Goal: Task Accomplishment & Management: Manage account settings

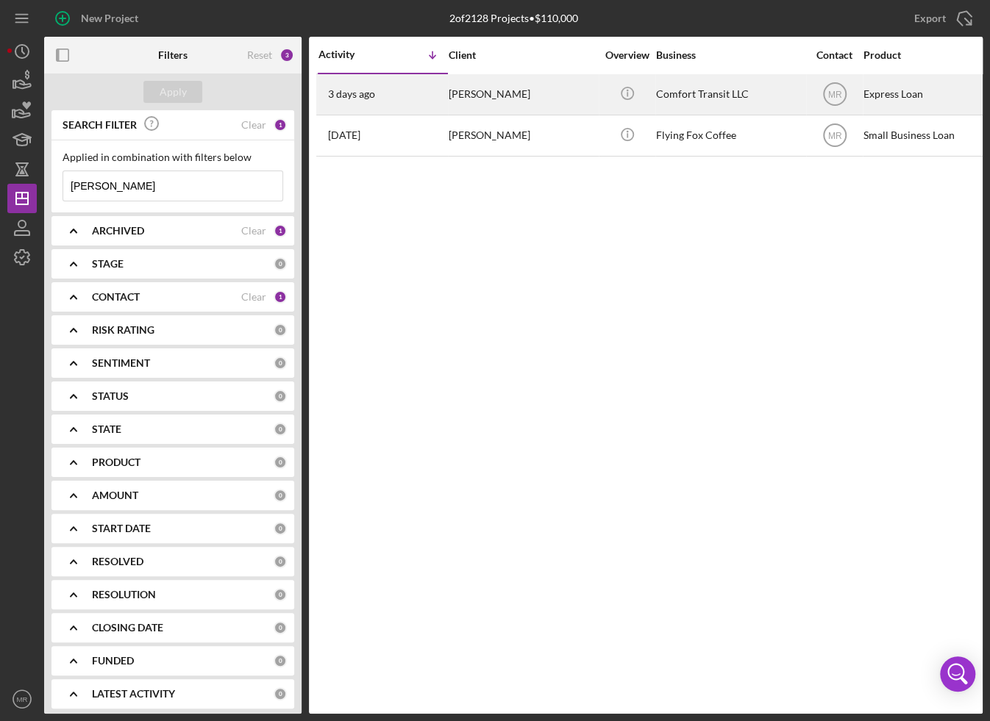
click at [427, 98] on div "[DATE] [PERSON_NAME]" at bounding box center [382, 94] width 129 height 39
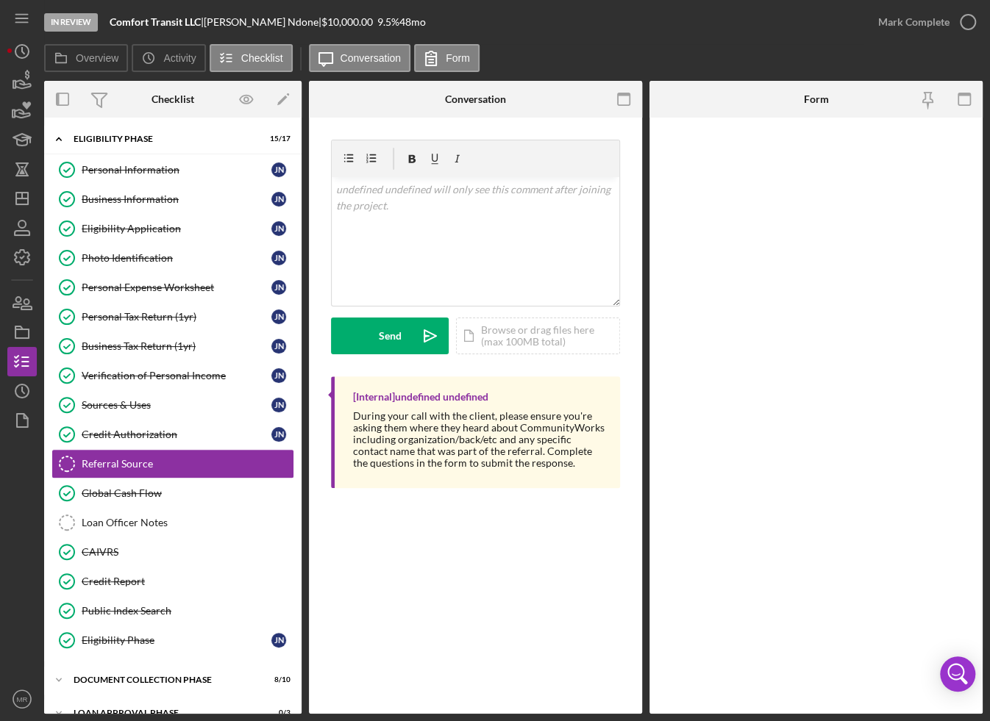
scroll to position [44, 0]
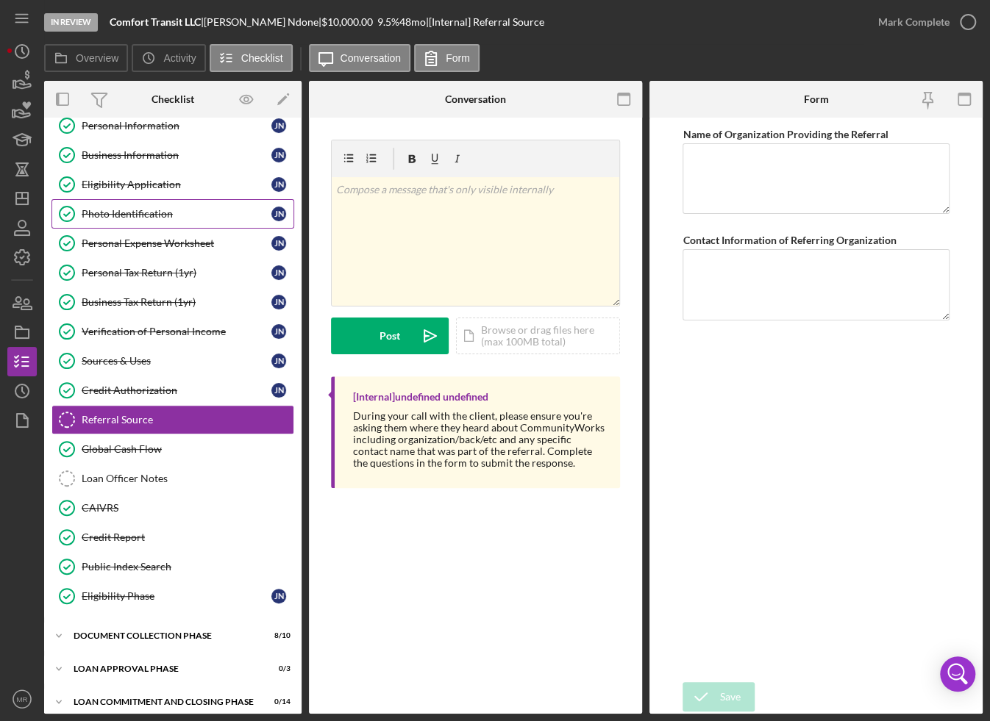
click at [199, 213] on div "Photo Identification" at bounding box center [177, 214] width 190 height 12
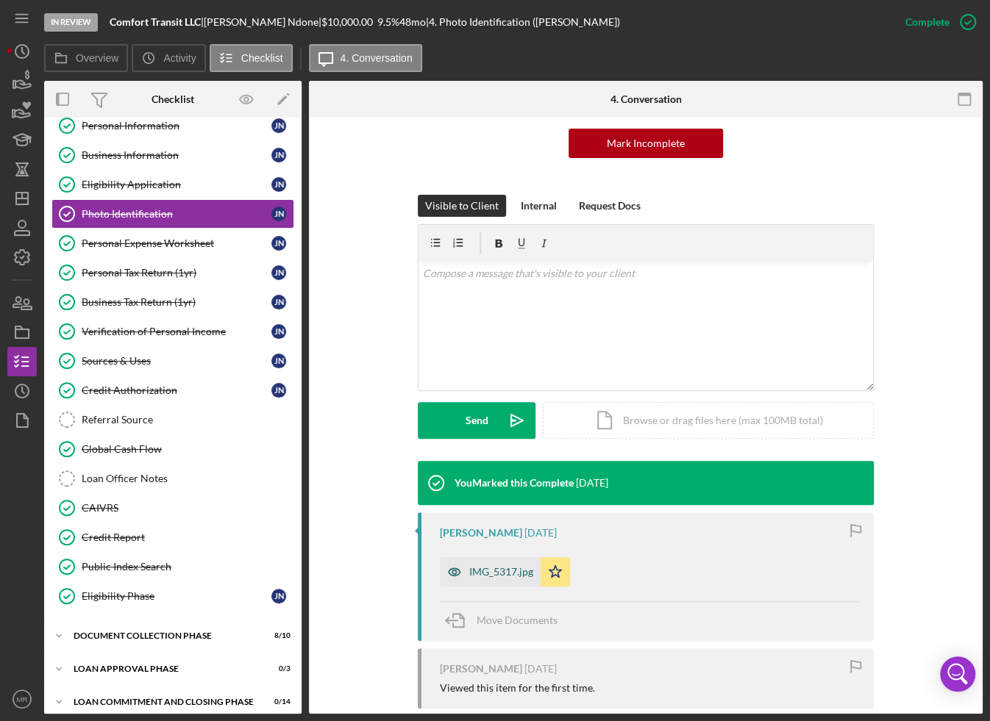
click at [501, 569] on div "IMG_5317.jpg" at bounding box center [501, 572] width 64 height 12
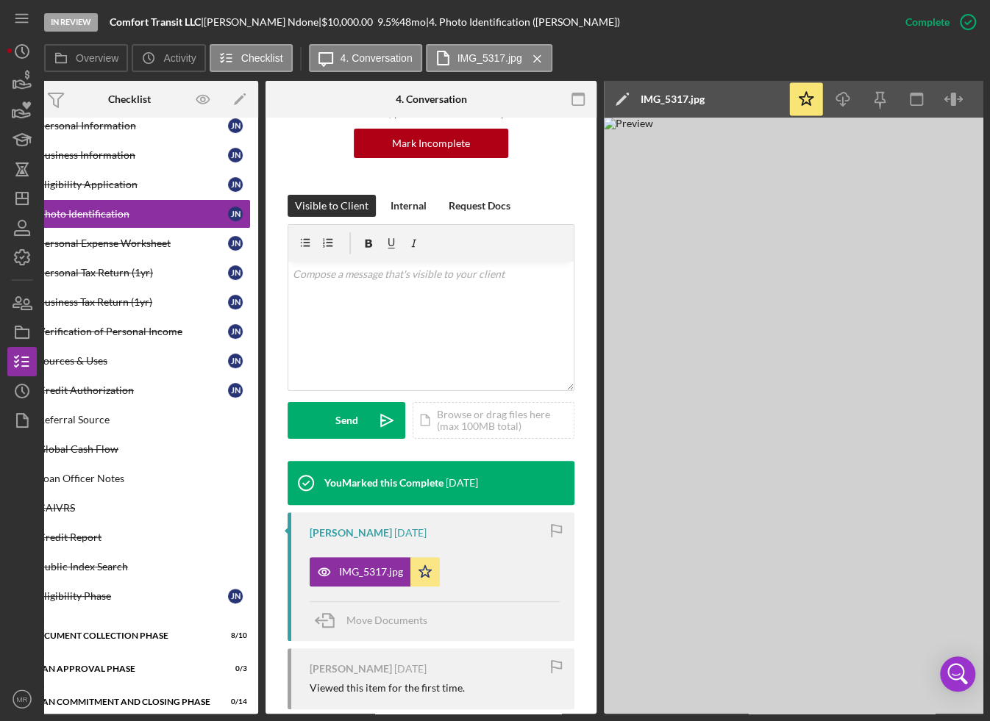
scroll to position [0, 53]
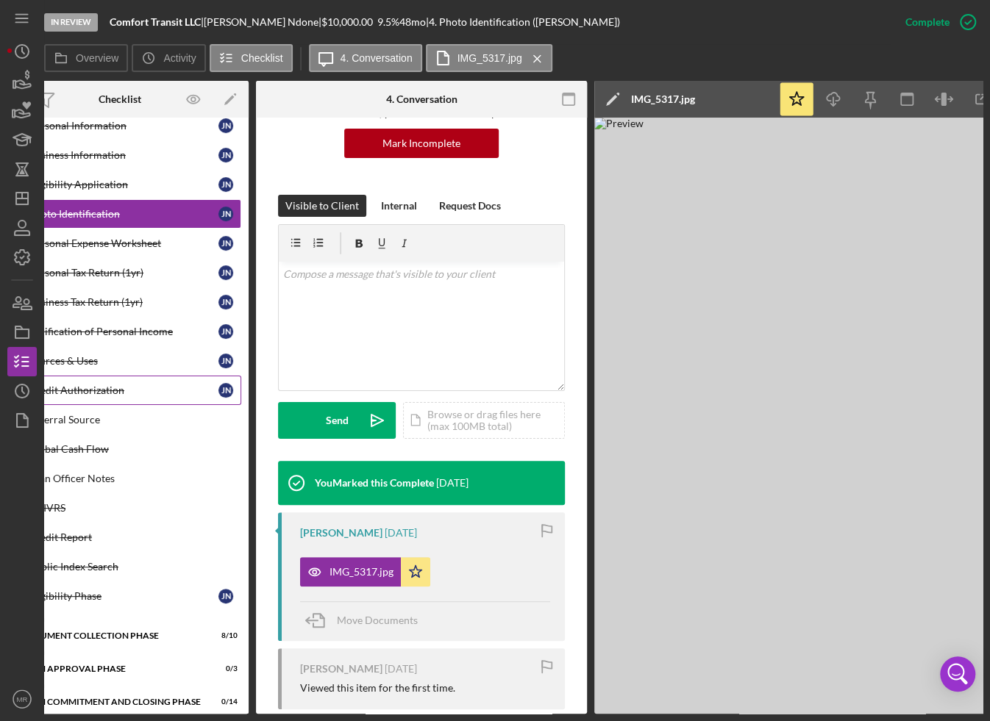
click at [117, 393] on link "Credit Authorization Credit Authorization J N" at bounding box center [120, 390] width 243 height 29
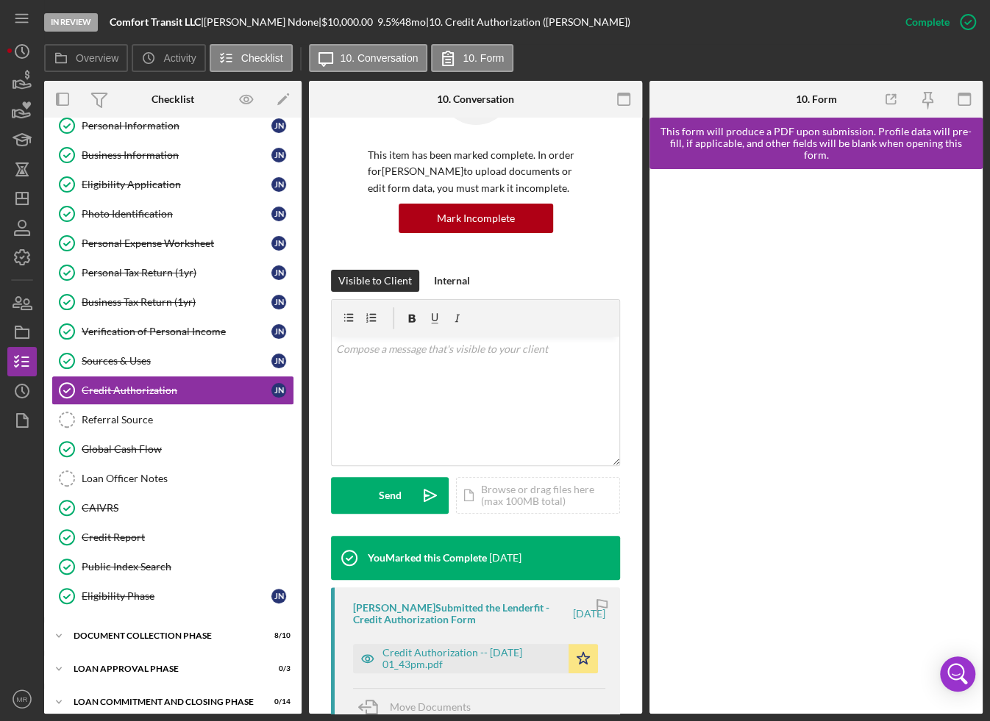
scroll to position [147, 0]
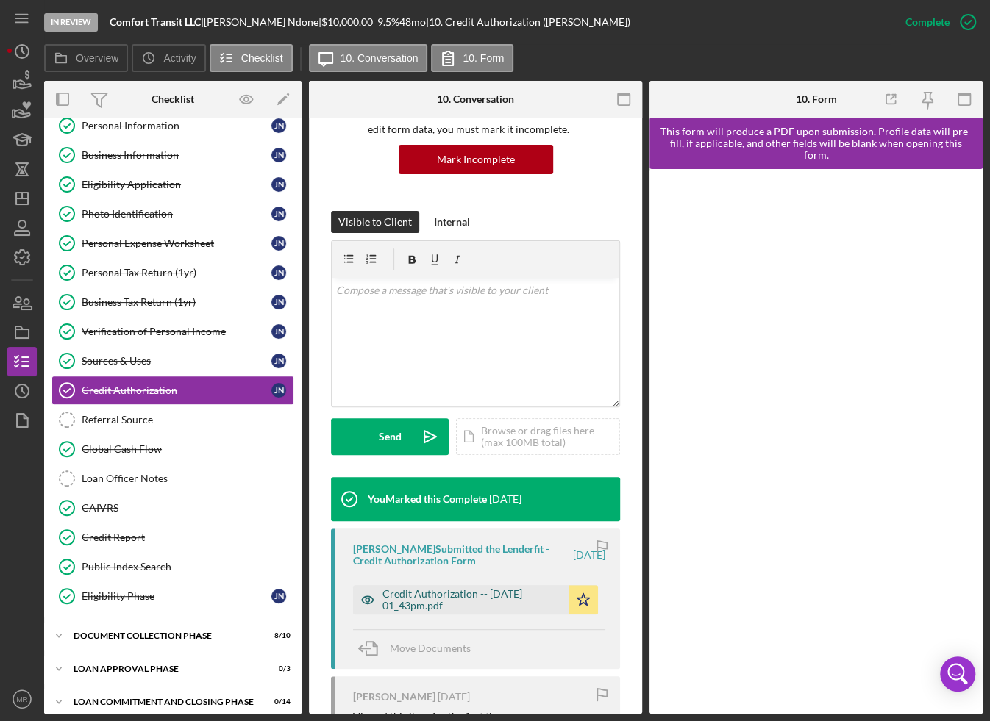
click at [390, 602] on div "Credit Authorization -- [DATE] 01_43pm.pdf" at bounding box center [471, 600] width 179 height 24
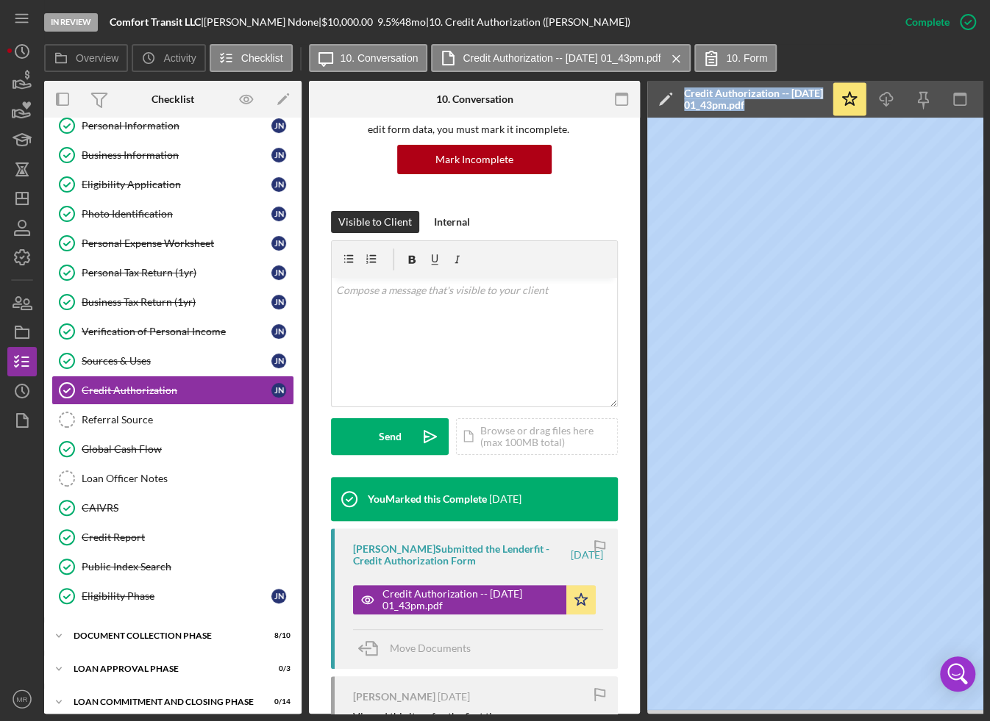
drag, startPoint x: 640, startPoint y: 716, endPoint x: 714, endPoint y: 711, distance: 74.5
click at [714, 711] on div "In Review Comfort Transit LLC | [PERSON_NAME] | $10,000.00 9.5 % 48 mo | 10. Cr…" at bounding box center [495, 360] width 990 height 721
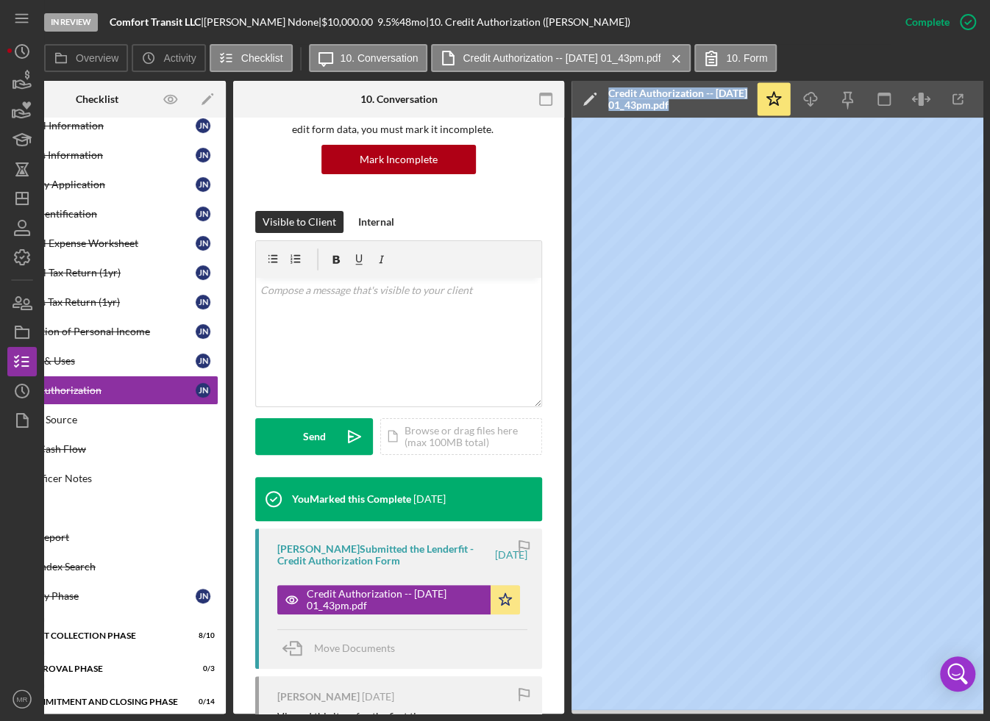
scroll to position [0, 0]
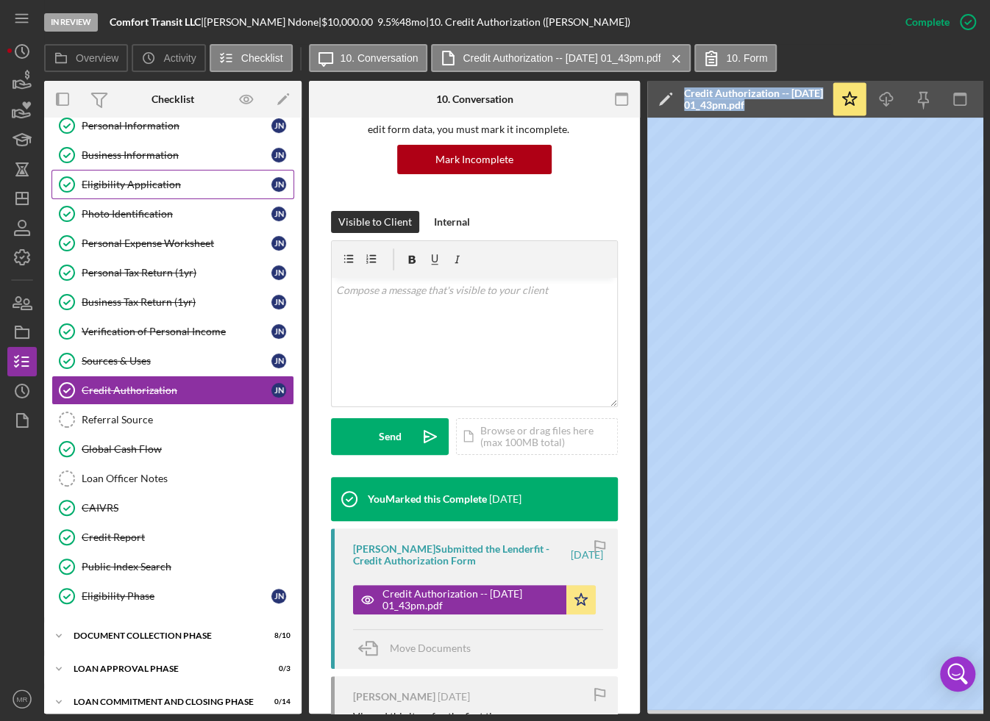
click at [163, 176] on link "Eligibility Application Eligibility Application J N" at bounding box center [172, 184] width 243 height 29
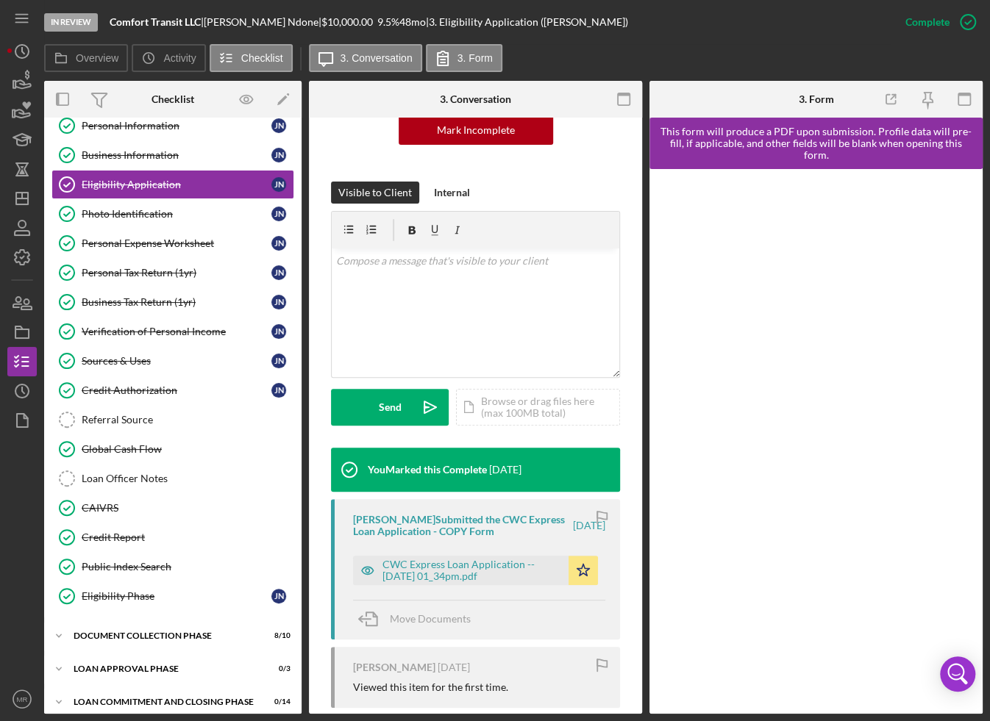
scroll to position [221, 0]
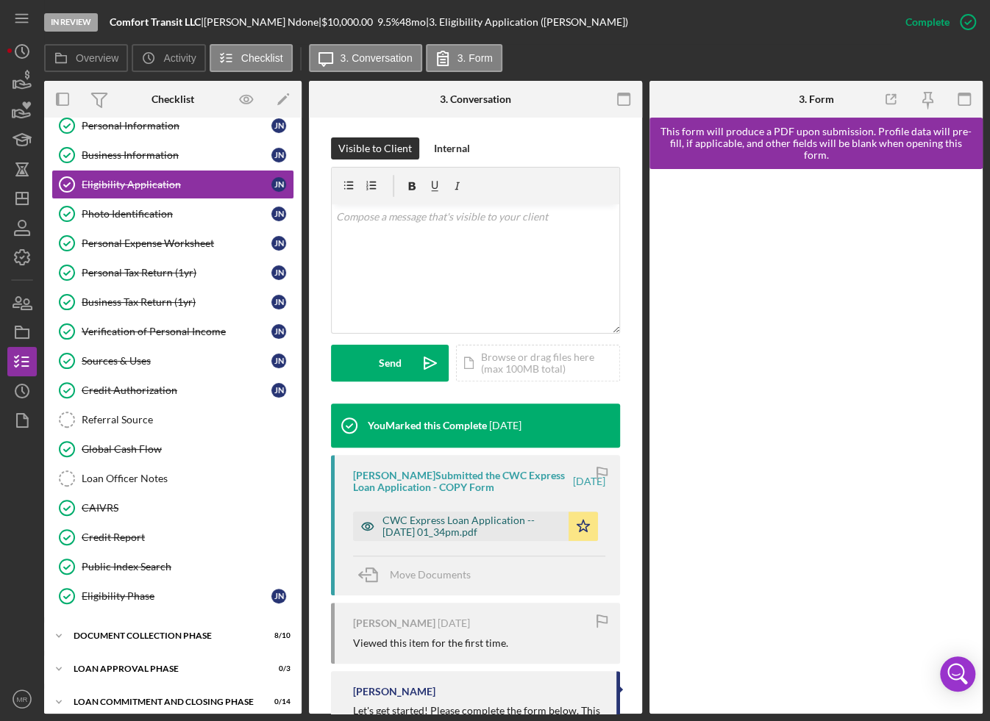
click at [443, 515] on div "CWC Express Loan Application -- [DATE] 01_34pm.pdf" at bounding box center [471, 527] width 179 height 24
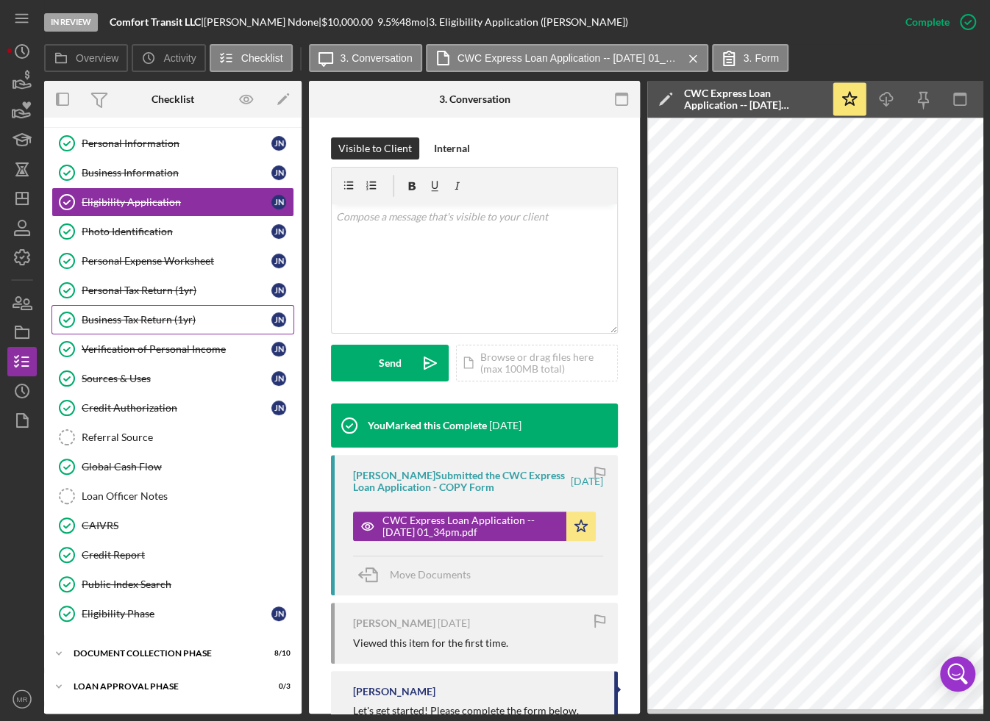
scroll to position [0, 0]
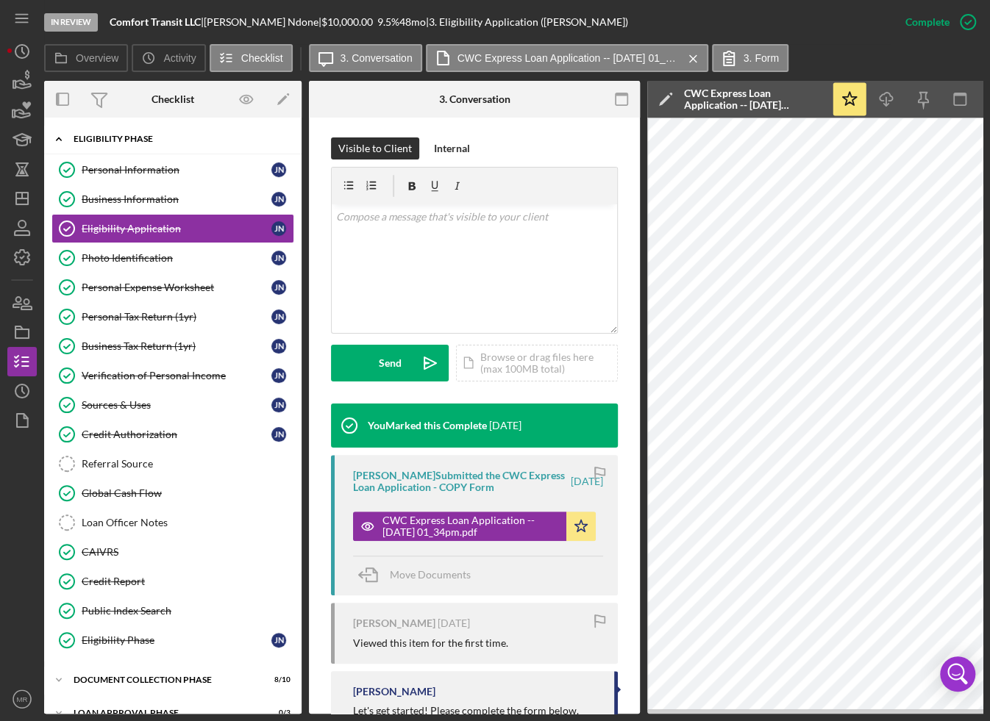
click at [68, 140] on icon "Icon/Expander" at bounding box center [58, 138] width 29 height 29
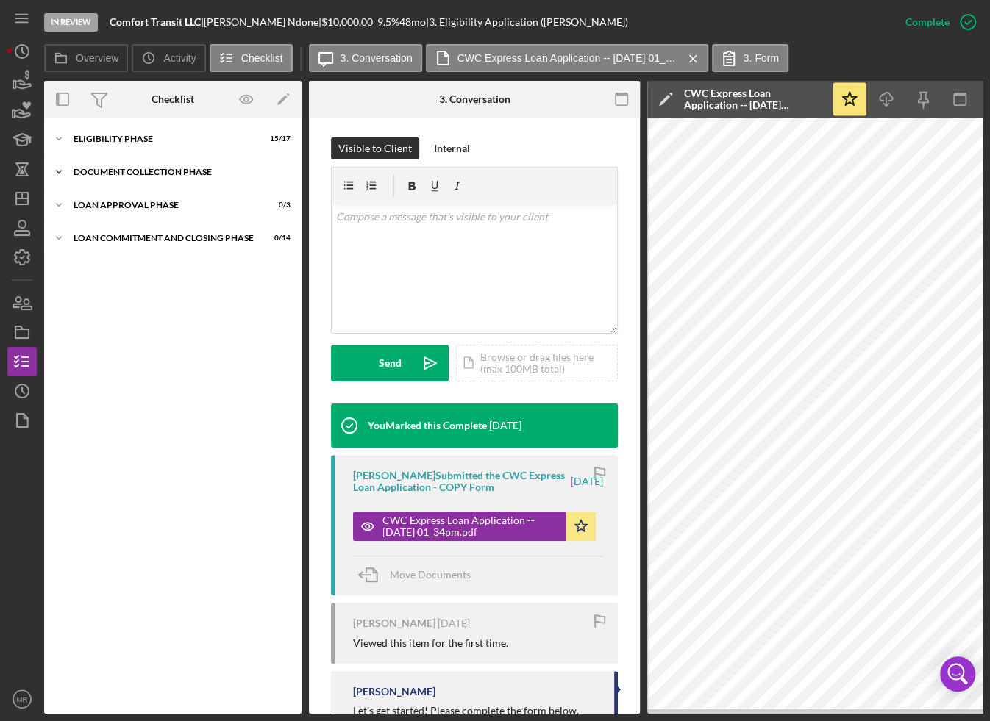
click at [81, 174] on div "Document Collection Phase" at bounding box center [179, 172] width 210 height 9
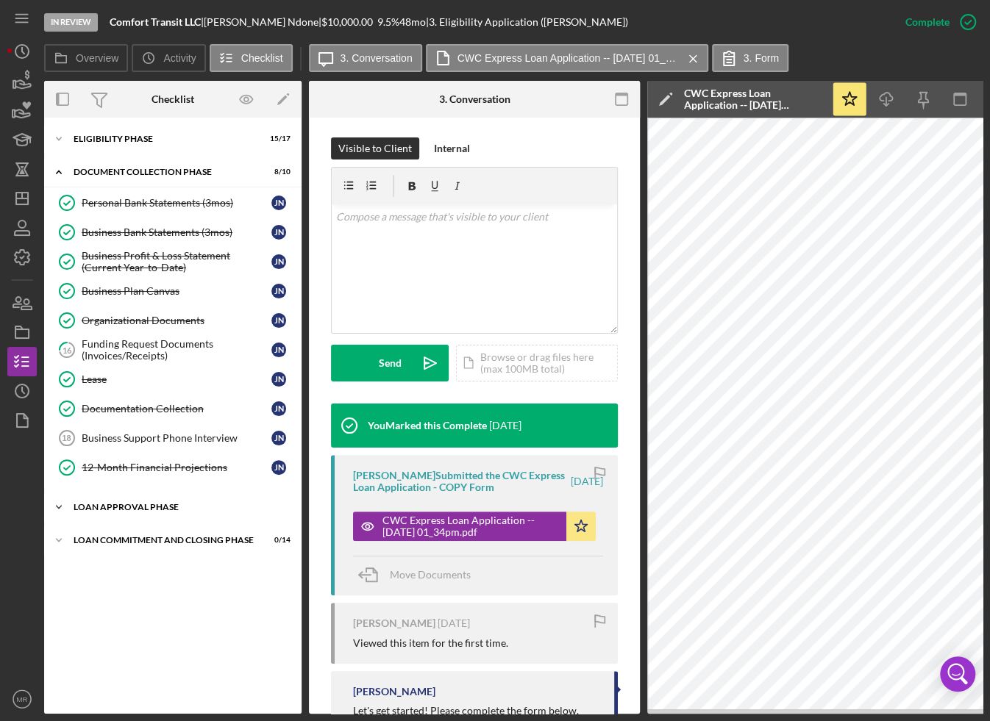
click at [117, 505] on div "Loan Approval Phase" at bounding box center [179, 507] width 210 height 9
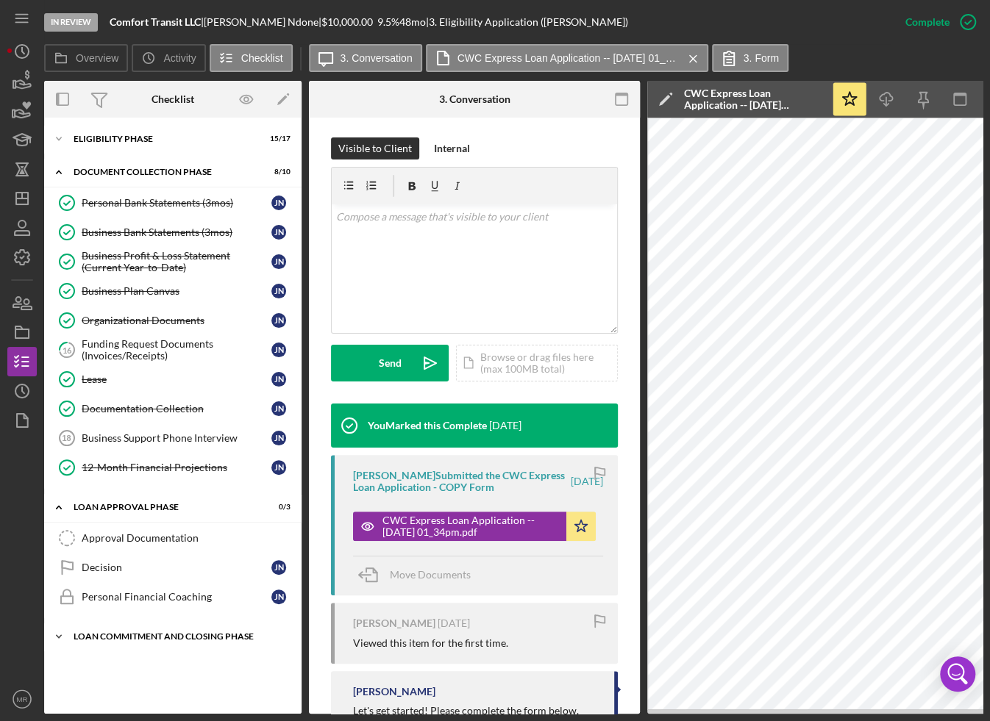
click at [135, 632] on div "Loan Commitment and Closing Phase" at bounding box center [179, 636] width 210 height 9
click at [89, 175] on div "Document Collection Phase" at bounding box center [179, 172] width 210 height 9
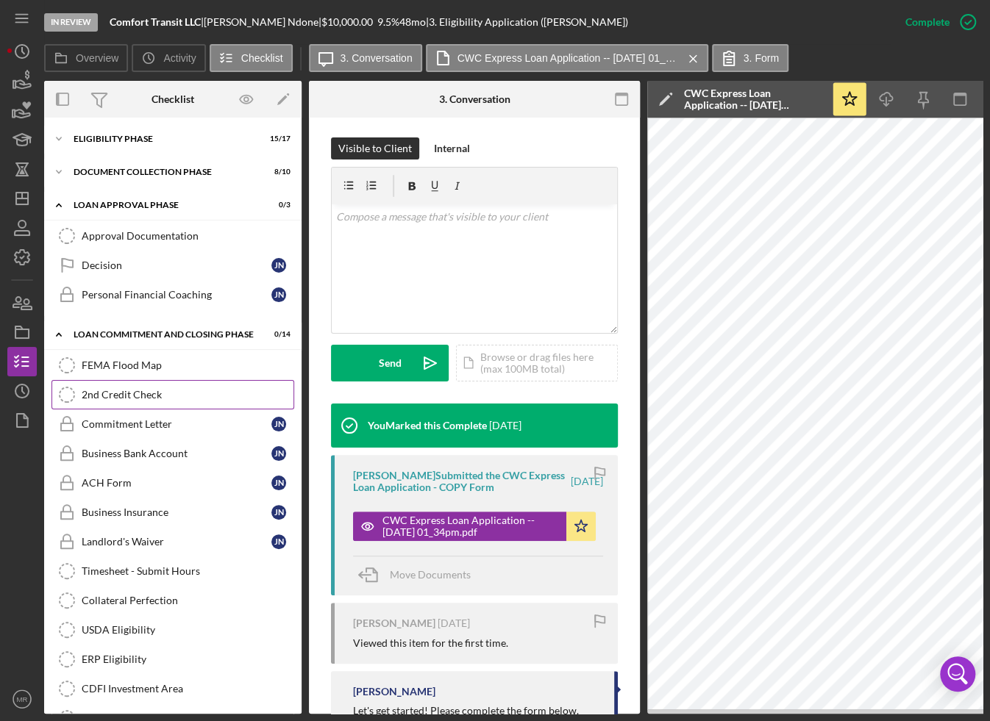
click at [130, 389] on div "2nd Credit Check" at bounding box center [188, 395] width 212 height 12
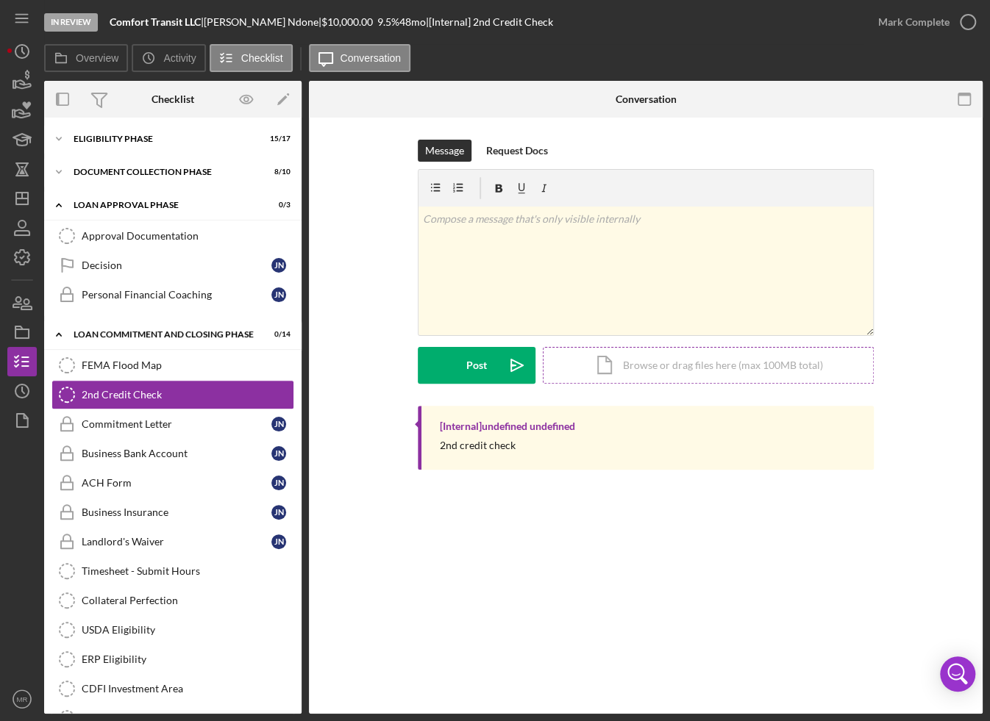
click at [623, 357] on div "Icon/Document Browse or drag files here (max 100MB total) Tap to choose files o…" at bounding box center [708, 365] width 331 height 37
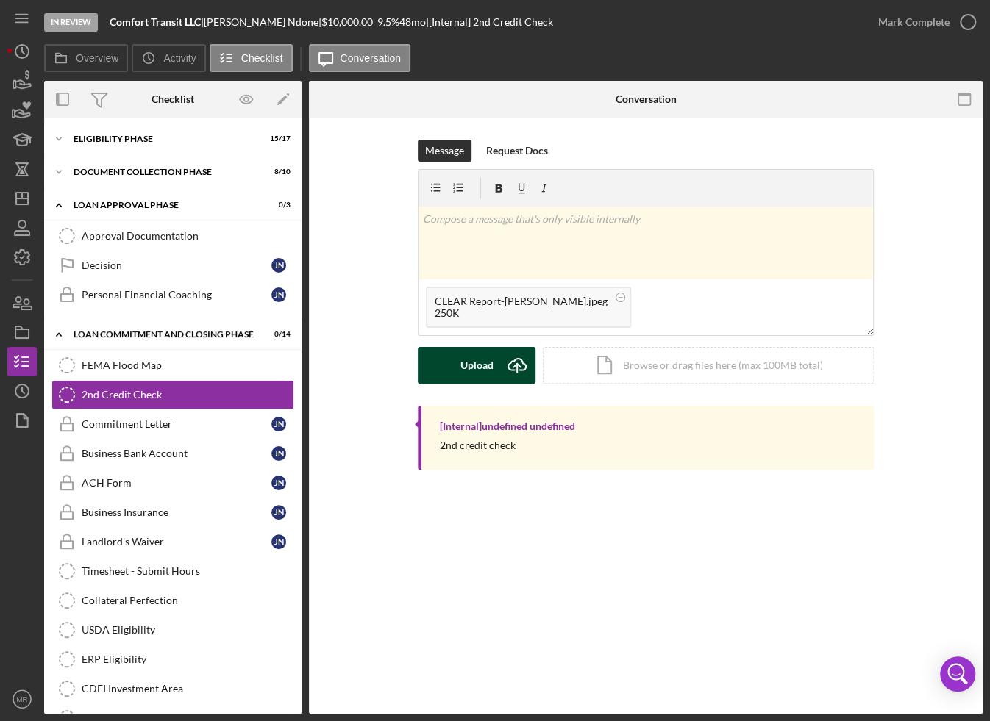
click at [468, 357] on div "Upload" at bounding box center [476, 365] width 33 height 37
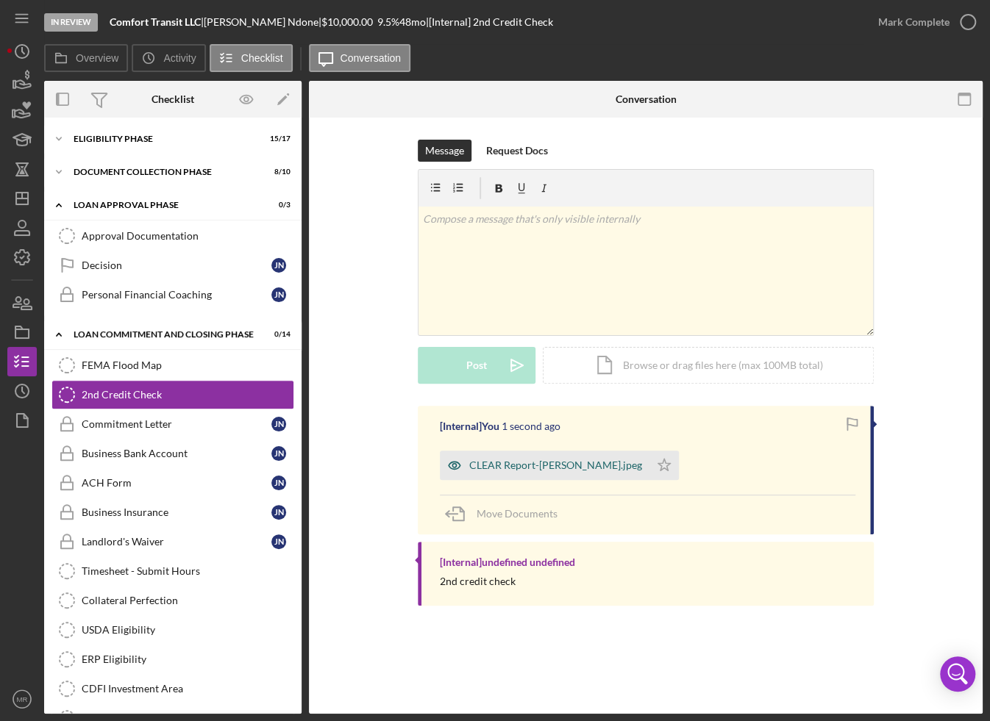
click at [566, 460] on div "CLEAR Report-[PERSON_NAME].jpeg" at bounding box center [555, 466] width 173 height 12
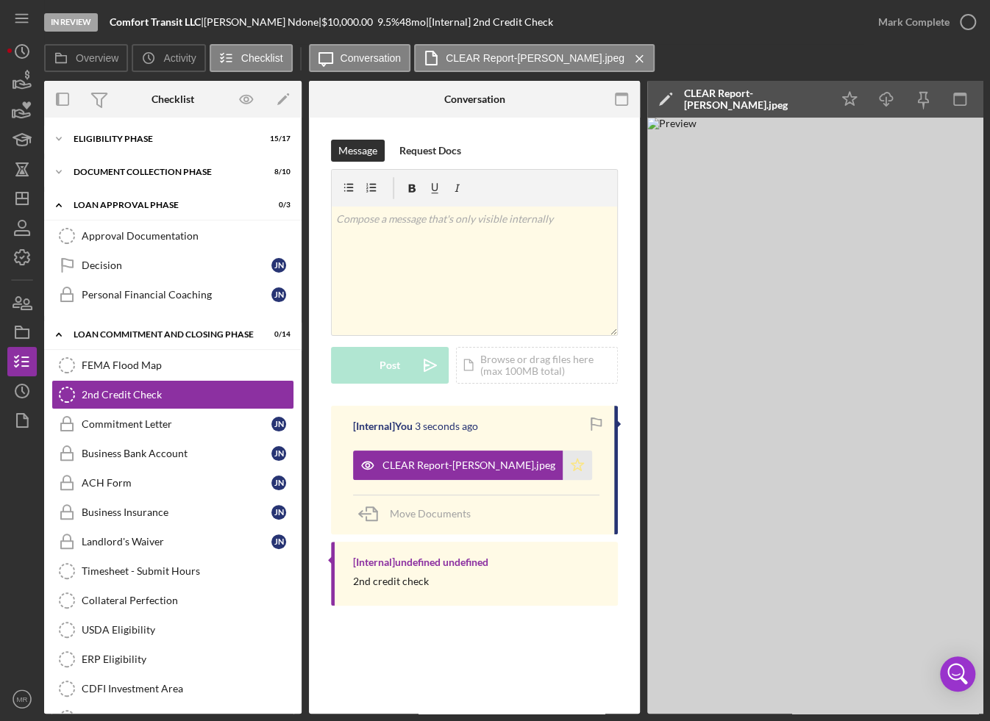
click at [563, 460] on icon "Icon/Star" at bounding box center [577, 465] width 29 height 29
click at [25, 202] on icon "Icon/Dashboard" at bounding box center [22, 198] width 37 height 37
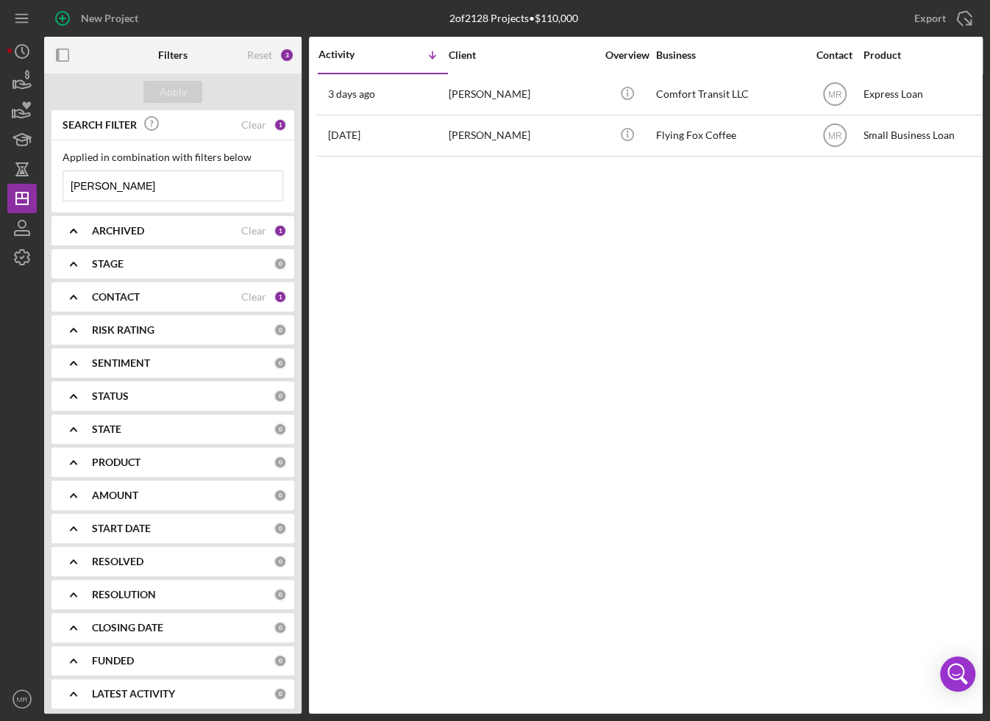
click at [204, 190] on input "[PERSON_NAME]" at bounding box center [172, 185] width 219 height 29
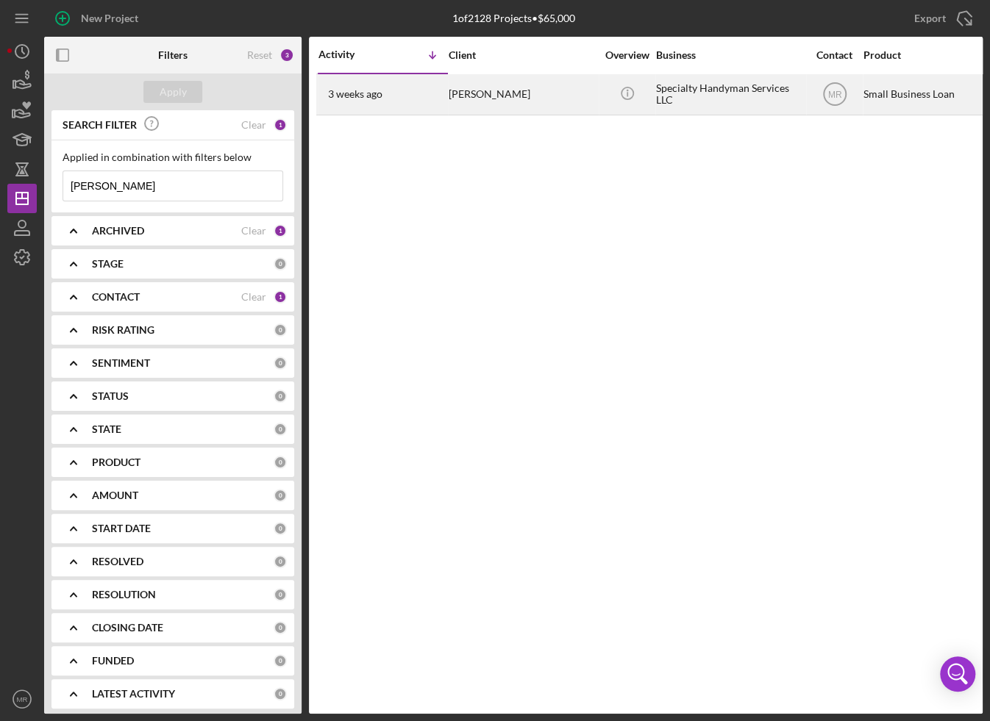
type input "[PERSON_NAME]"
click at [399, 98] on div "[DATE] [PERSON_NAME]" at bounding box center [382, 94] width 129 height 39
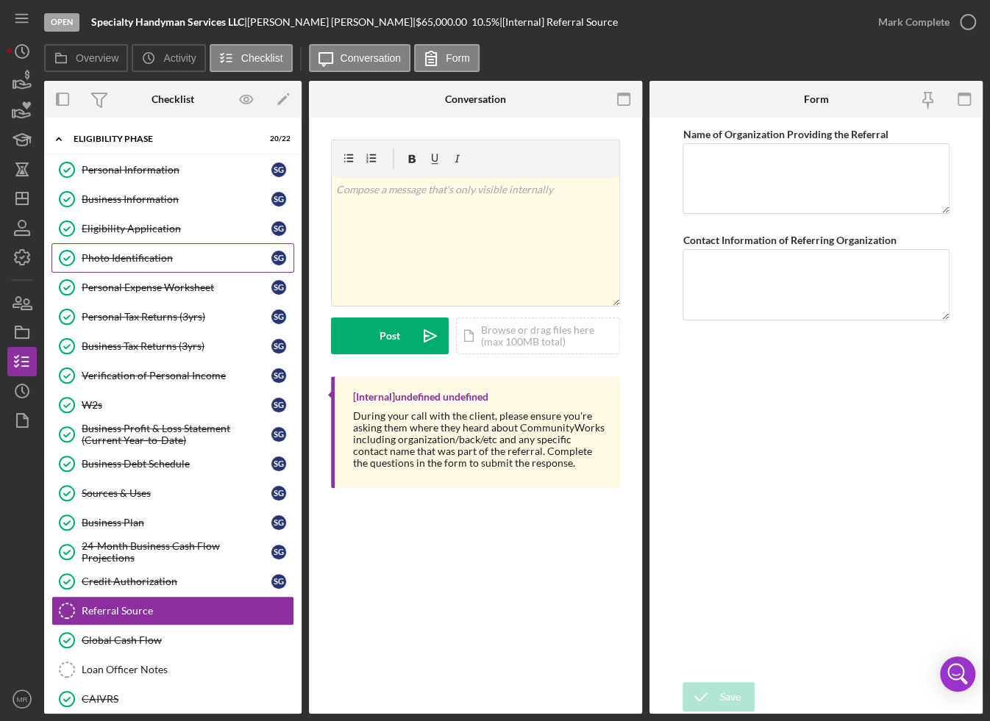
click at [133, 261] on div "Photo Identification" at bounding box center [177, 258] width 190 height 12
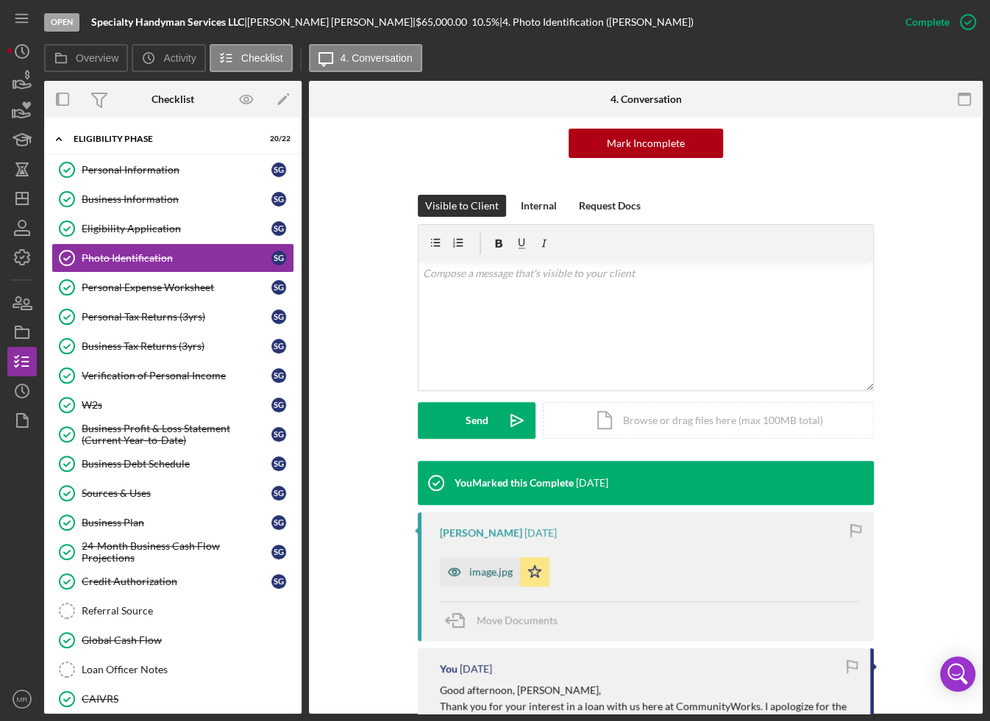
click at [485, 569] on div "image.jpg" at bounding box center [490, 572] width 43 height 12
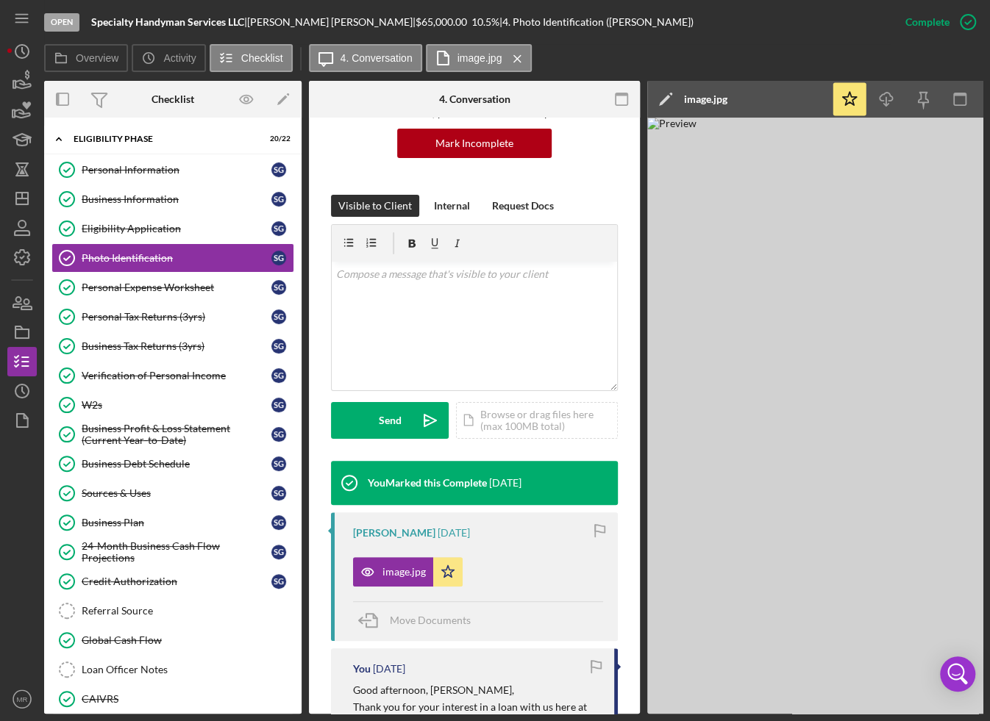
scroll to position [0, 106]
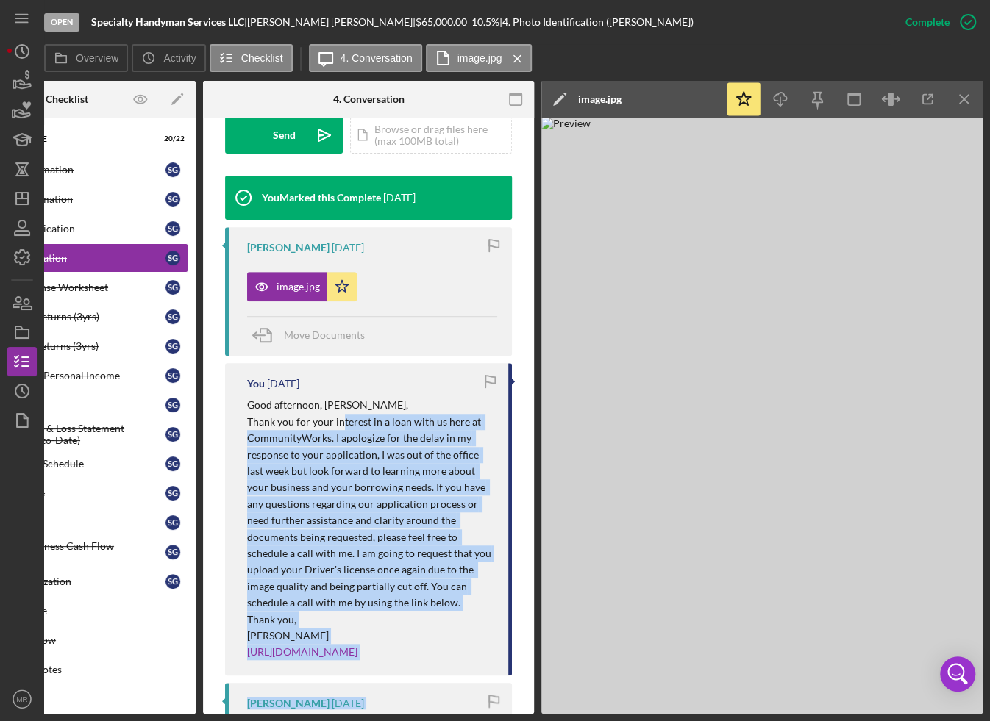
drag, startPoint x: 344, startPoint y: 709, endPoint x: 263, endPoint y: 702, distance: 81.2
click at [263, 702] on div "You Marked this Complete [DATE] [PERSON_NAME] [DATE] image.jpg Icon/Star Move D…" at bounding box center [368, 597] width 287 height 842
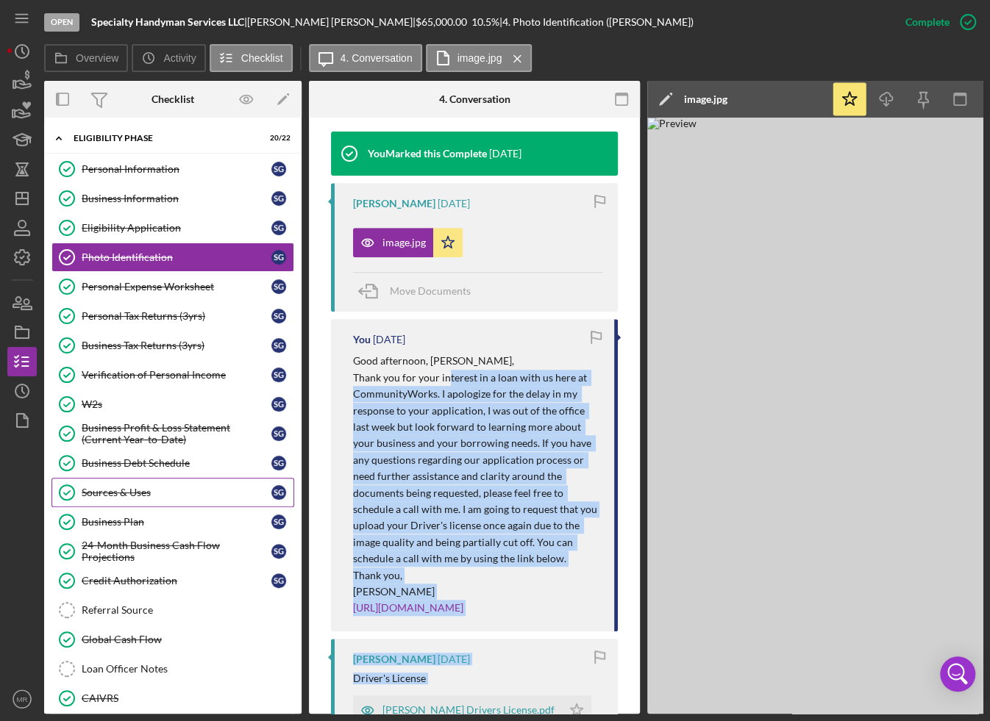
scroll to position [0, 0]
click at [126, 135] on div "Eligibility Phase" at bounding box center [179, 139] width 210 height 9
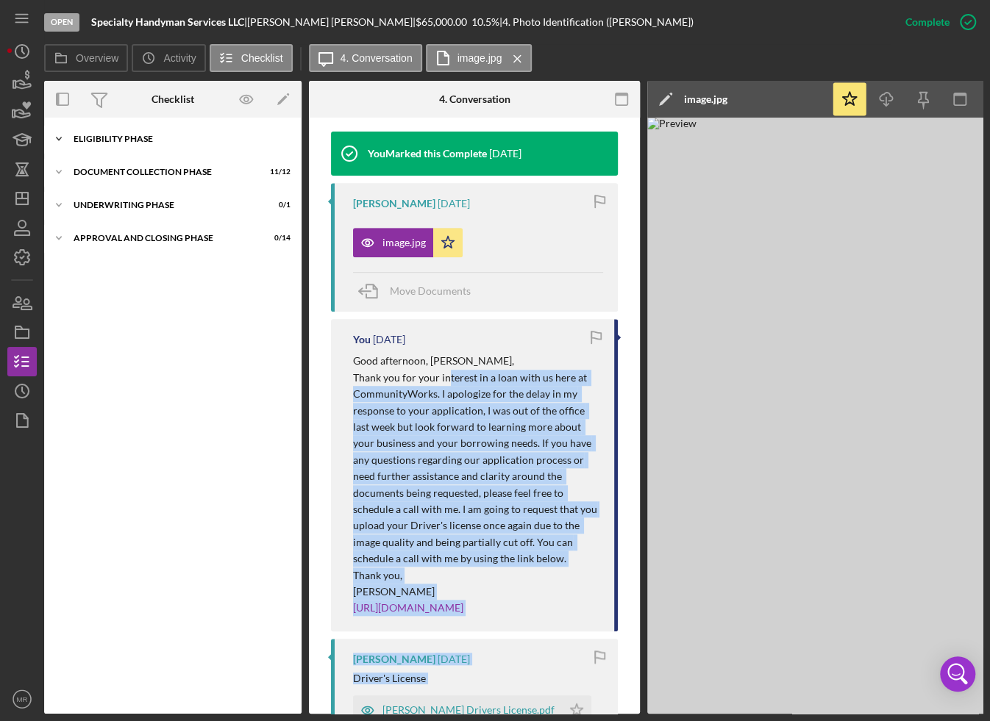
click at [126, 139] on div "Eligibility Phase" at bounding box center [179, 139] width 210 height 9
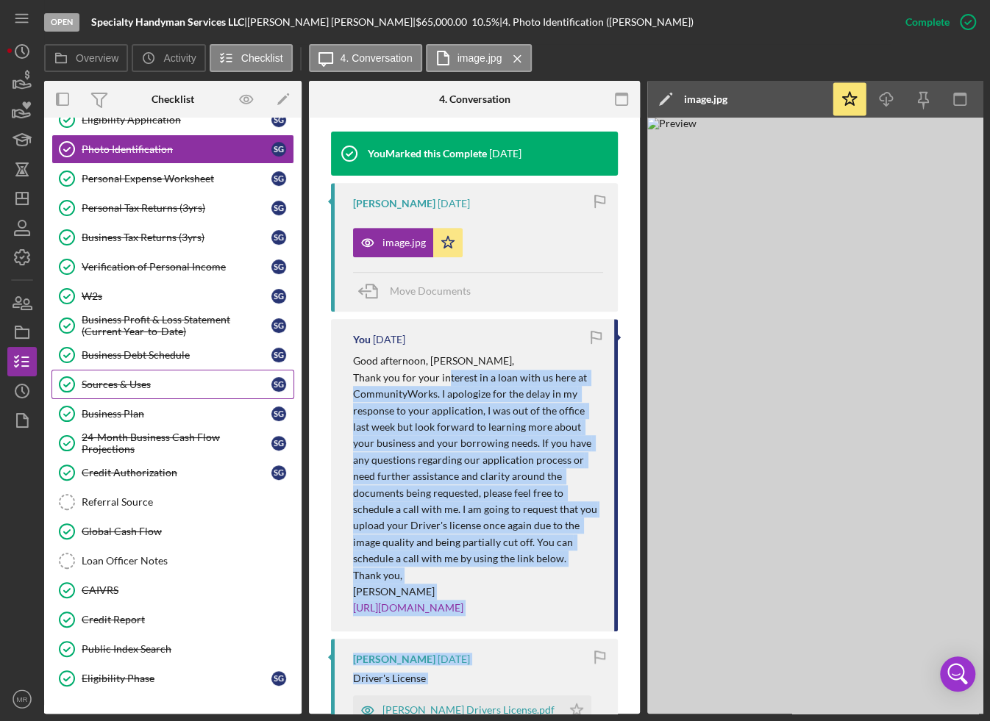
scroll to position [147, 0]
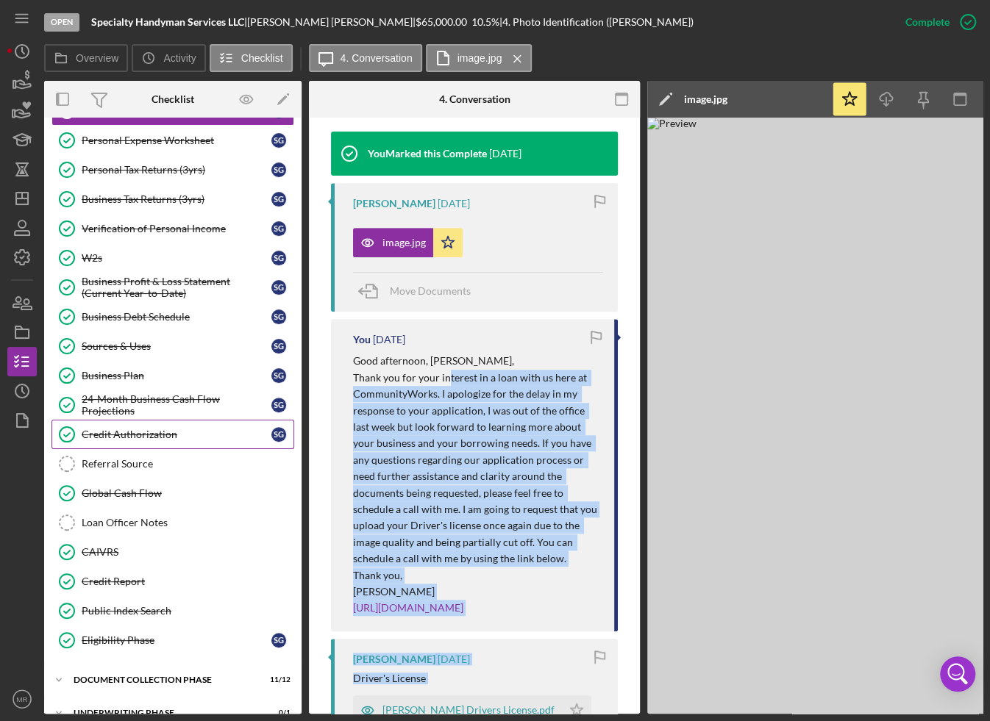
click at [151, 434] on div "Credit Authorization" at bounding box center [177, 435] width 190 height 12
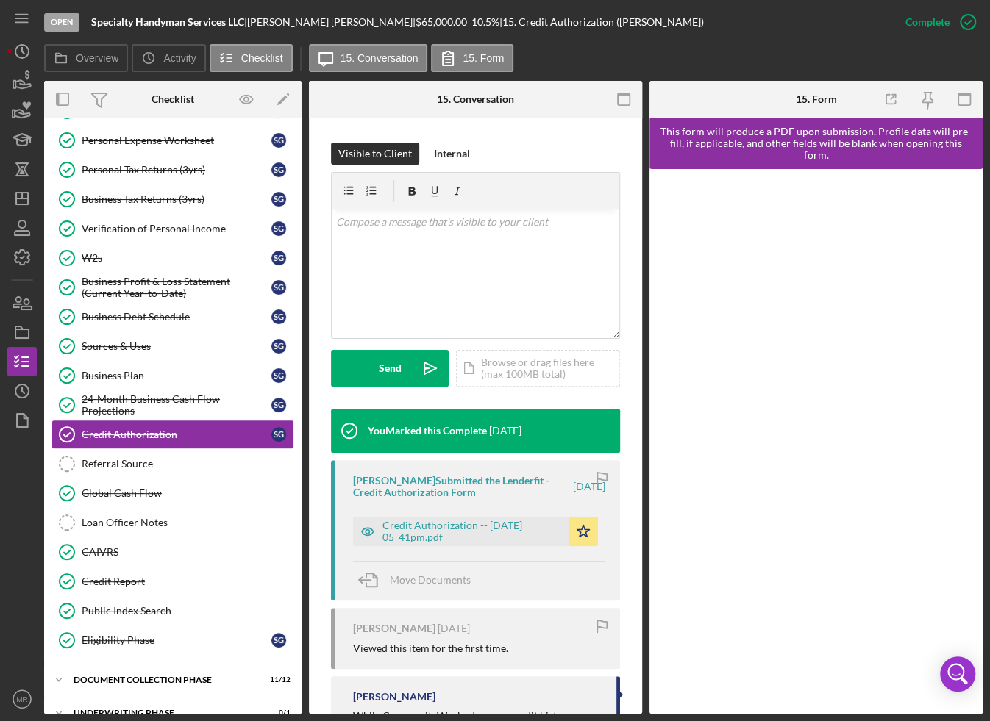
scroll to position [221, 0]
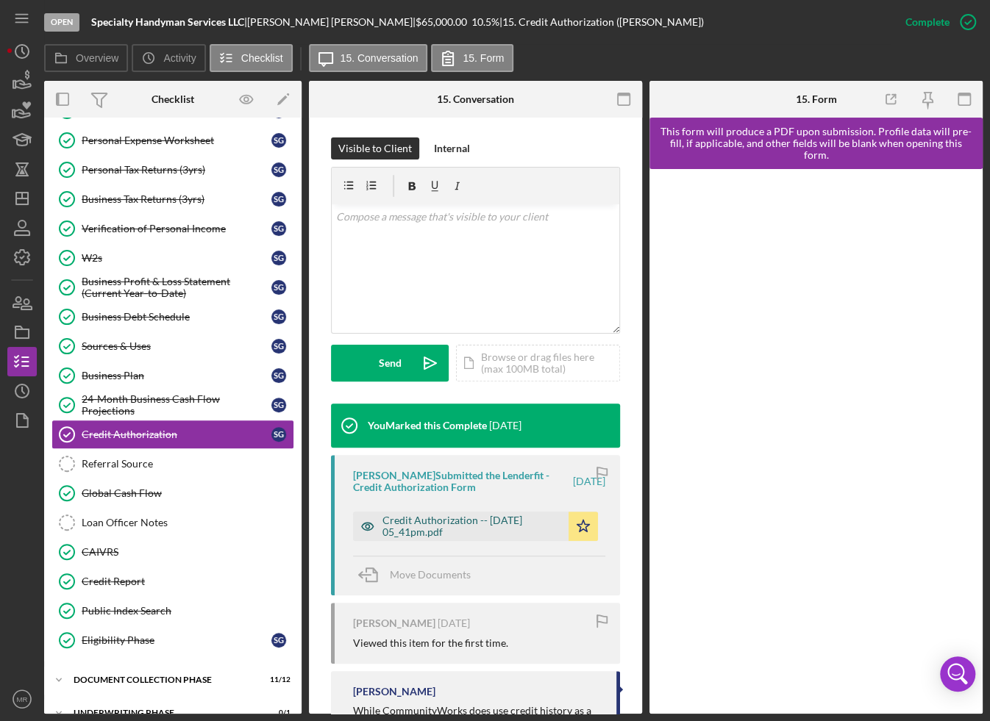
click at [432, 517] on div "Credit Authorization -- [DATE] 05_41pm.pdf" at bounding box center [471, 527] width 179 height 24
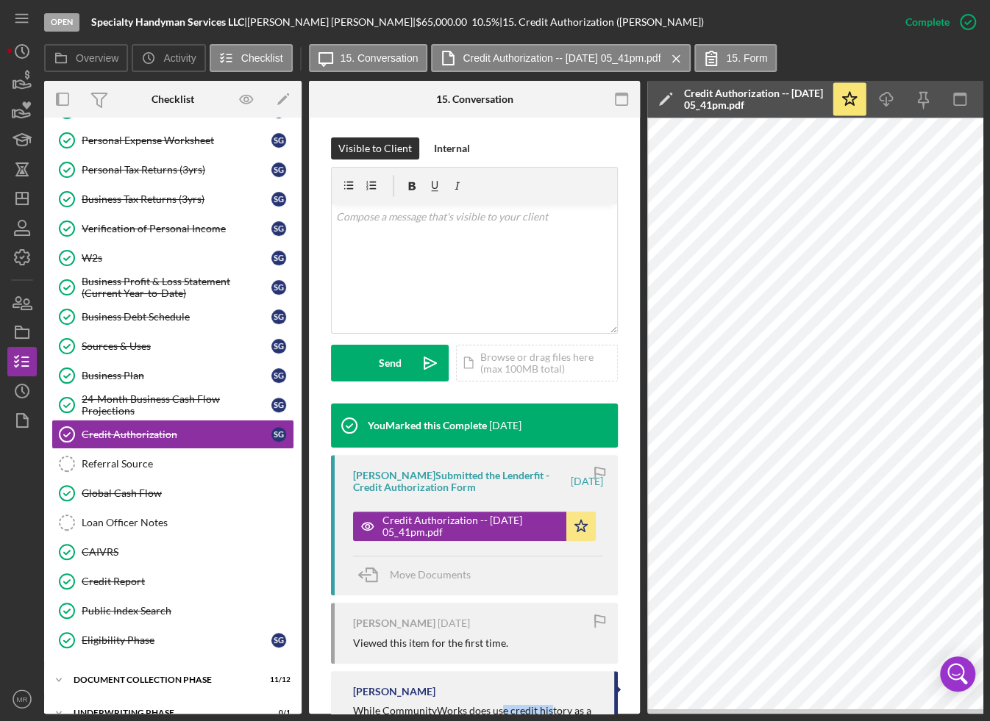
drag, startPoint x: 499, startPoint y: 714, endPoint x: 550, endPoint y: 711, distance: 51.6
click at [550, 711] on div "Open Specialty Handyman Services LLC | [PERSON_NAME] | $65,000.00 10.5 % | 15. …" at bounding box center [495, 360] width 990 height 721
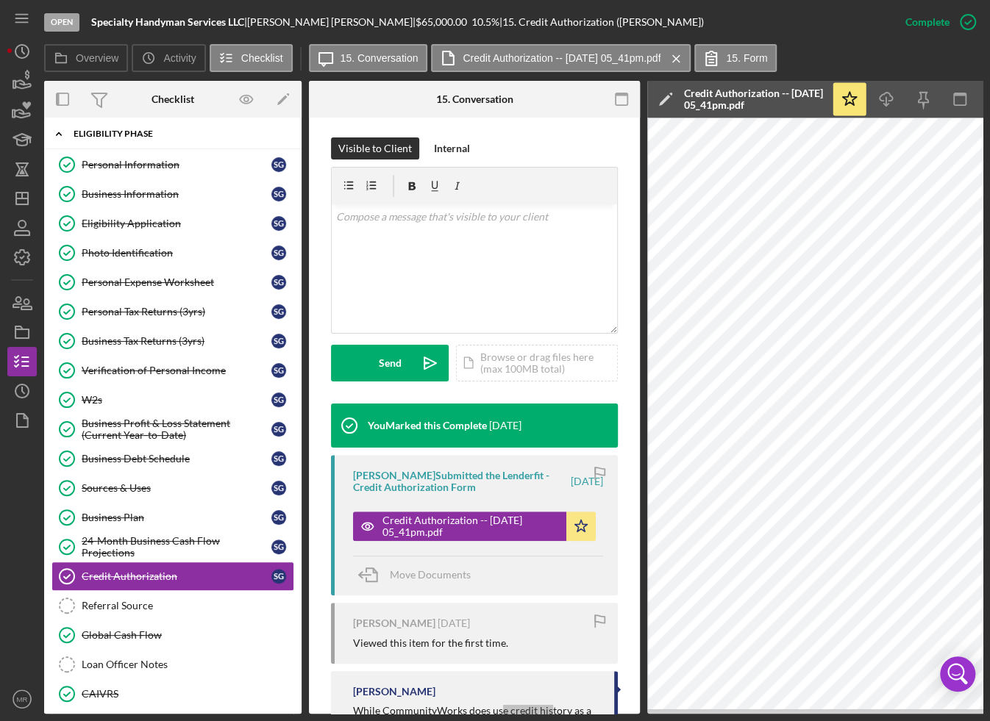
scroll to position [0, 0]
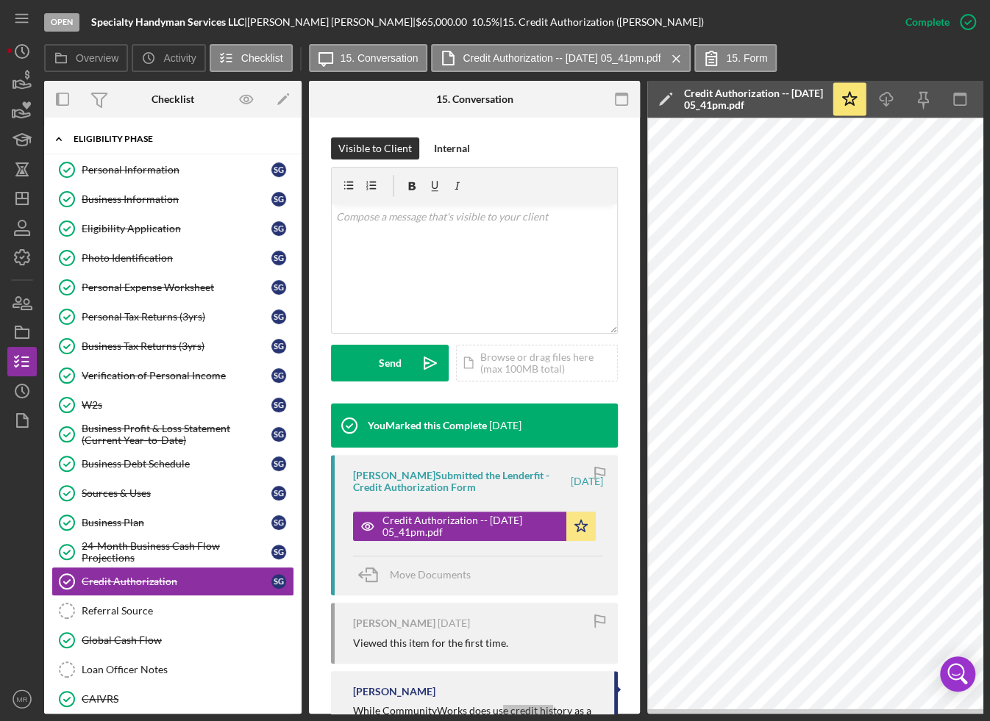
click at [60, 138] on icon "Icon/Expander" at bounding box center [58, 138] width 29 height 29
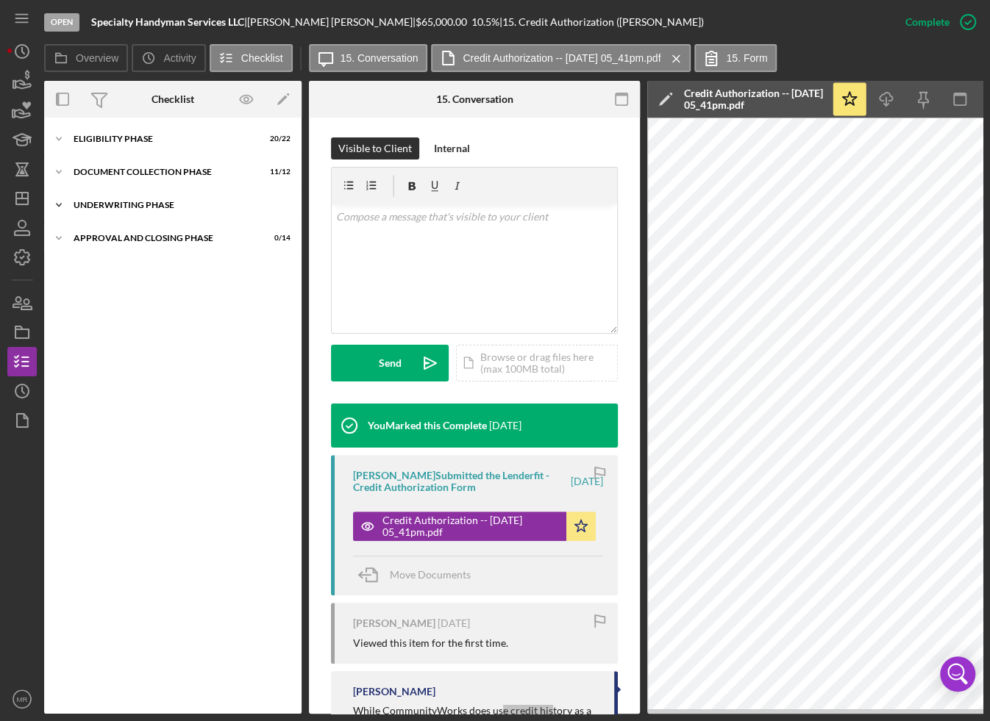
click at [93, 214] on div "Icon/Expander Underwriting Phase 0 / 1" at bounding box center [172, 204] width 257 height 29
click at [103, 282] on div "Icon/Expander Approval and Closing Phase 0 / 14" at bounding box center [172, 275] width 257 height 29
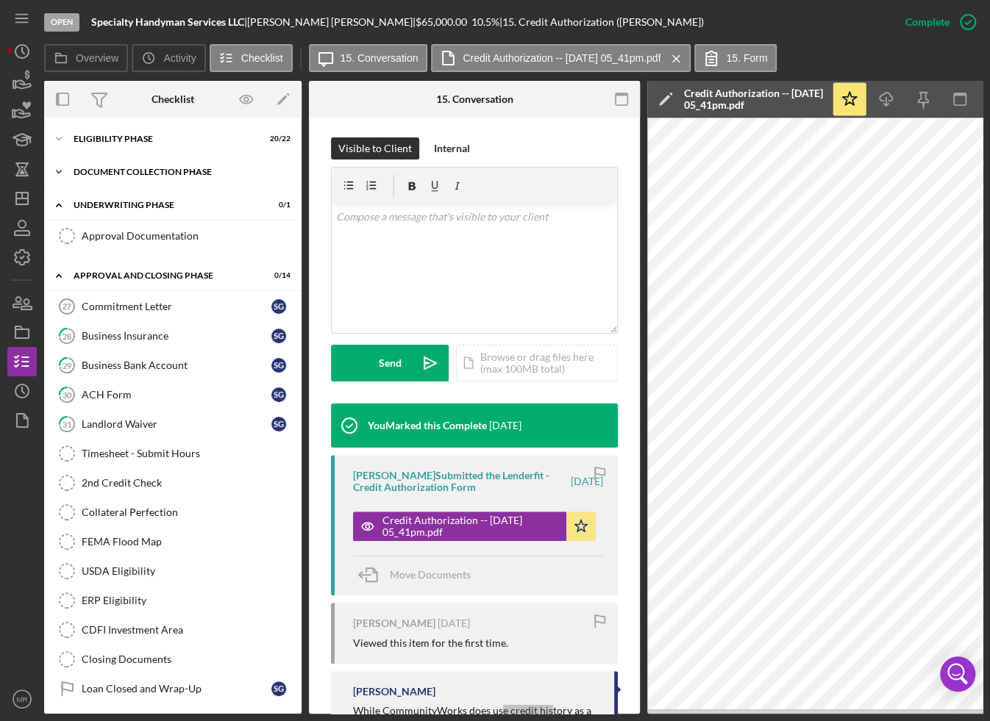
click at [112, 175] on div "Document Collection Phase" at bounding box center [179, 172] width 210 height 9
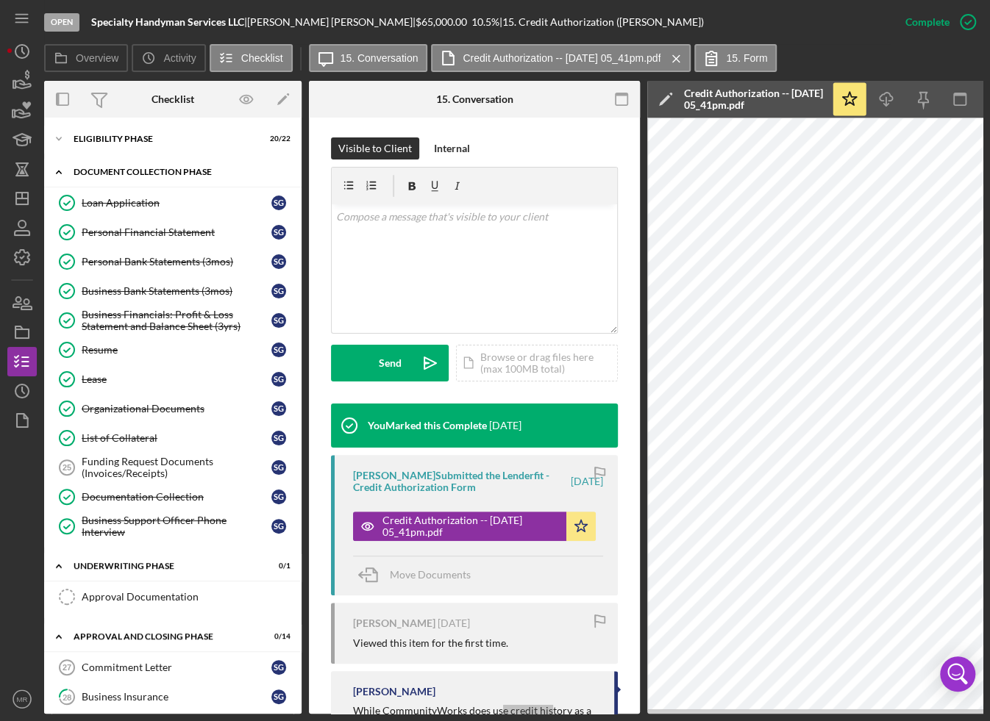
click at [112, 175] on div "Document Collection Phase" at bounding box center [179, 172] width 210 height 9
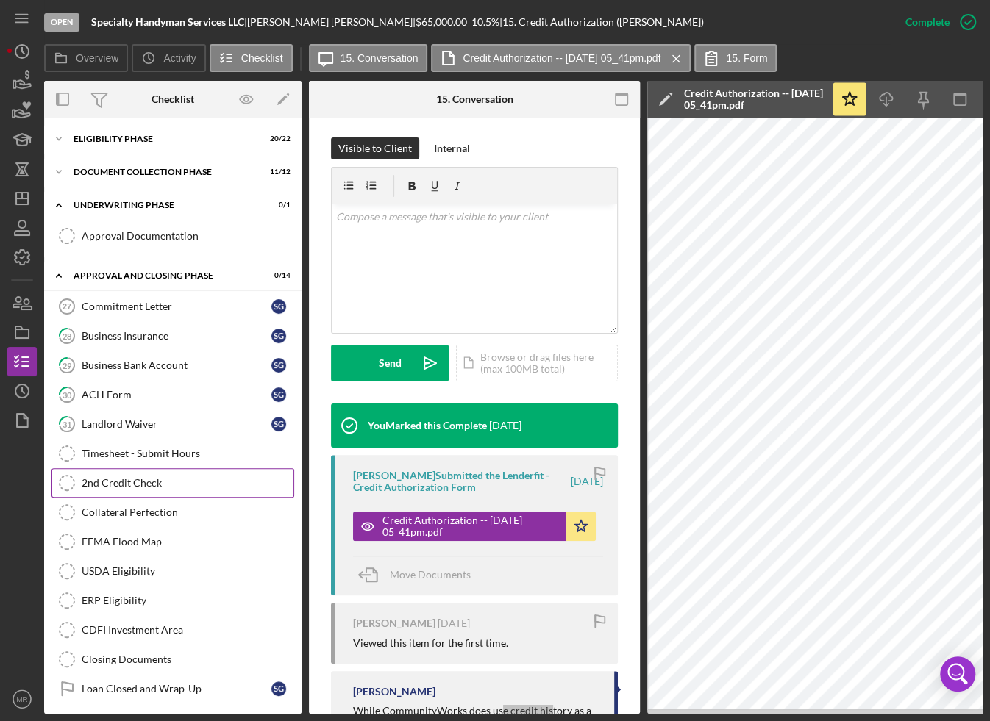
click at [118, 479] on div "2nd Credit Check" at bounding box center [188, 483] width 212 height 12
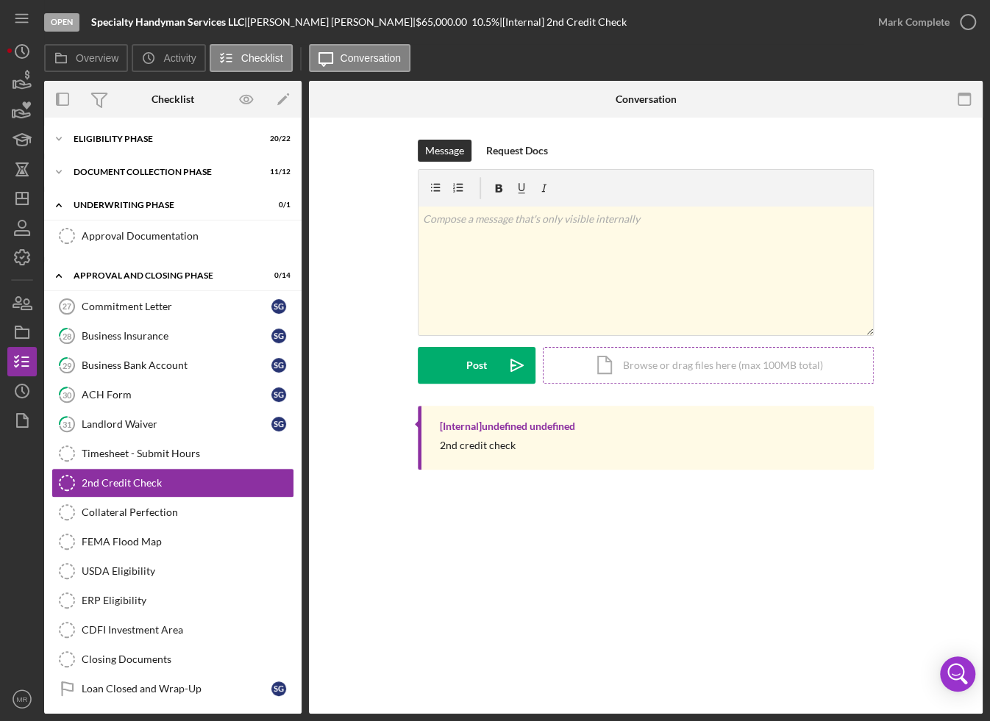
click at [636, 376] on div "Icon/Document Browse or drag files here (max 100MB total) Tap to choose files o…" at bounding box center [708, 365] width 331 height 37
click at [653, 364] on div "Icon/Document Browse or drag files here (max 100MB total) Tap to choose files o…" at bounding box center [708, 365] width 331 height 37
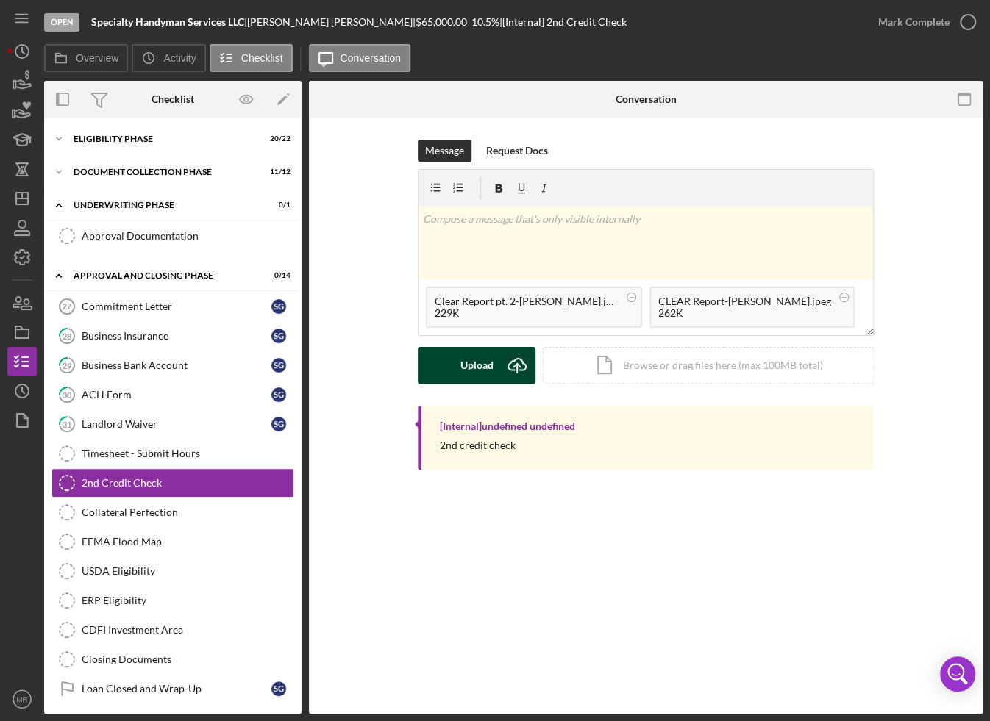
click at [488, 358] on div "Upload" at bounding box center [476, 365] width 33 height 37
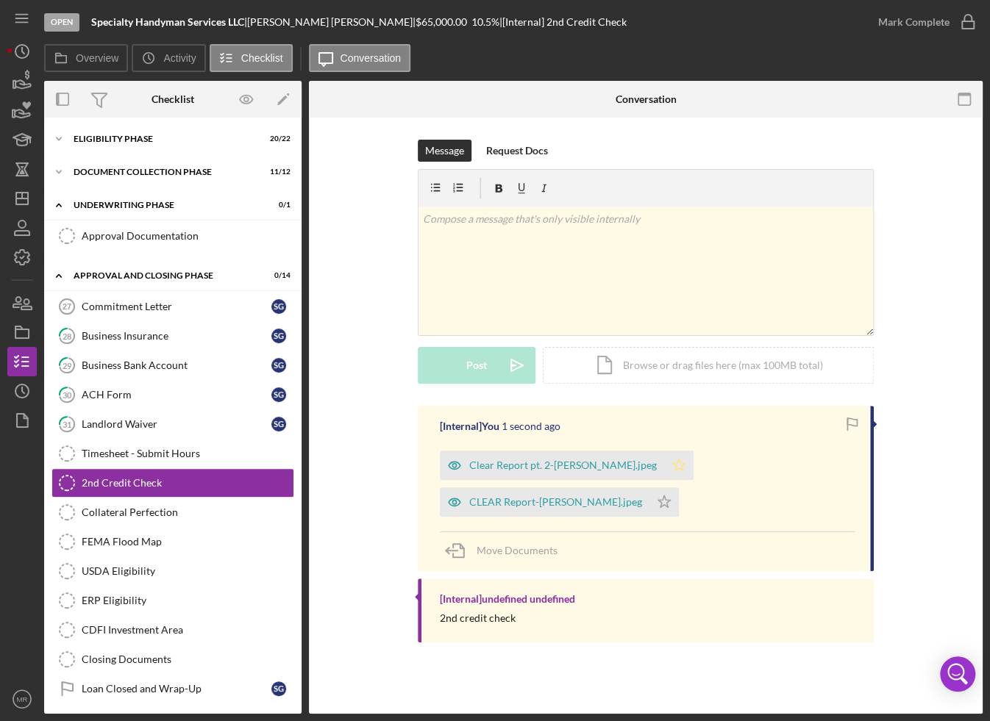
click at [664, 465] on icon "Icon/Star" at bounding box center [678, 465] width 29 height 29
click at [664, 496] on icon "Icon/Star" at bounding box center [663, 502] width 29 height 29
click at [26, 210] on icon "Icon/Dashboard" at bounding box center [22, 198] width 37 height 37
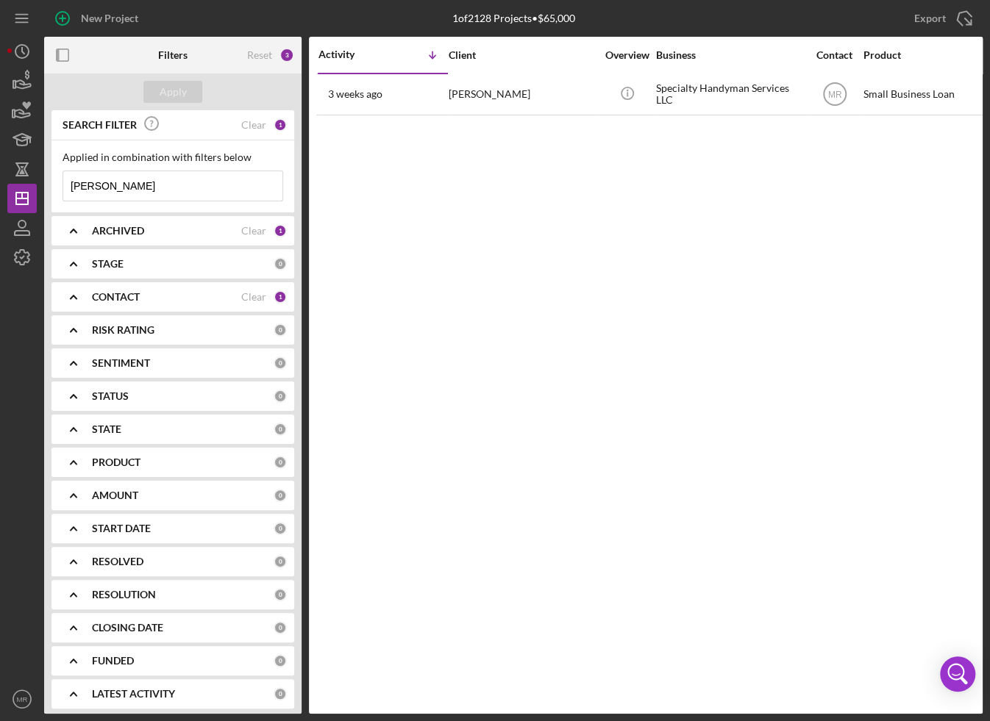
click at [191, 175] on input "[PERSON_NAME]" at bounding box center [172, 185] width 219 height 29
click at [190, 177] on input "[PERSON_NAME]" at bounding box center [172, 185] width 219 height 29
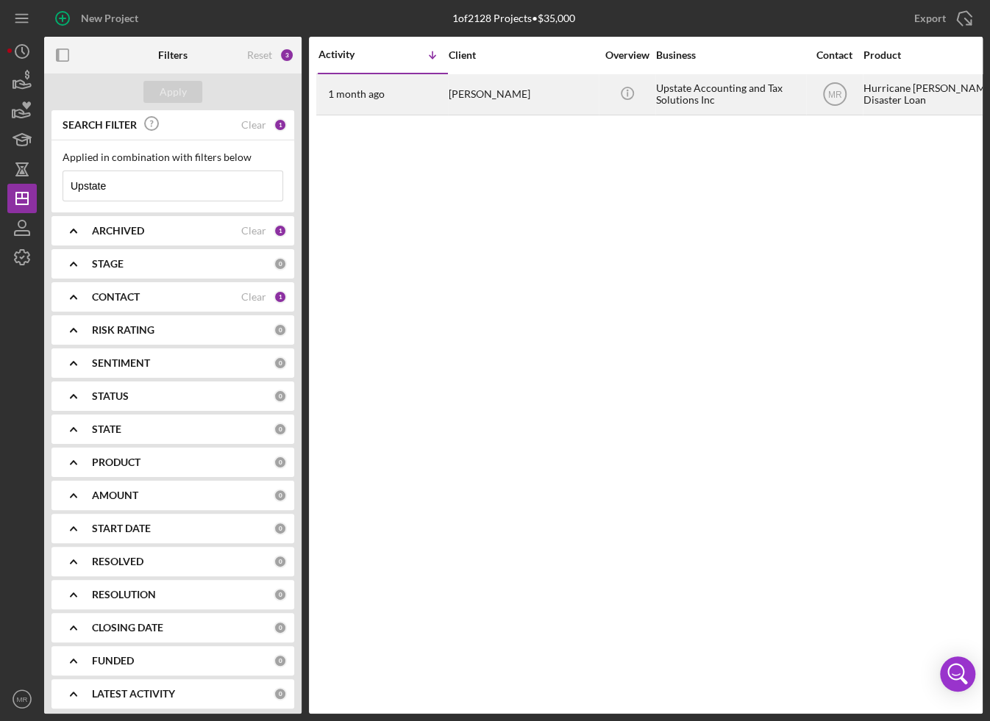
type input "Upstate"
click at [439, 101] on div "[DATE] [PERSON_NAME]" at bounding box center [382, 94] width 129 height 39
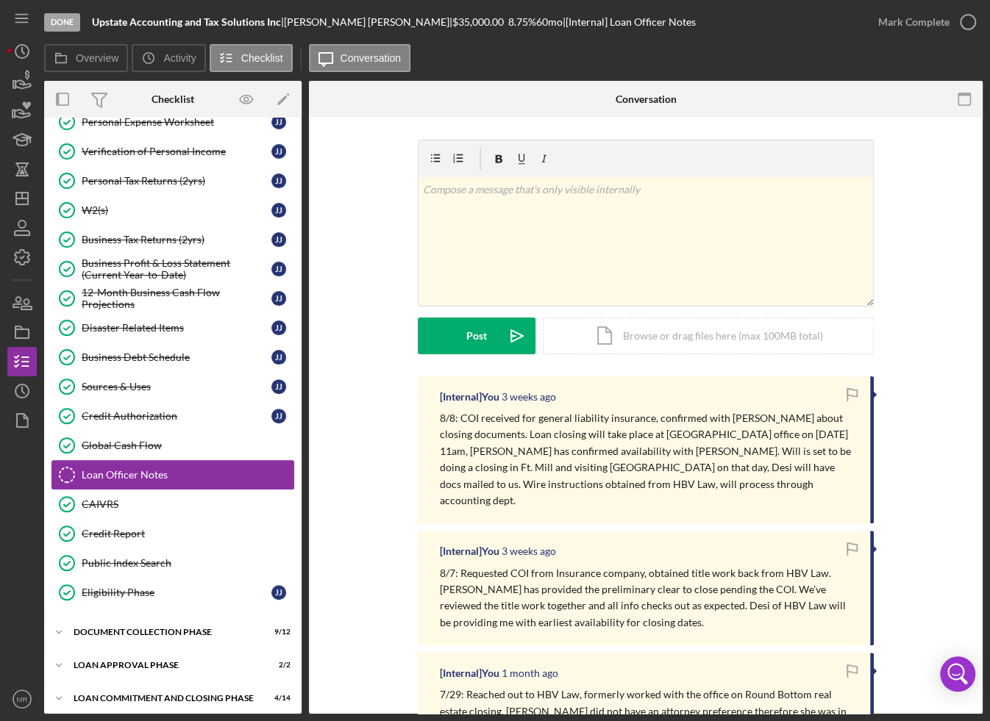
scroll to position [165, 0]
click at [154, 519] on link "Credit Report Credit Report" at bounding box center [172, 533] width 243 height 29
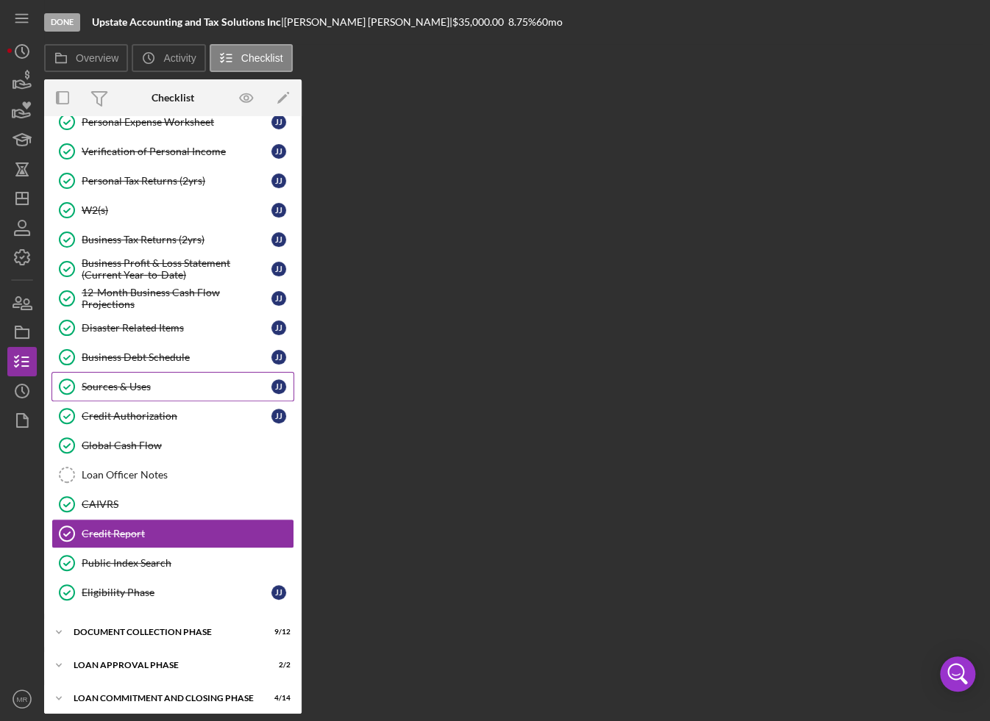
scroll to position [165, 0]
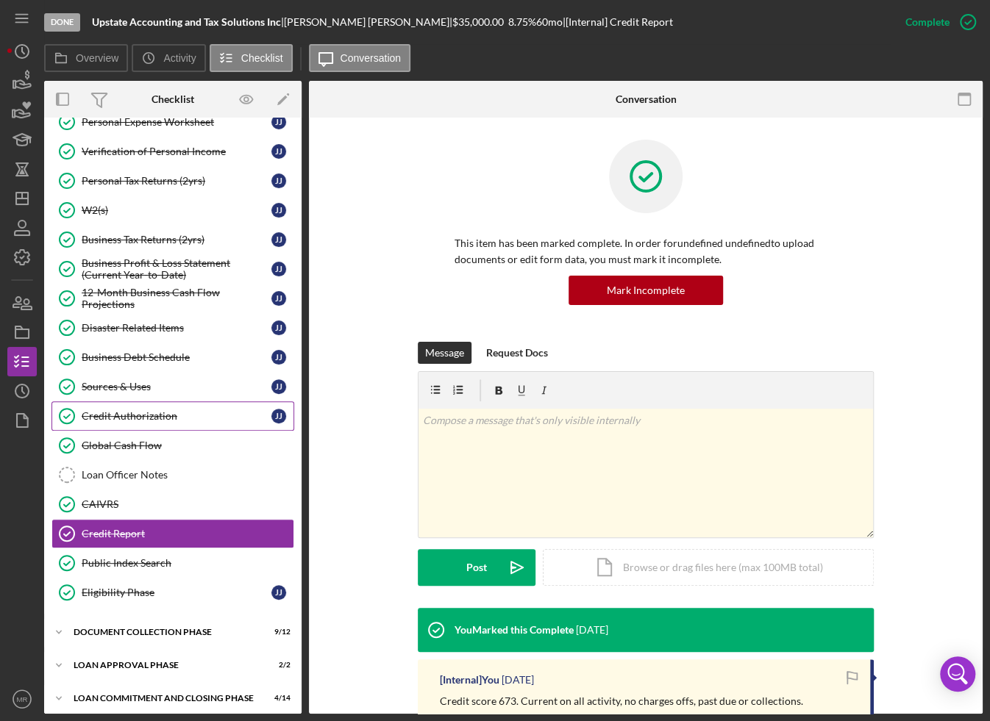
click at [160, 417] on link "Credit Authorization Credit Authorization J J" at bounding box center [172, 416] width 243 height 29
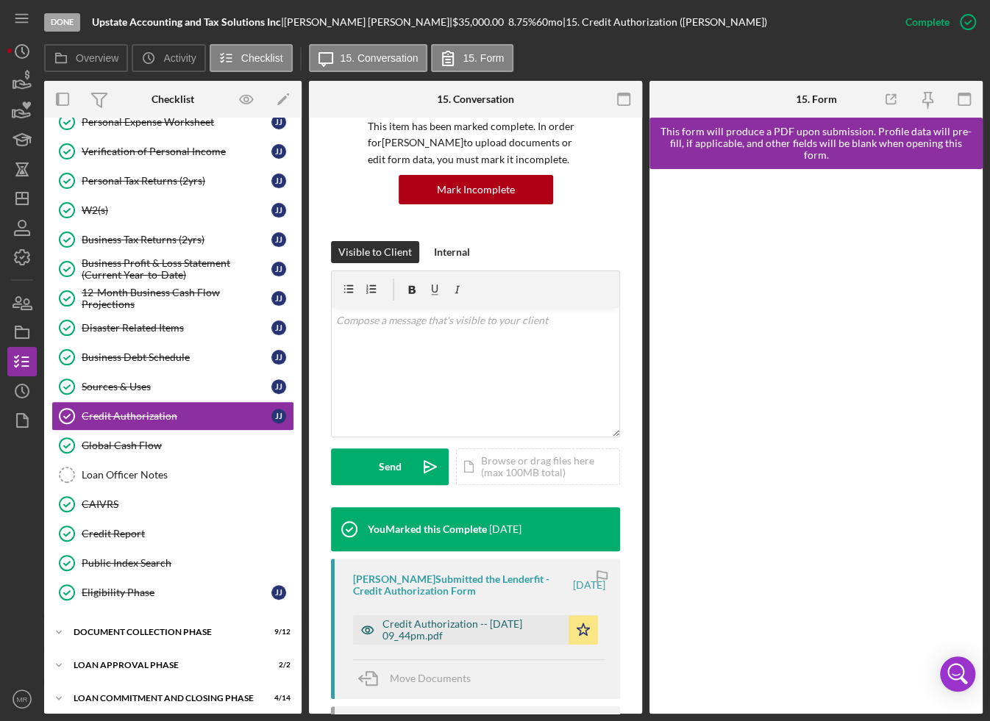
scroll to position [147, 0]
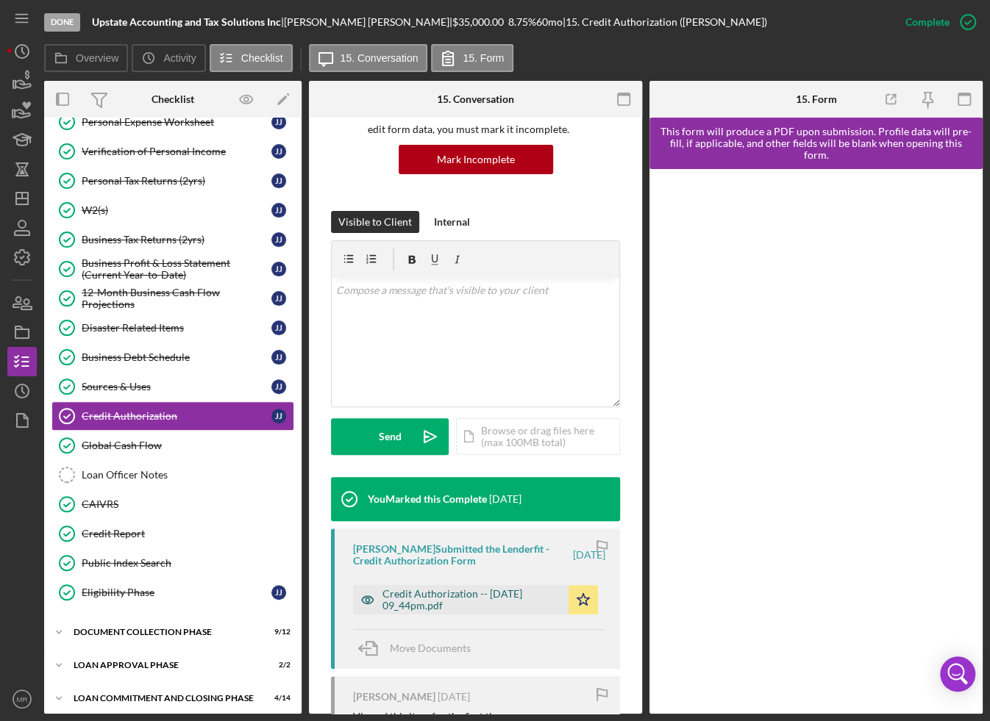
click at [457, 591] on div "Credit Authorization -- [DATE] 09_44pm.pdf" at bounding box center [471, 600] width 179 height 24
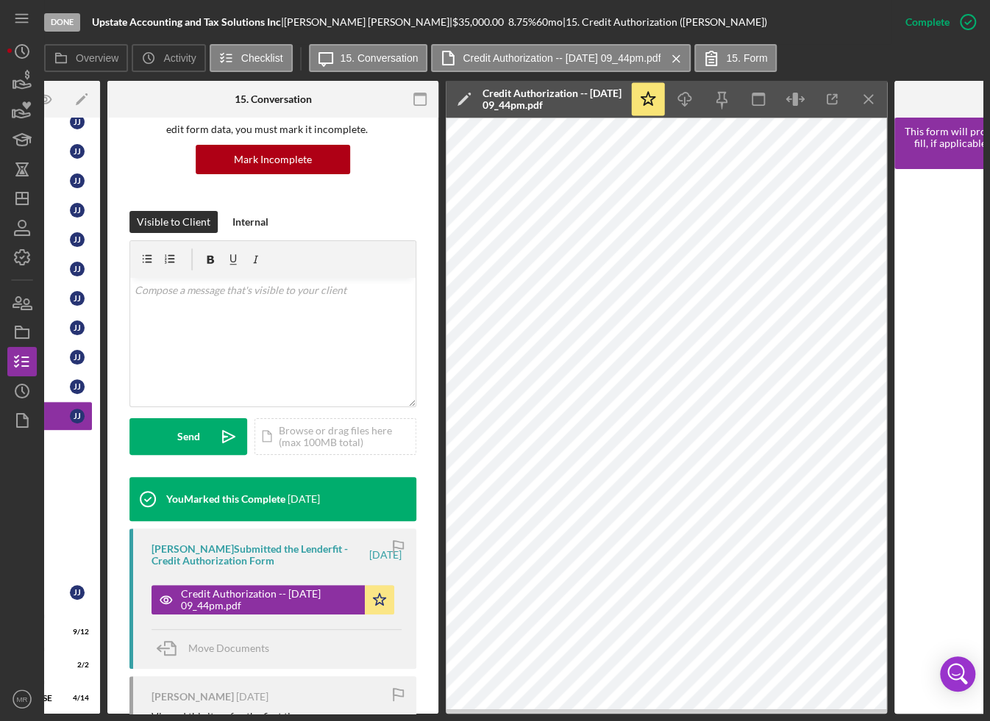
scroll to position [0, 209]
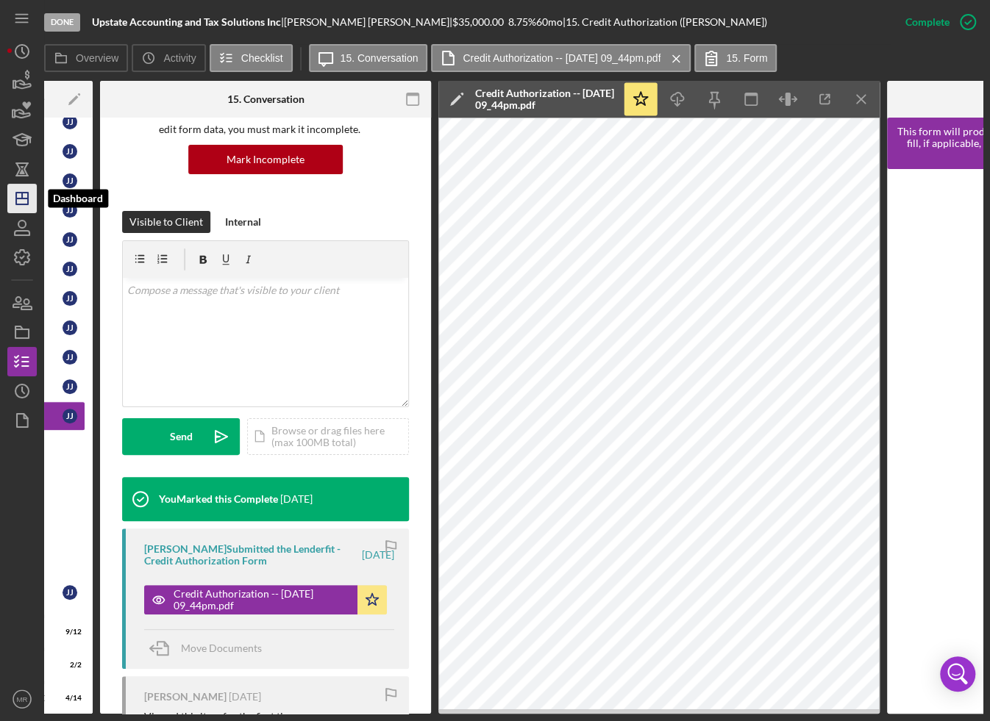
click at [28, 203] on polygon "button" at bounding box center [22, 199] width 12 height 12
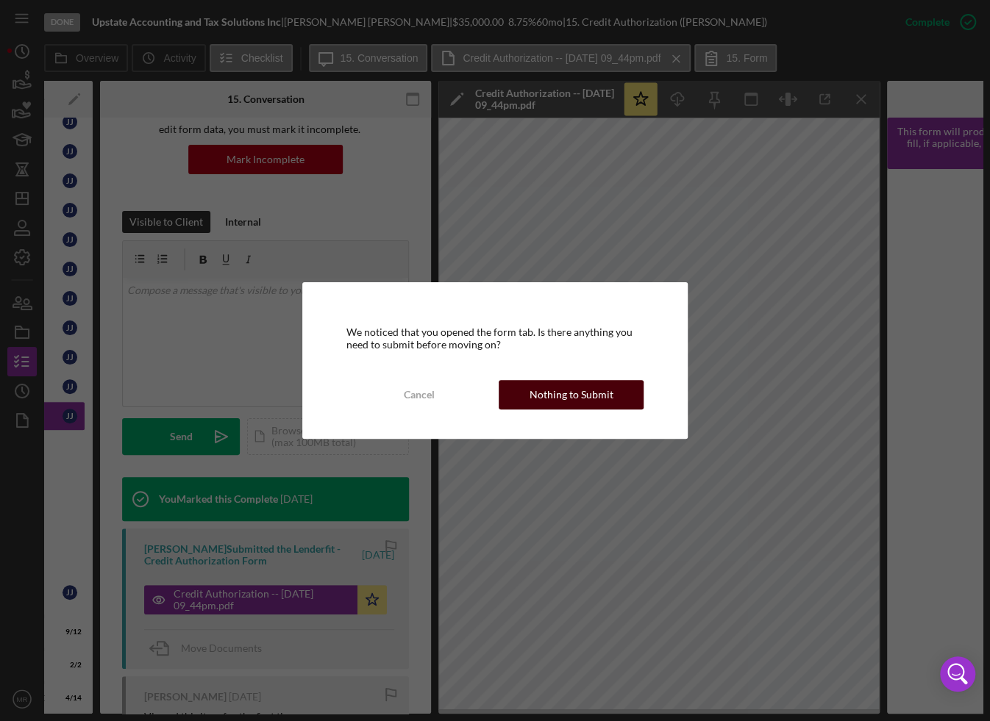
click at [530, 401] on button "Nothing to Submit" at bounding box center [571, 394] width 145 height 29
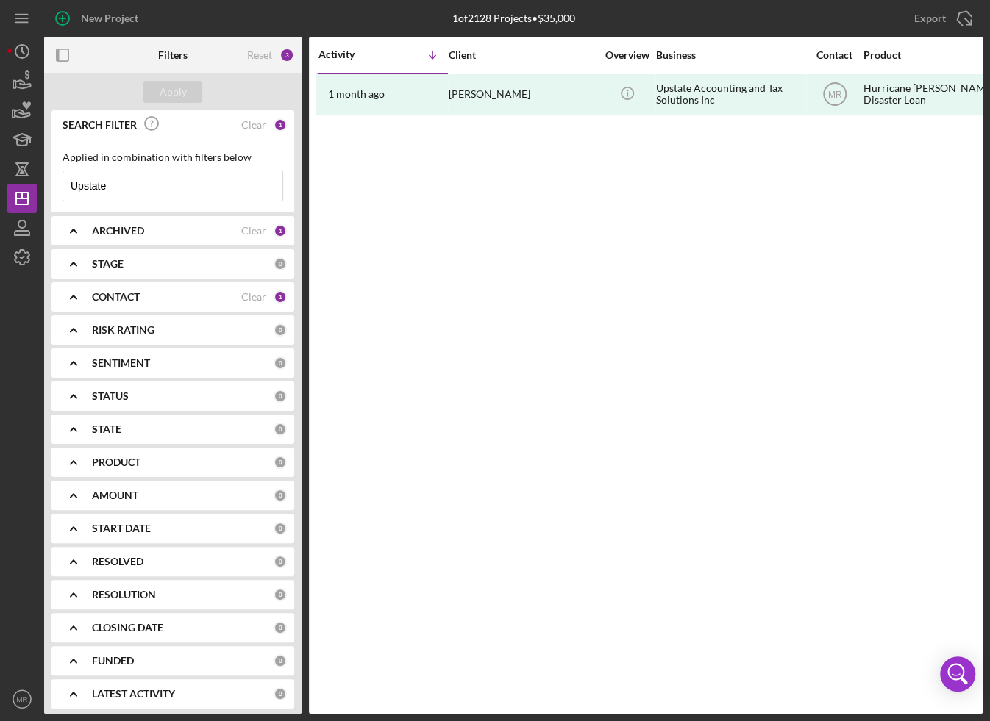
click at [122, 182] on input "Upstate" at bounding box center [172, 185] width 219 height 29
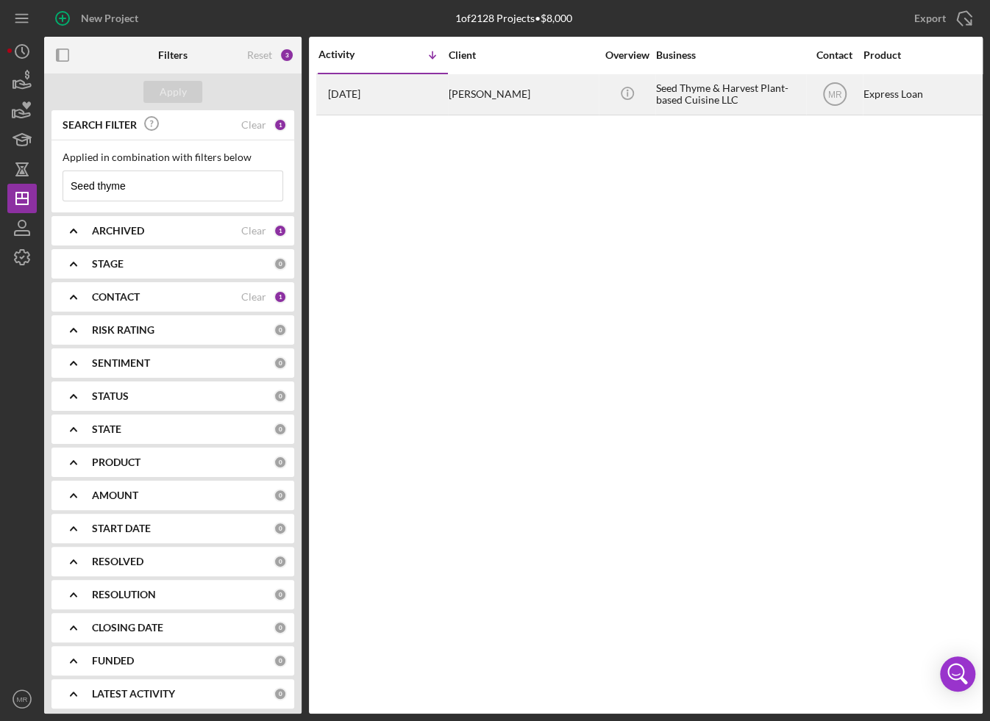
type input "Seed thyme"
click at [411, 93] on div "[DATE] [PERSON_NAME]" at bounding box center [382, 94] width 129 height 39
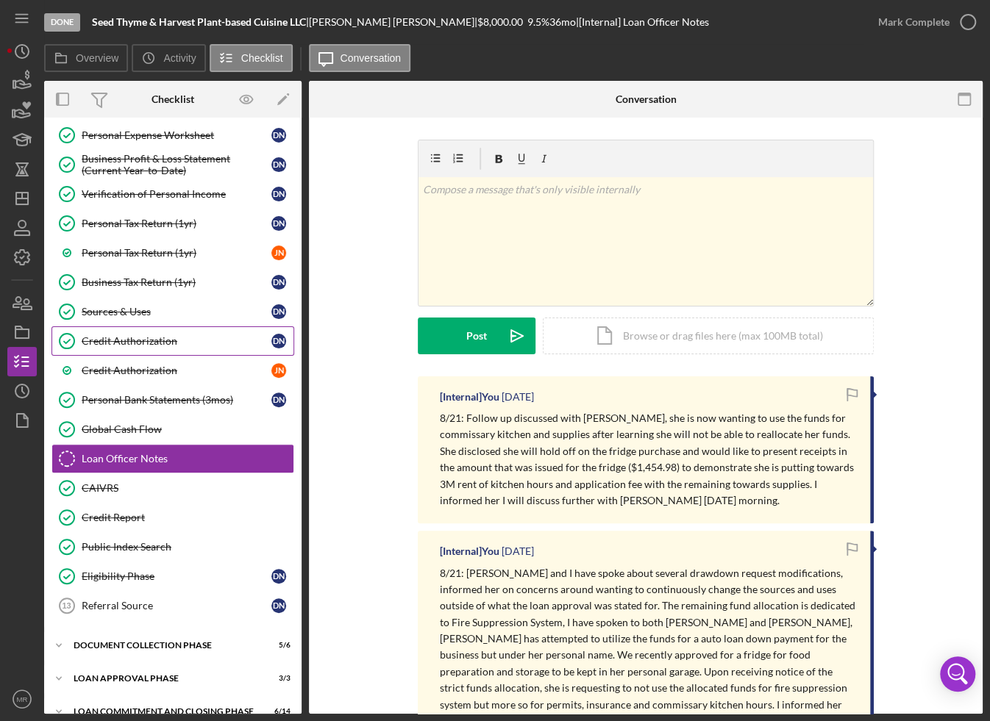
scroll to position [253, 0]
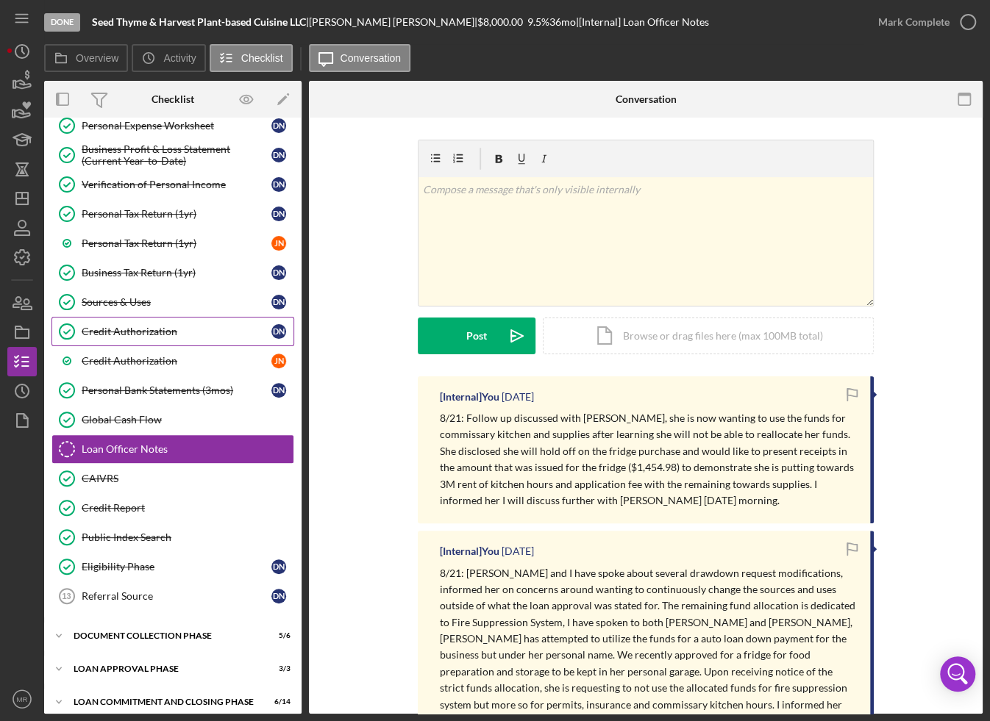
click at [152, 326] on div "Credit Authorization" at bounding box center [177, 332] width 190 height 12
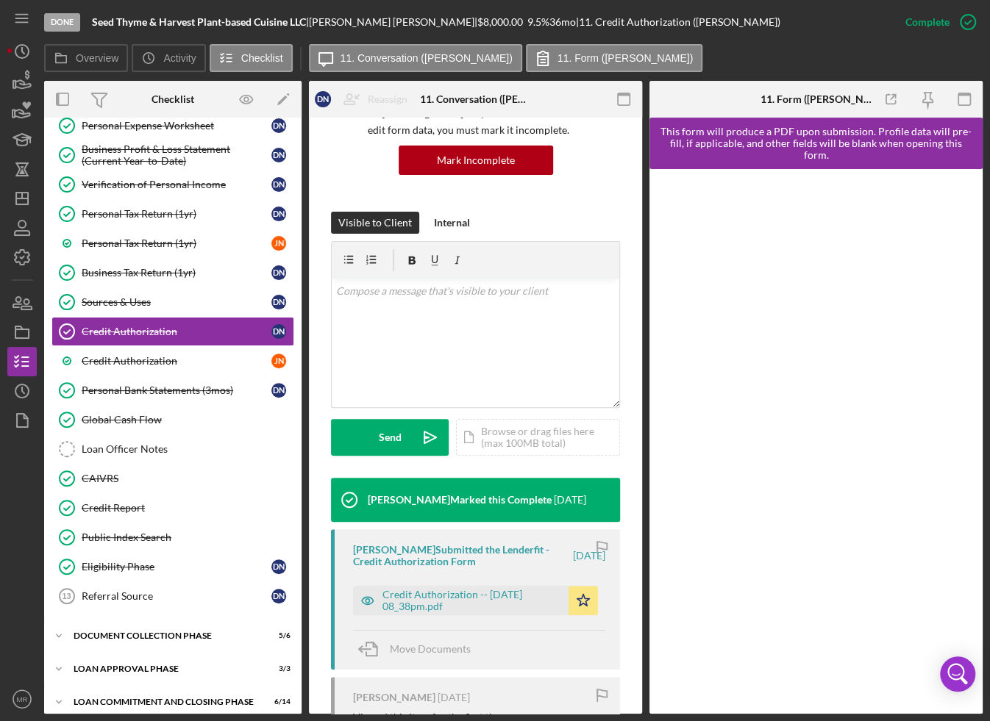
scroll to position [147, 0]
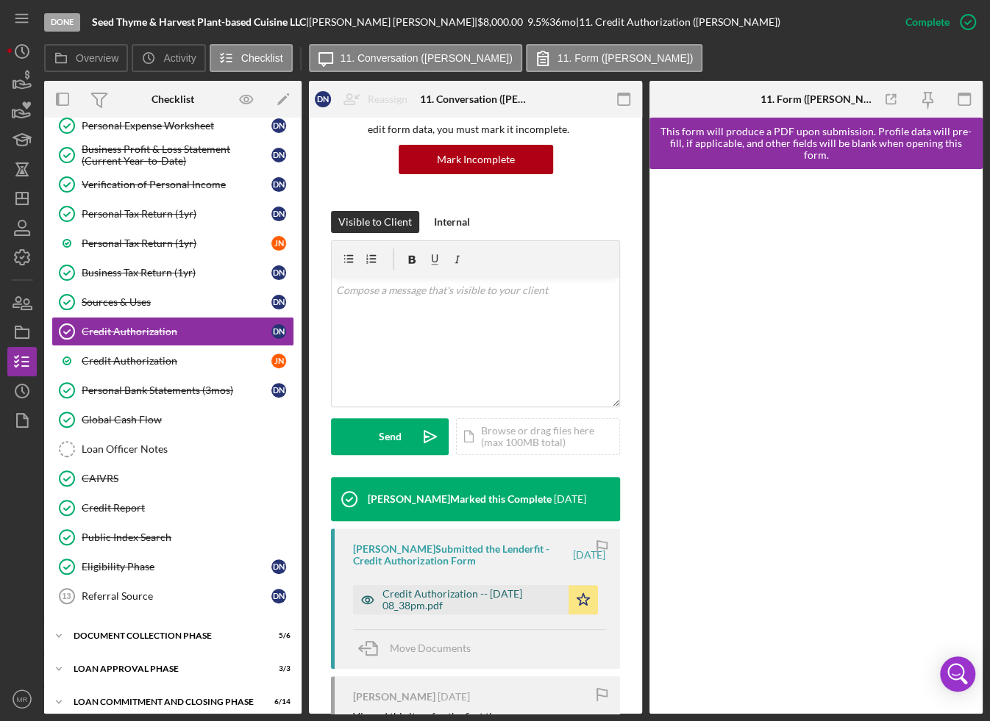
click at [408, 597] on div "Credit Authorization -- [DATE] 08_38pm.pdf" at bounding box center [471, 600] width 179 height 24
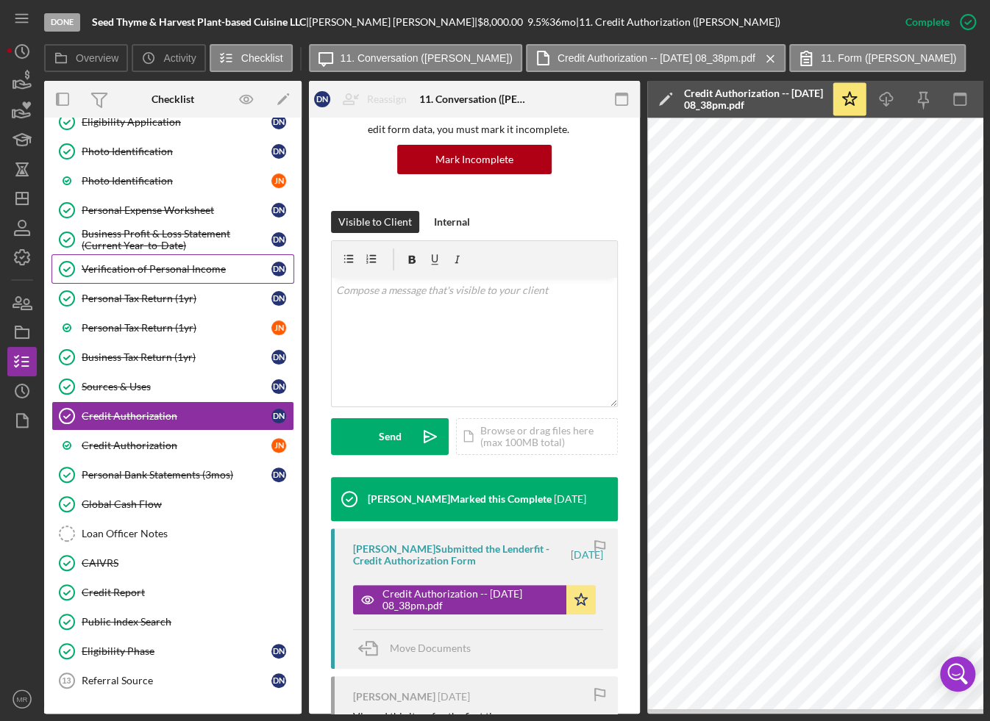
scroll to position [0, 0]
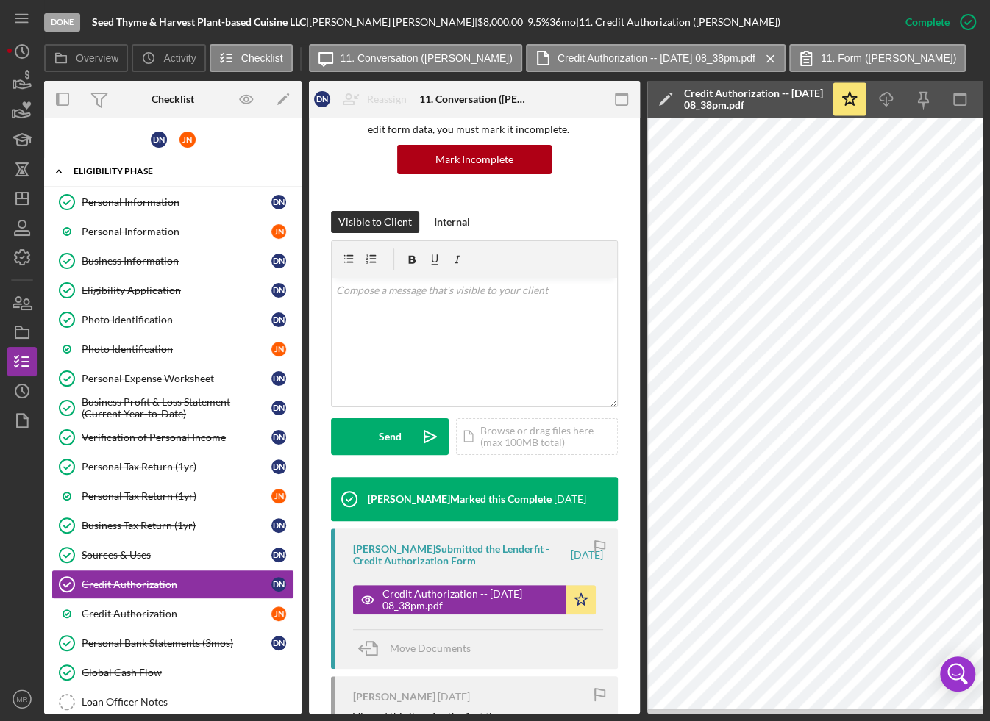
click at [68, 168] on icon "Icon/Expander" at bounding box center [58, 171] width 29 height 29
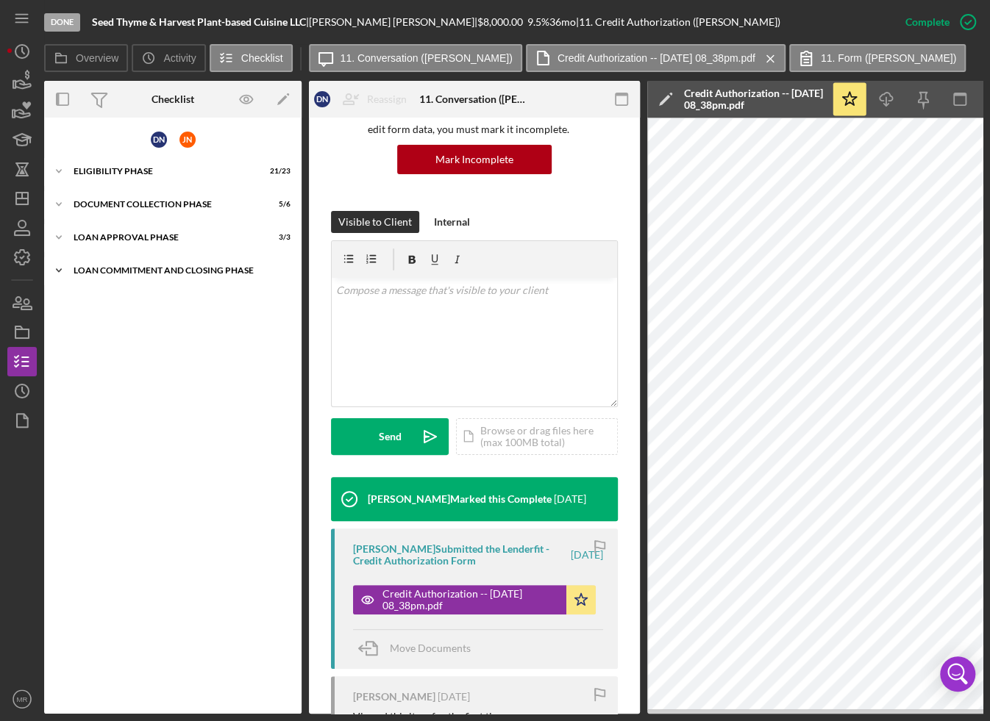
click at [116, 279] on div "Icon/Expander Loan Commitment and Closing Phase 6 / 14" at bounding box center [172, 270] width 257 height 29
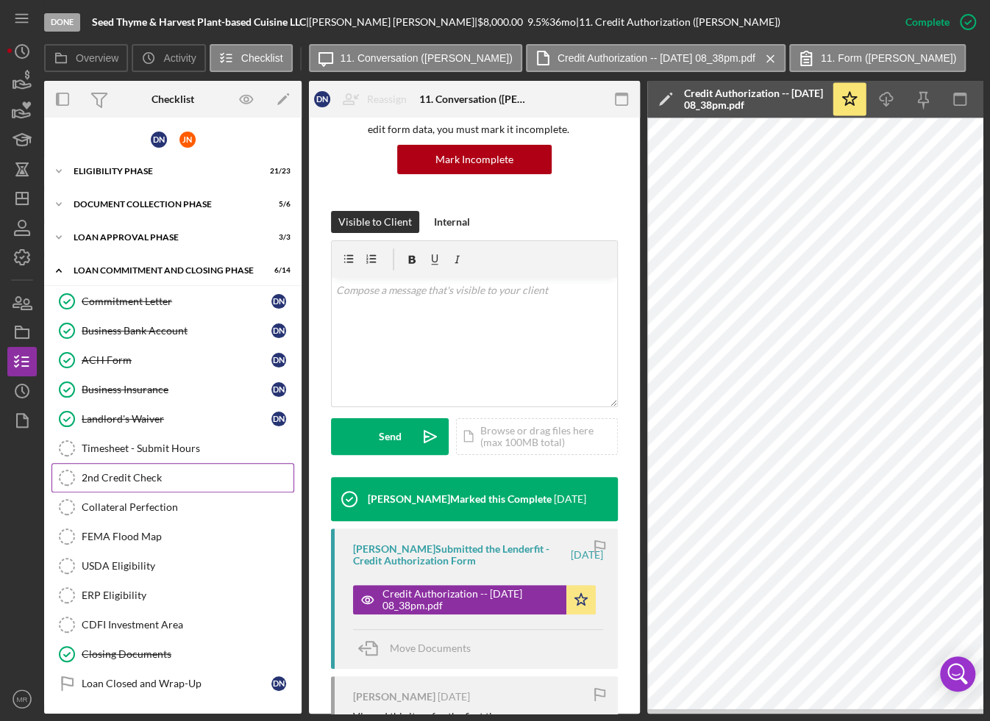
click at [142, 472] on div "2nd Credit Check" at bounding box center [188, 478] width 212 height 12
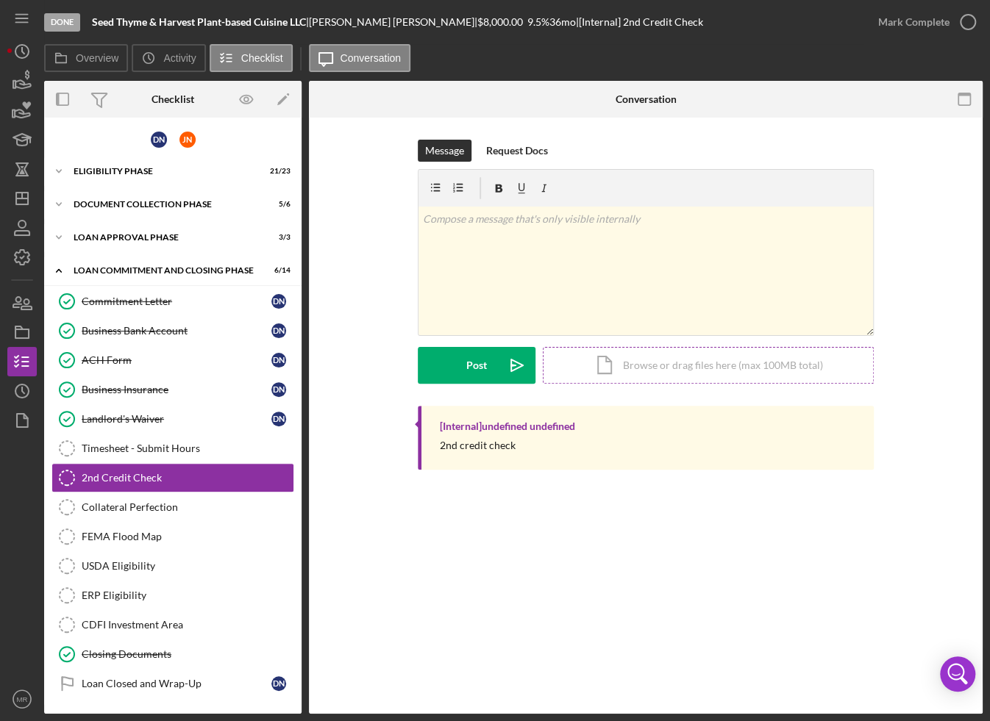
click at [618, 354] on div "Icon/Document Browse or drag files here (max 100MB total) Tap to choose files o…" at bounding box center [708, 365] width 331 height 37
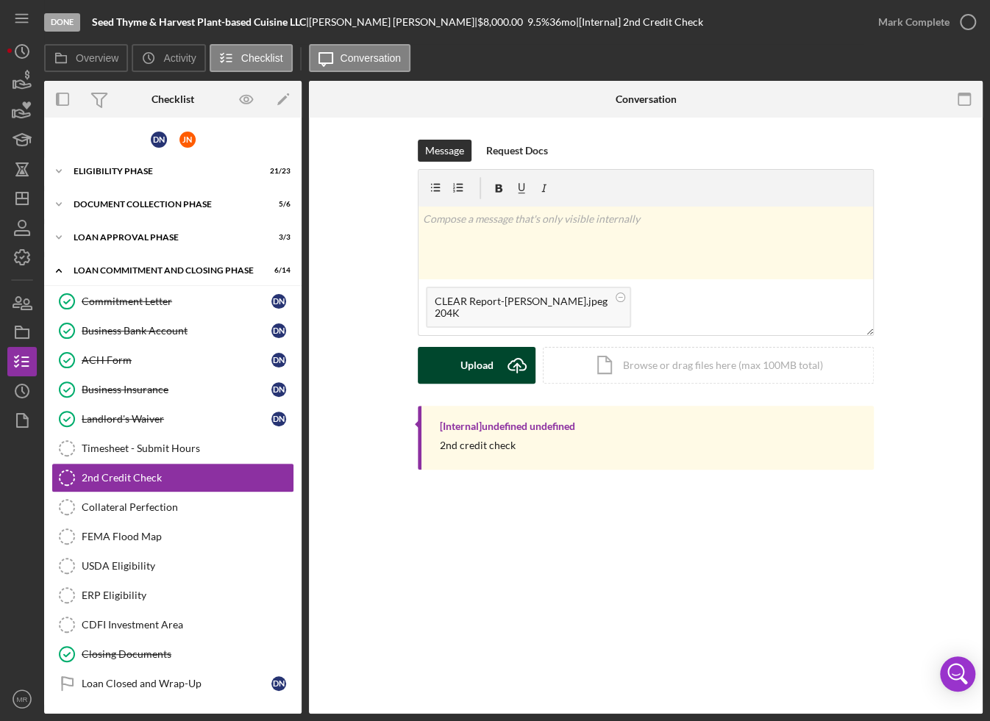
click at [484, 359] on div "Upload" at bounding box center [476, 365] width 33 height 37
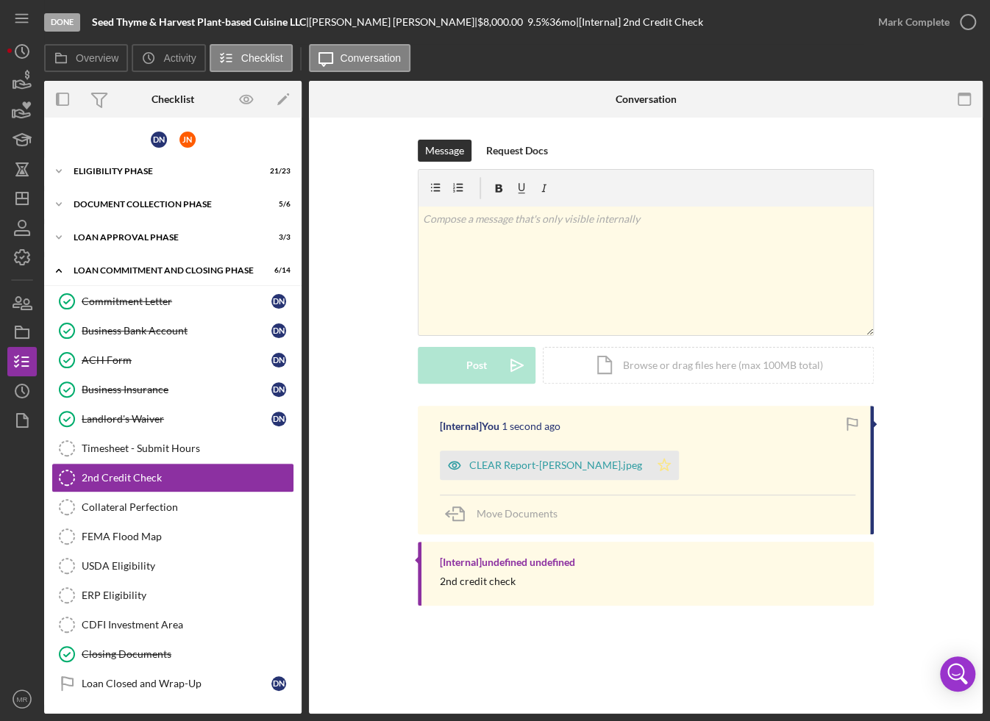
click at [668, 468] on polygon "button" at bounding box center [664, 465] width 13 height 12
click at [15, 196] on icon "Icon/Dashboard" at bounding box center [22, 198] width 37 height 37
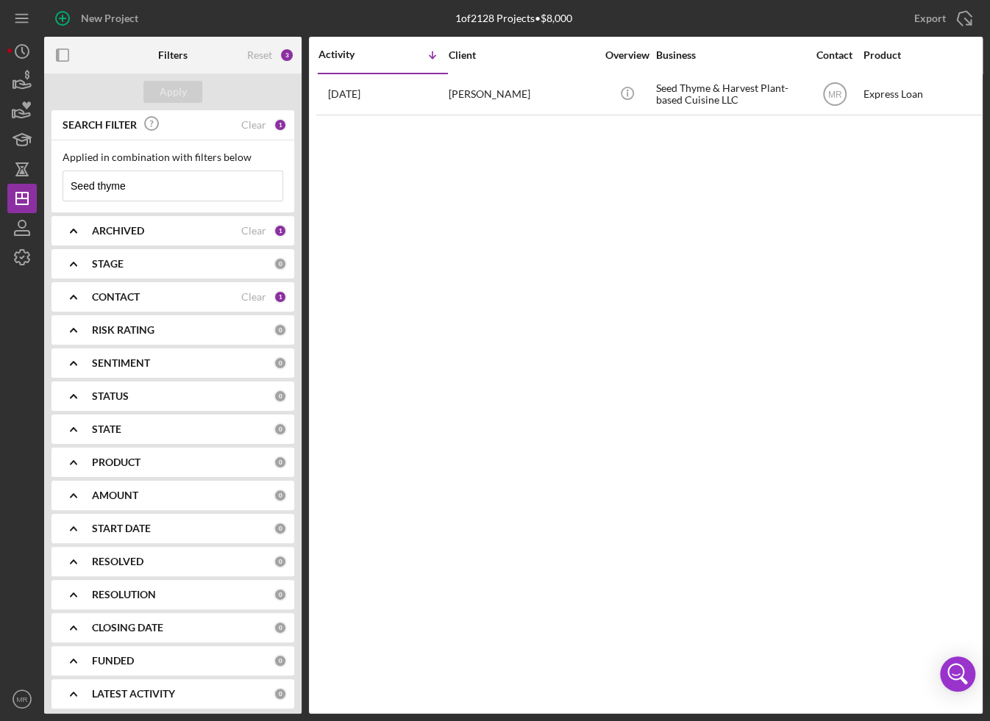
click at [139, 179] on input "Seed thyme" at bounding box center [172, 185] width 219 height 29
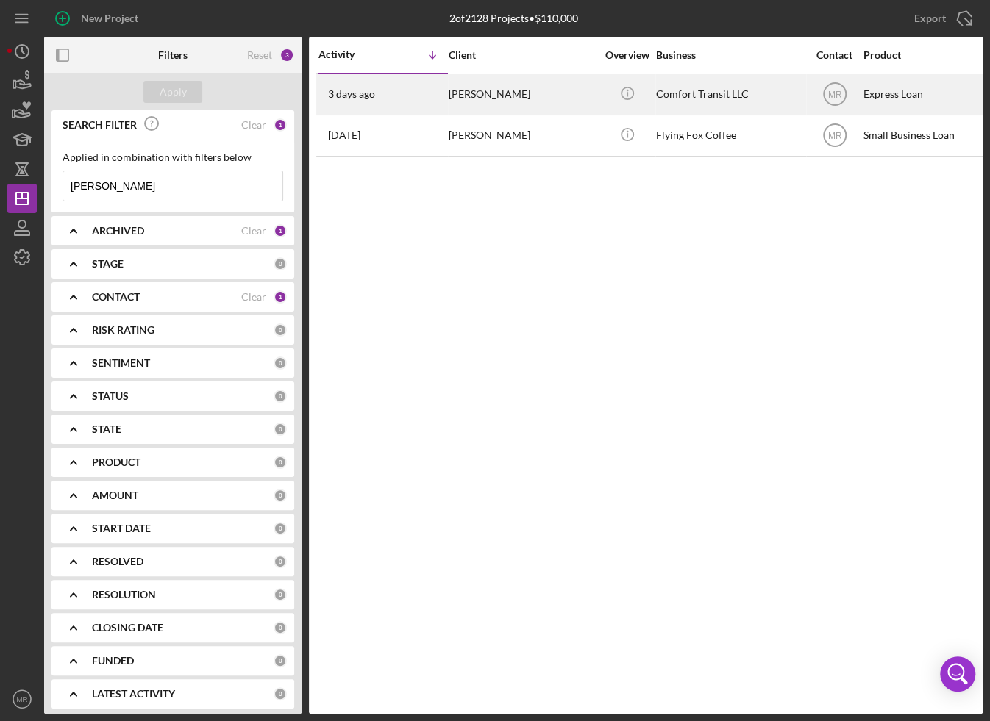
type input "[PERSON_NAME]"
click at [468, 101] on div "[PERSON_NAME]" at bounding box center [522, 94] width 147 height 39
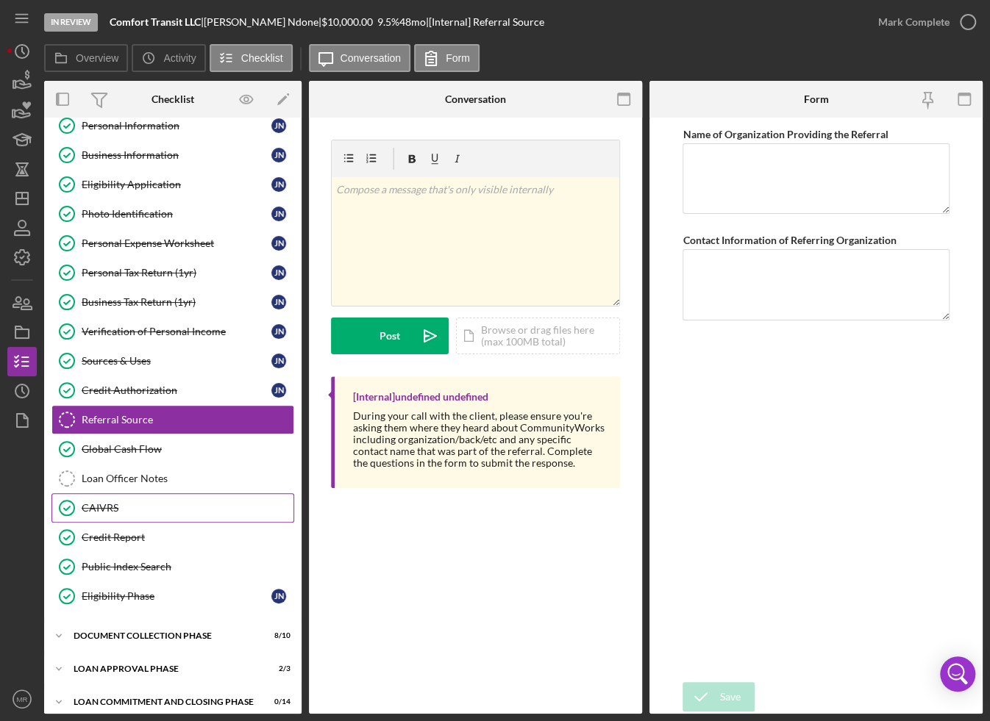
scroll to position [49, 0]
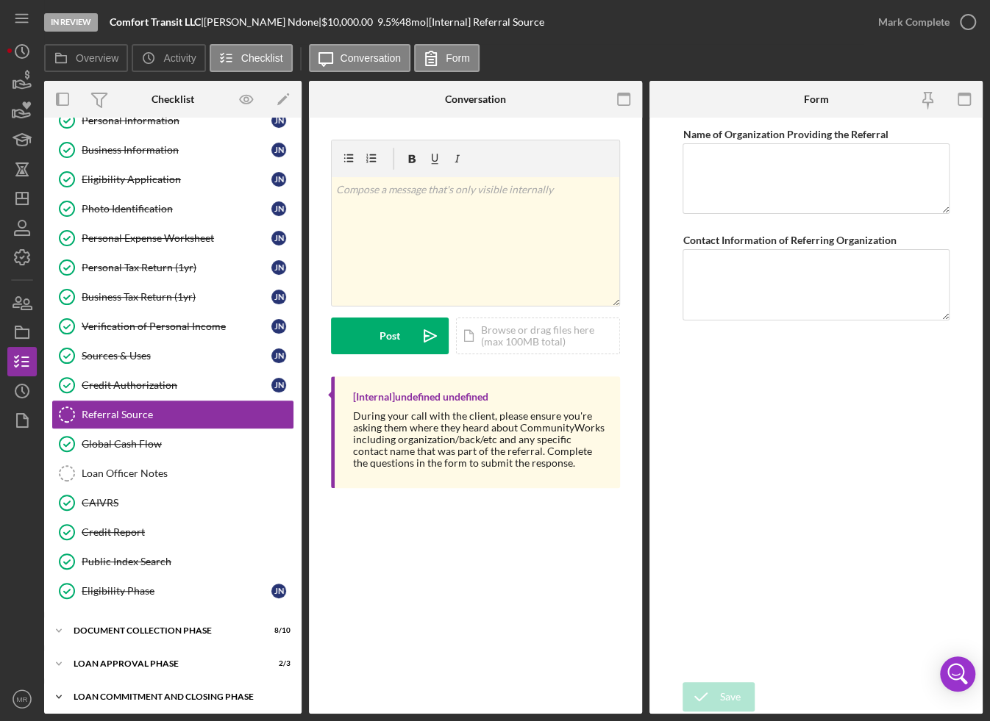
click at [151, 686] on div "Icon/Expander Loan Commitment and Closing Phase 0 / 14" at bounding box center [172, 696] width 257 height 29
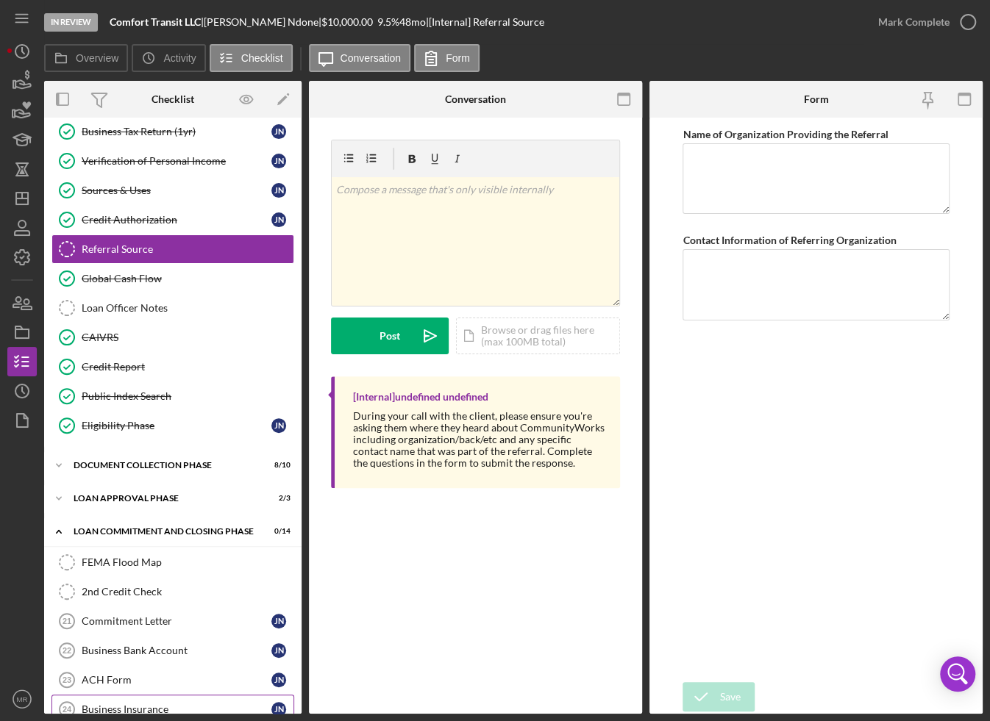
scroll to position [270, 0]
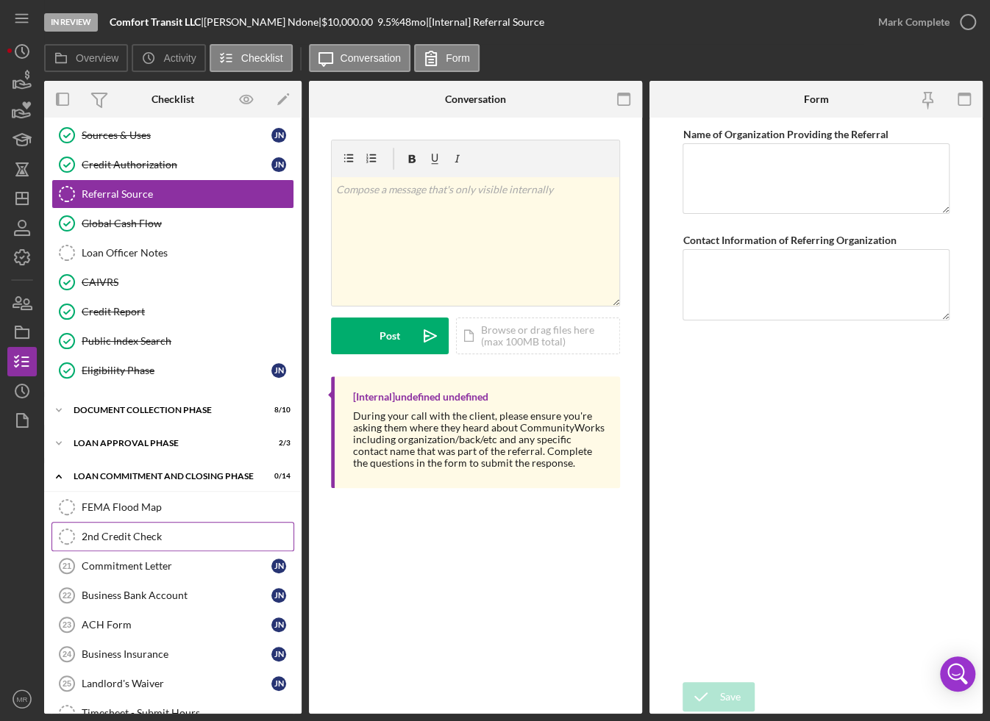
click at [146, 531] on div "2nd Credit Check" at bounding box center [188, 537] width 212 height 12
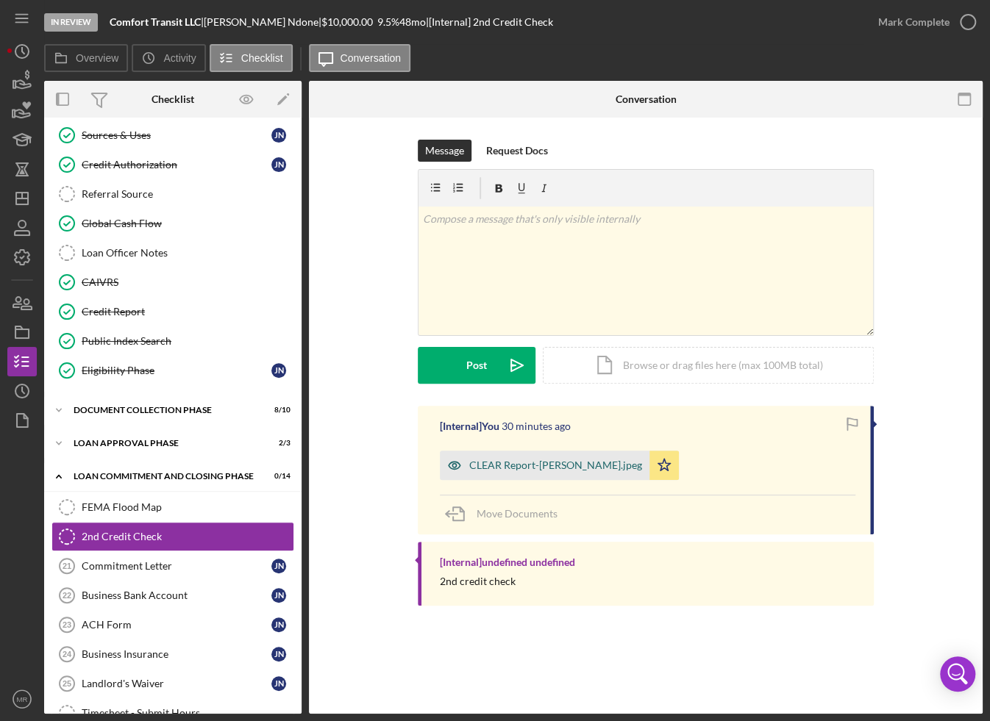
click at [561, 464] on div "CLEAR Report-[PERSON_NAME].jpeg" at bounding box center [555, 466] width 173 height 12
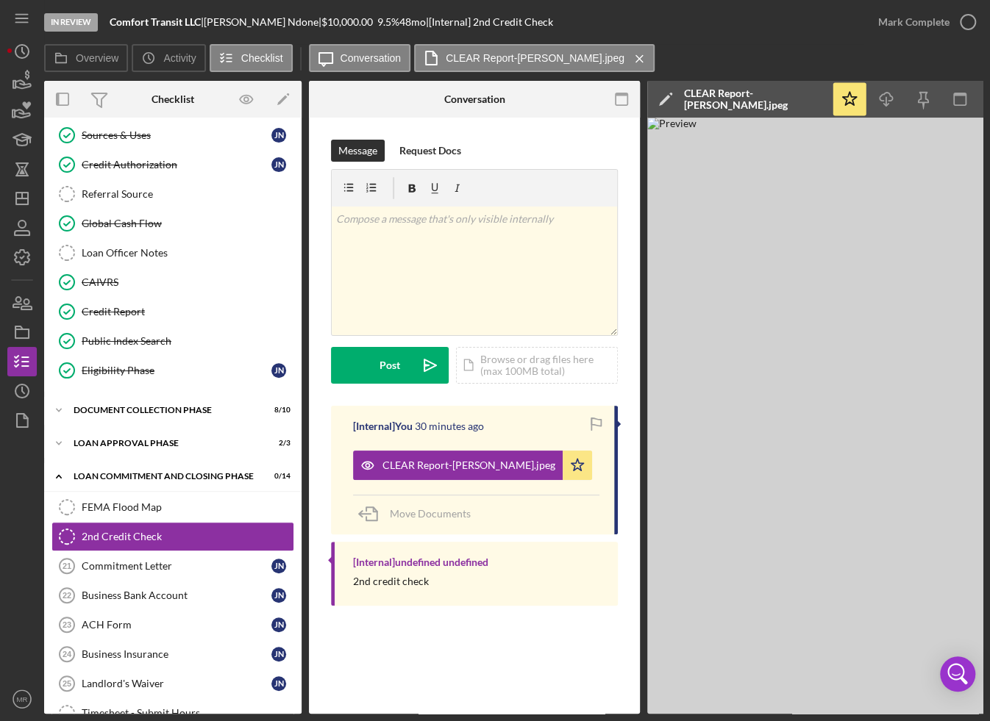
click at [790, 451] on img at bounding box center [867, 416] width 441 height 596
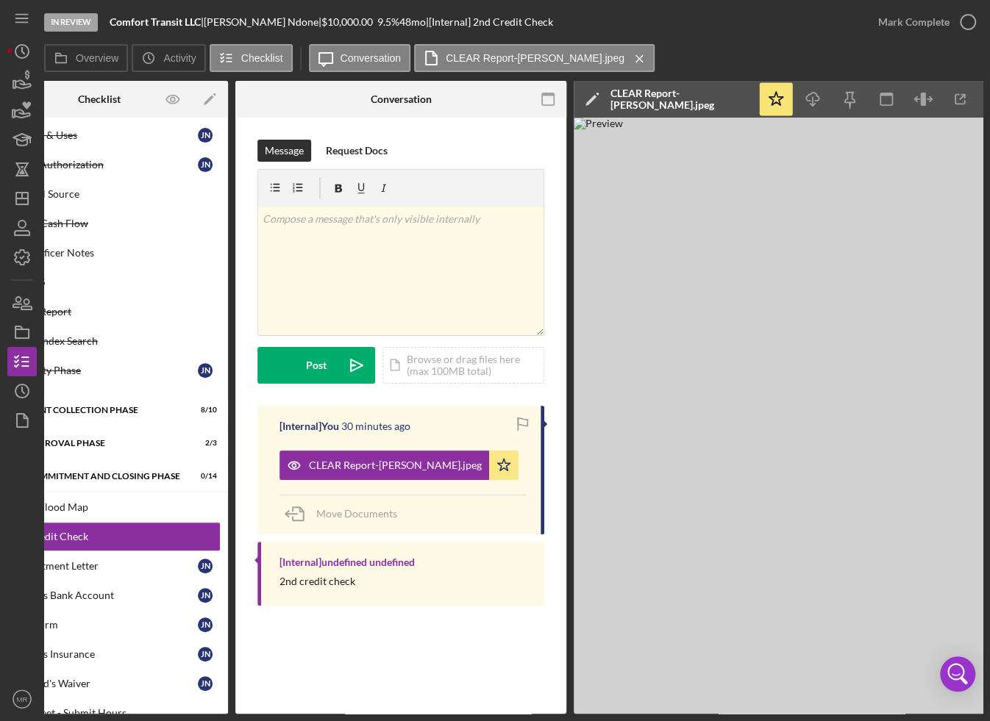
scroll to position [0, 106]
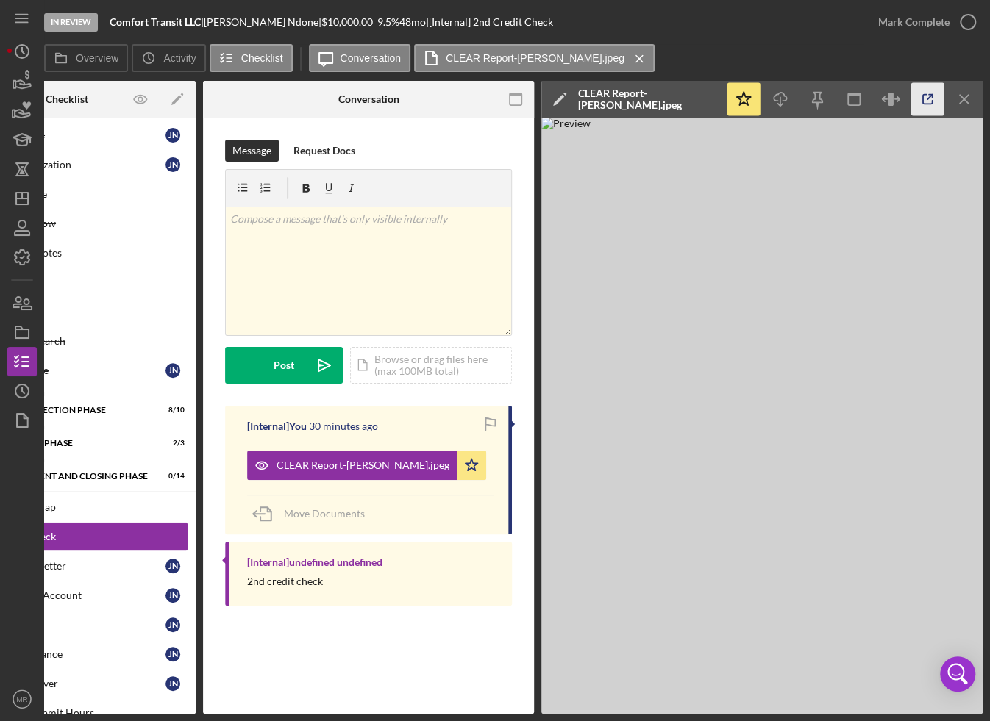
click at [917, 101] on icon "button" at bounding box center [927, 99] width 33 height 33
click at [29, 190] on icon "Icon/Dashboard" at bounding box center [22, 198] width 37 height 37
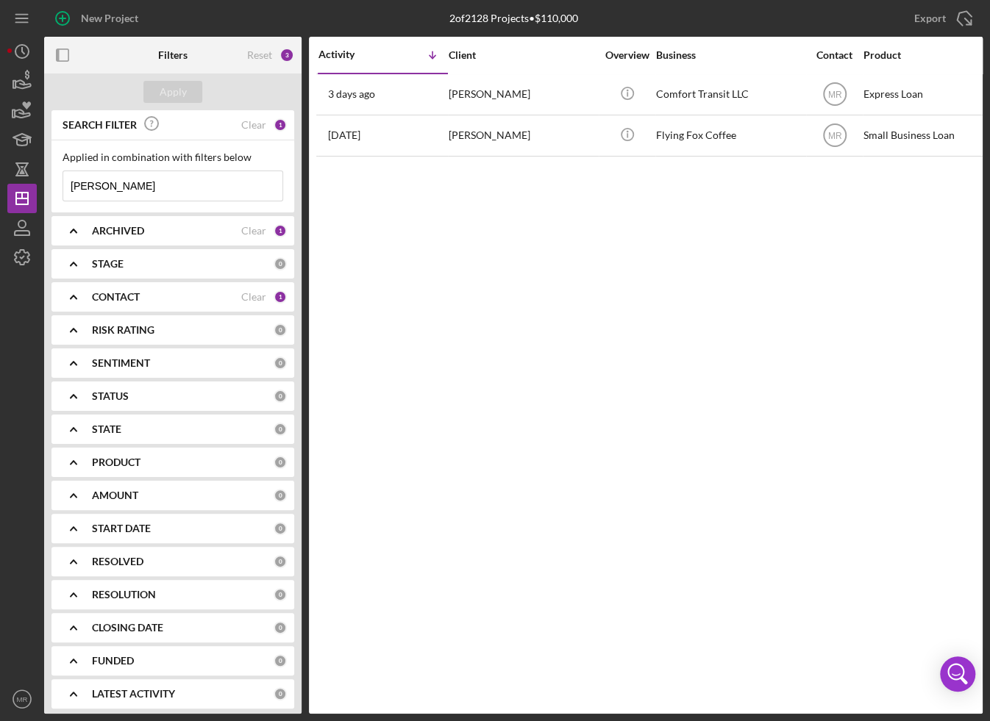
click at [162, 190] on input "[PERSON_NAME]" at bounding box center [172, 185] width 219 height 29
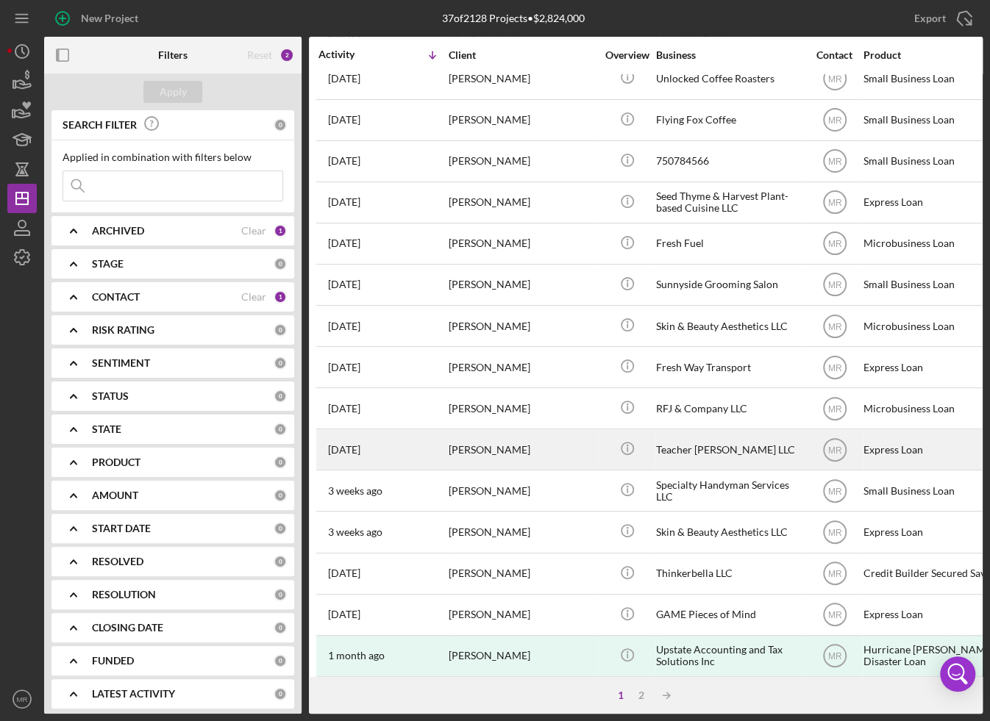
scroll to position [435, 0]
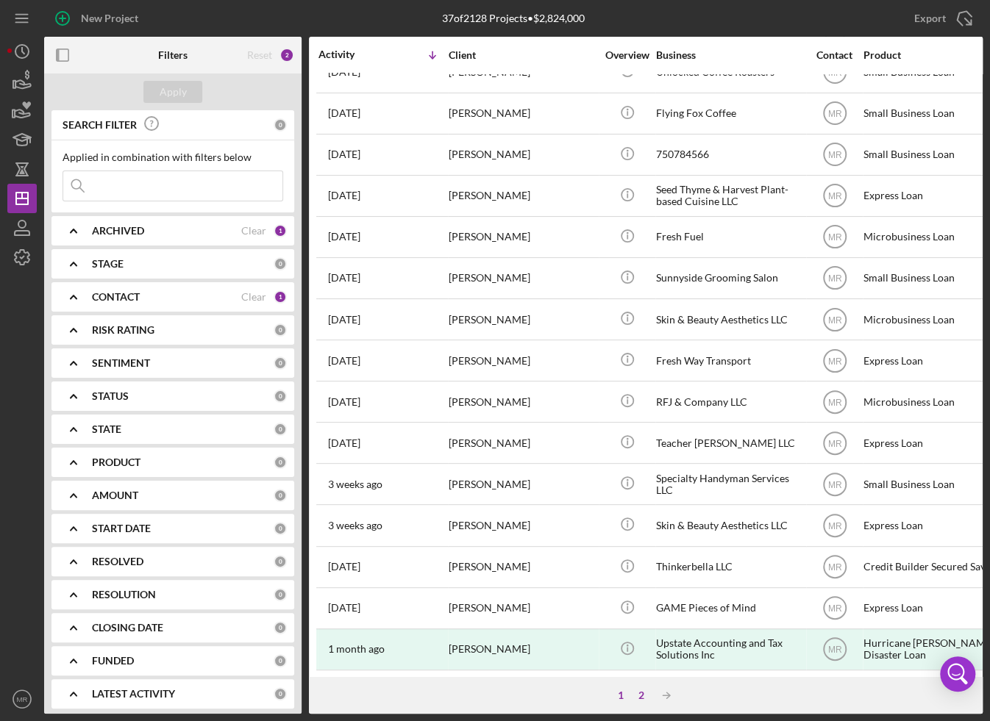
click at [643, 693] on div "2" at bounding box center [641, 696] width 21 height 12
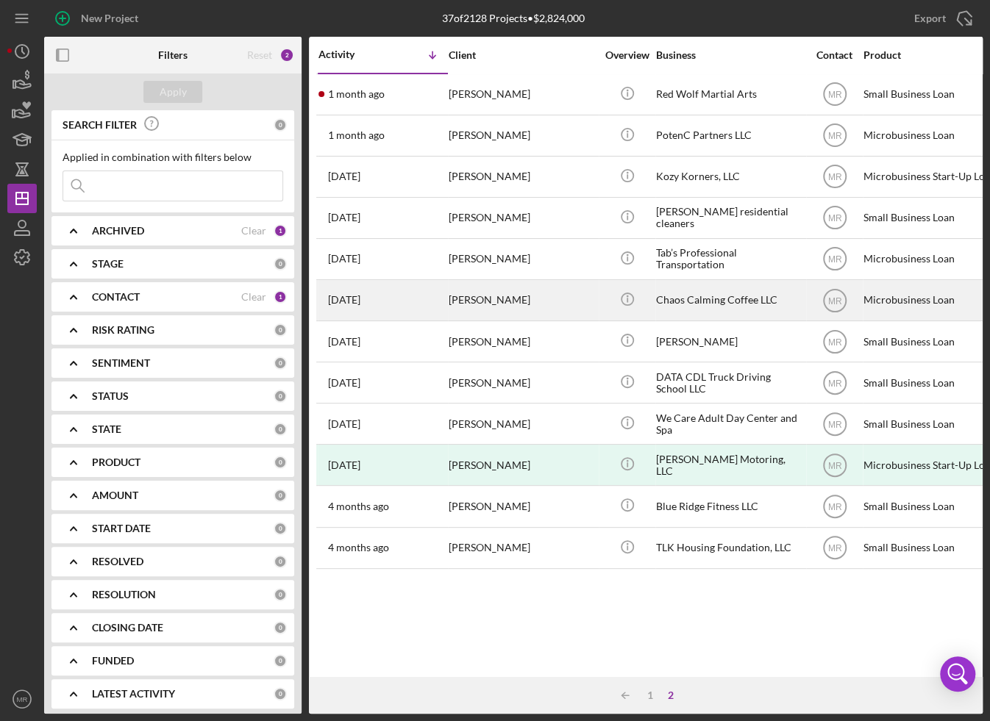
scroll to position [0, 0]
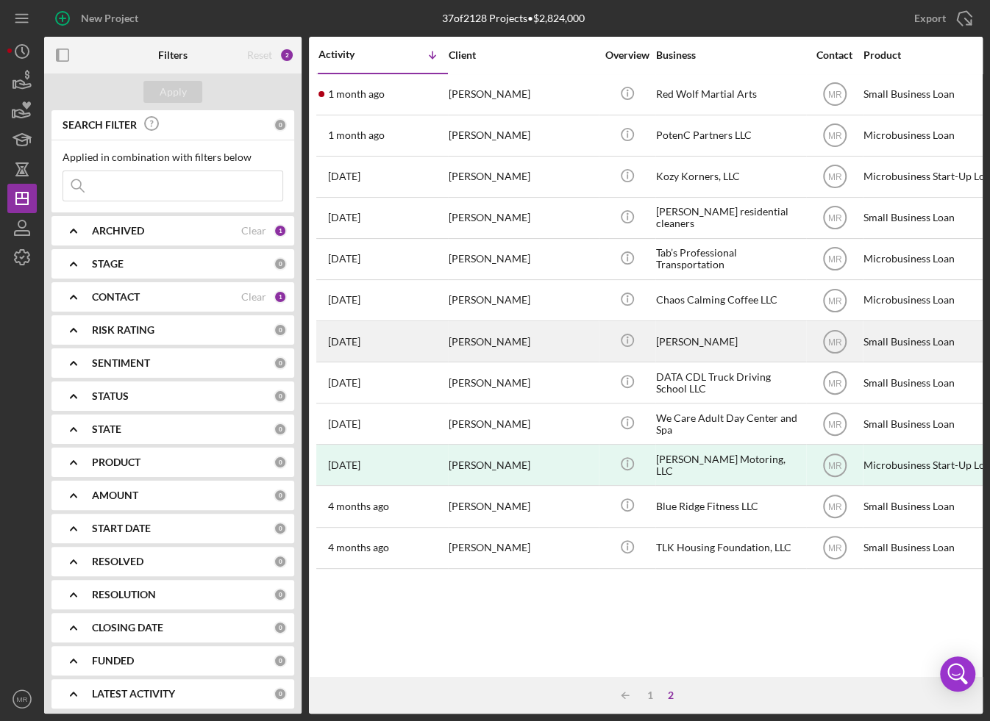
click at [477, 343] on div "[PERSON_NAME]" at bounding box center [522, 341] width 147 height 39
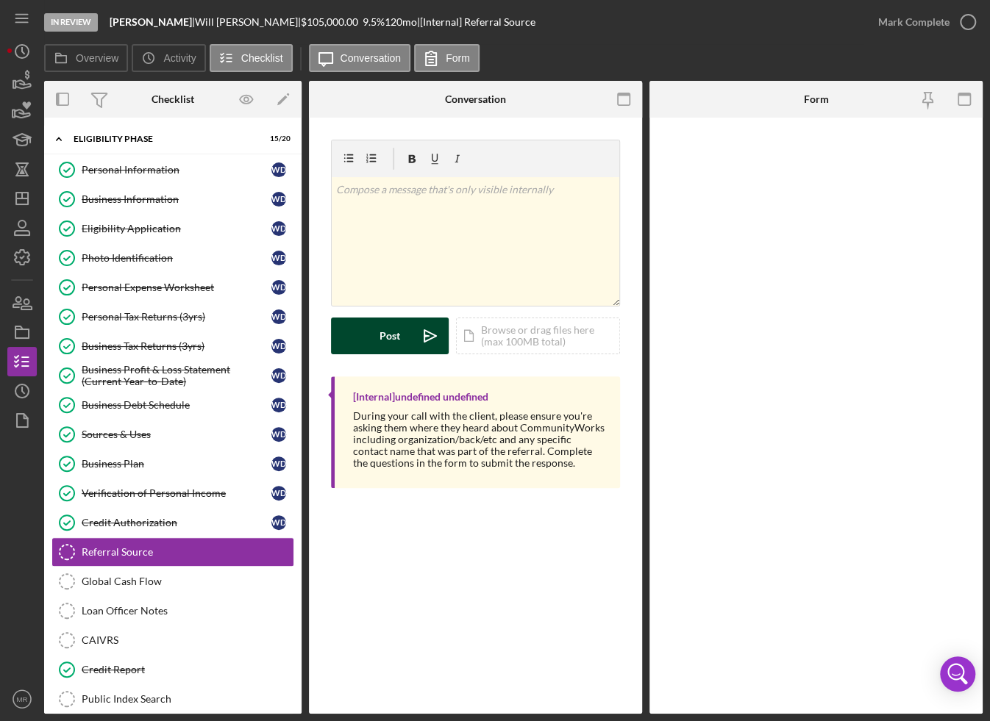
scroll to position [131, 0]
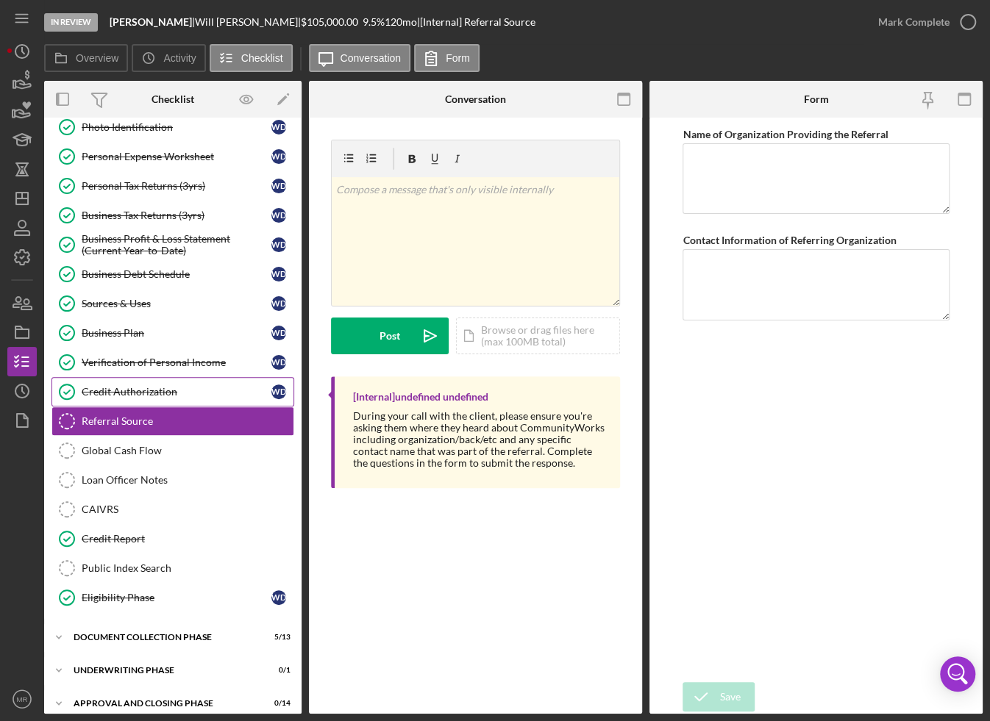
click at [168, 392] on div "Credit Authorization" at bounding box center [177, 392] width 190 height 12
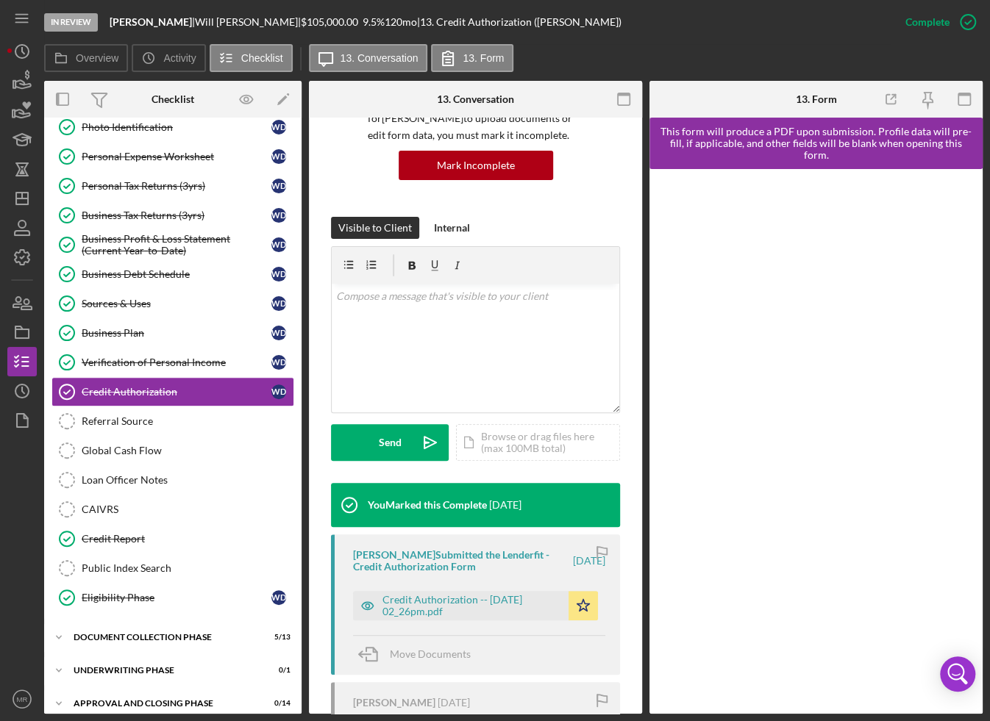
scroll to position [147, 0]
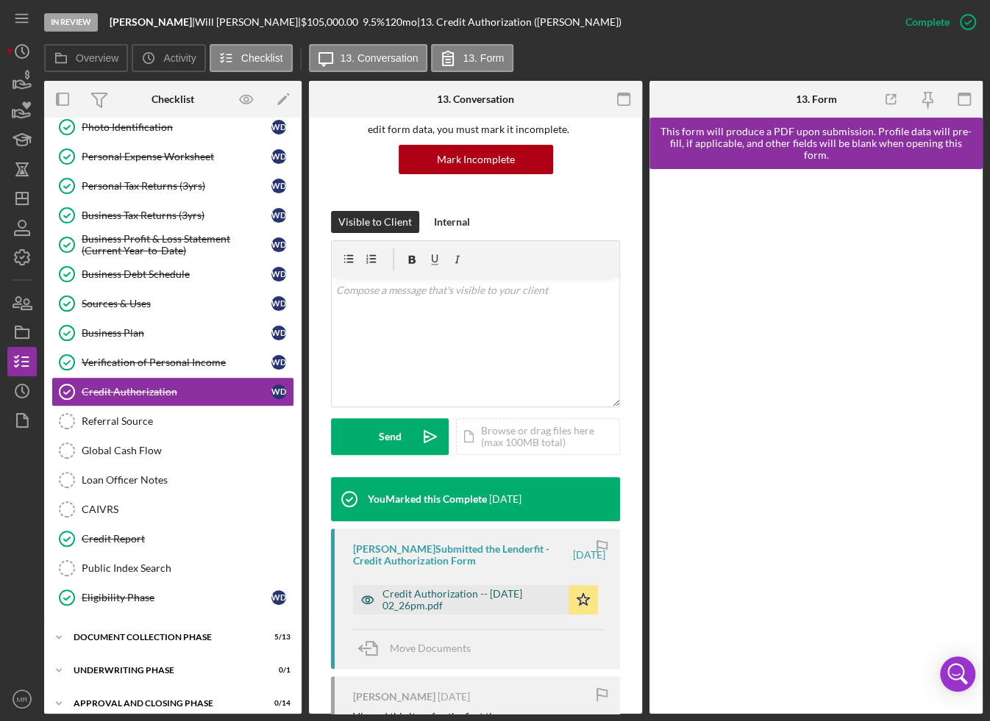
click at [457, 589] on div "Credit Authorization -- [DATE] 02_26pm.pdf" at bounding box center [471, 600] width 179 height 24
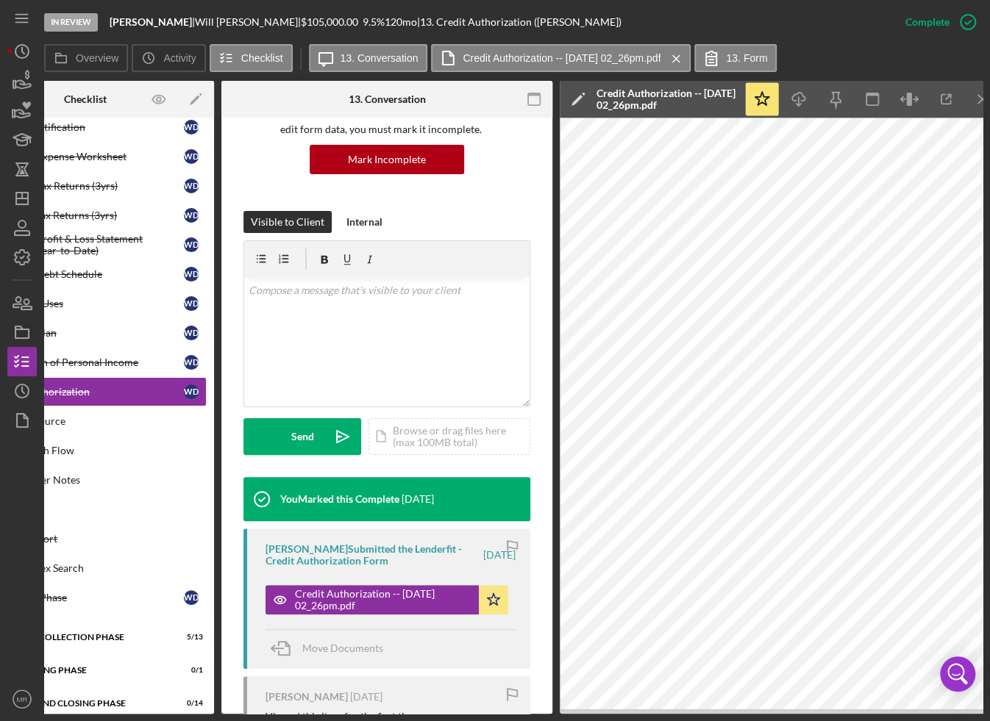
scroll to position [0, 95]
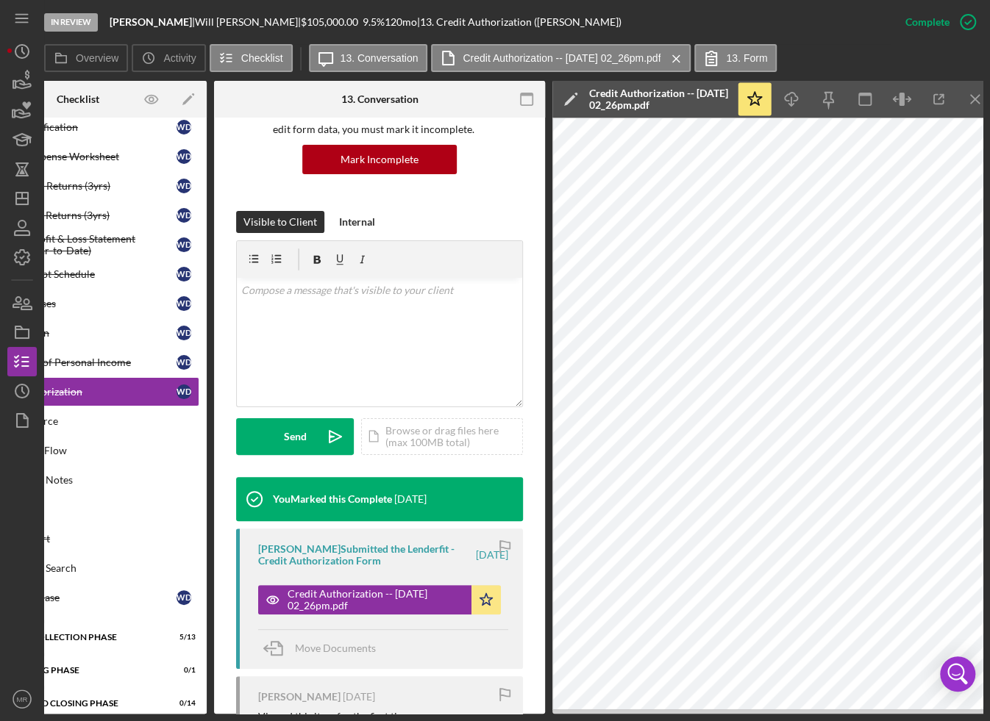
drag, startPoint x: 460, startPoint y: 714, endPoint x: 416, endPoint y: 711, distance: 44.2
click at [417, 710] on div "In Review [PERSON_NAME] | [PERSON_NAME] | $105,000.00 9.5 % 120 mo | 13. Credit…" at bounding box center [495, 360] width 990 height 721
drag, startPoint x: 415, startPoint y: 716, endPoint x: 370, endPoint y: 712, distance: 45.1
click at [370, 712] on div "In Review [PERSON_NAME] | [PERSON_NAME] | $105,000.00 9.5 % 120 mo | 13. Credit…" at bounding box center [495, 360] width 990 height 721
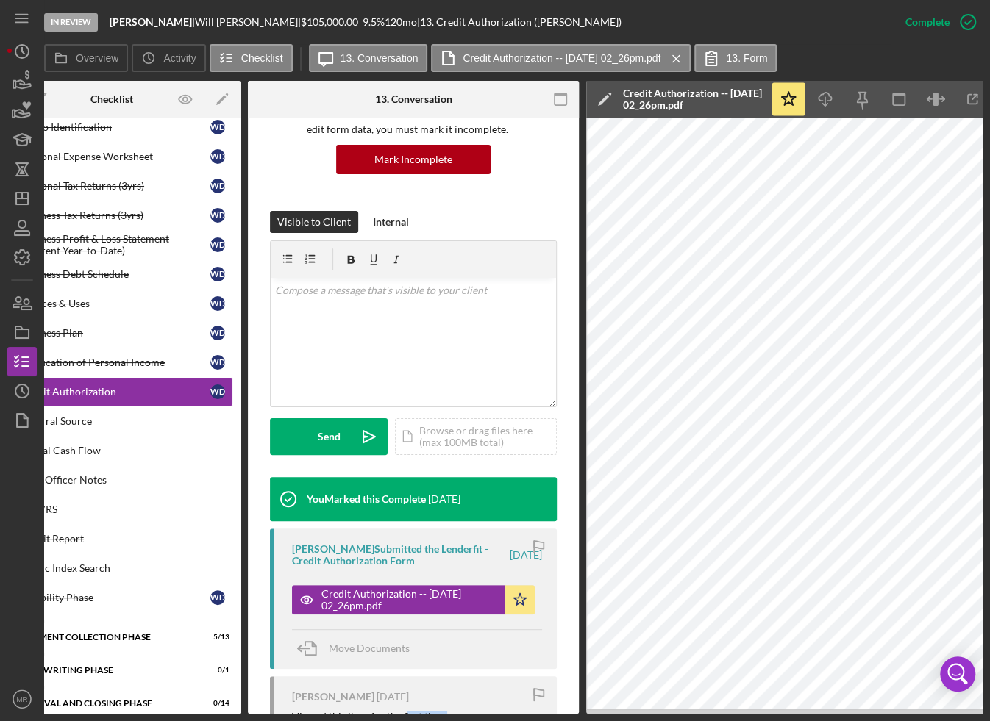
scroll to position [0, 0]
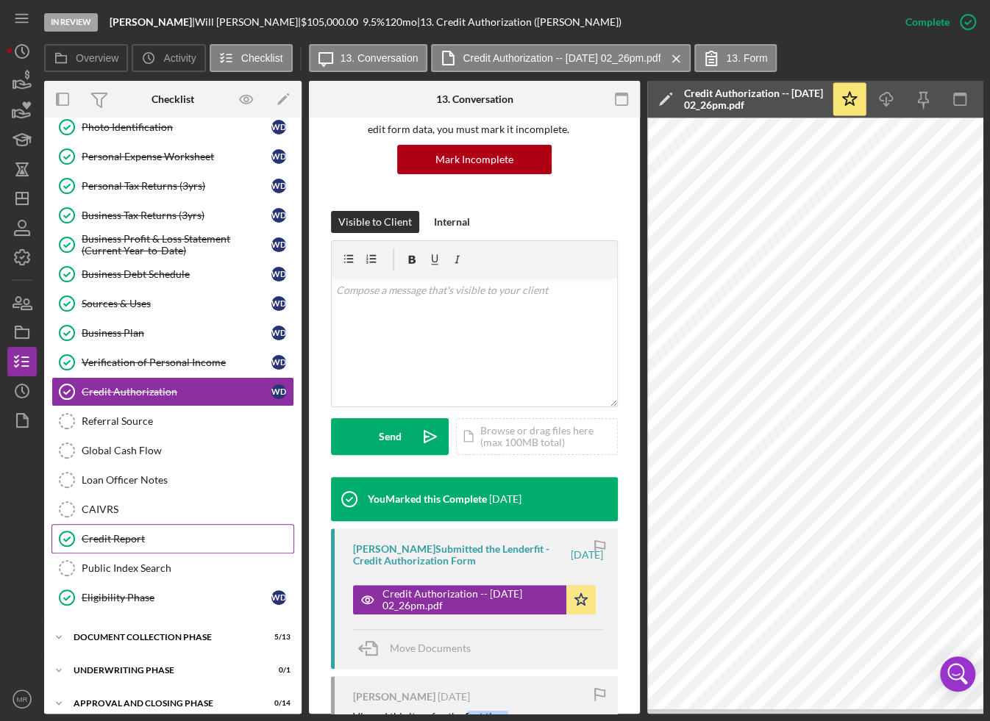
click at [152, 542] on link "Credit Report Credit Report" at bounding box center [172, 538] width 243 height 29
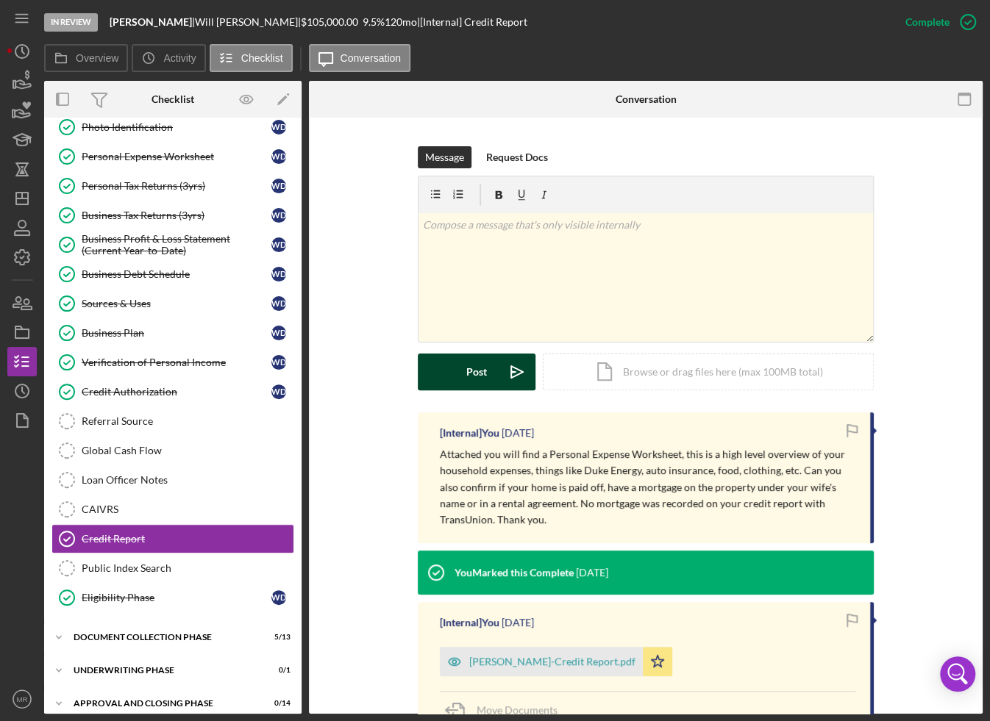
scroll to position [324, 0]
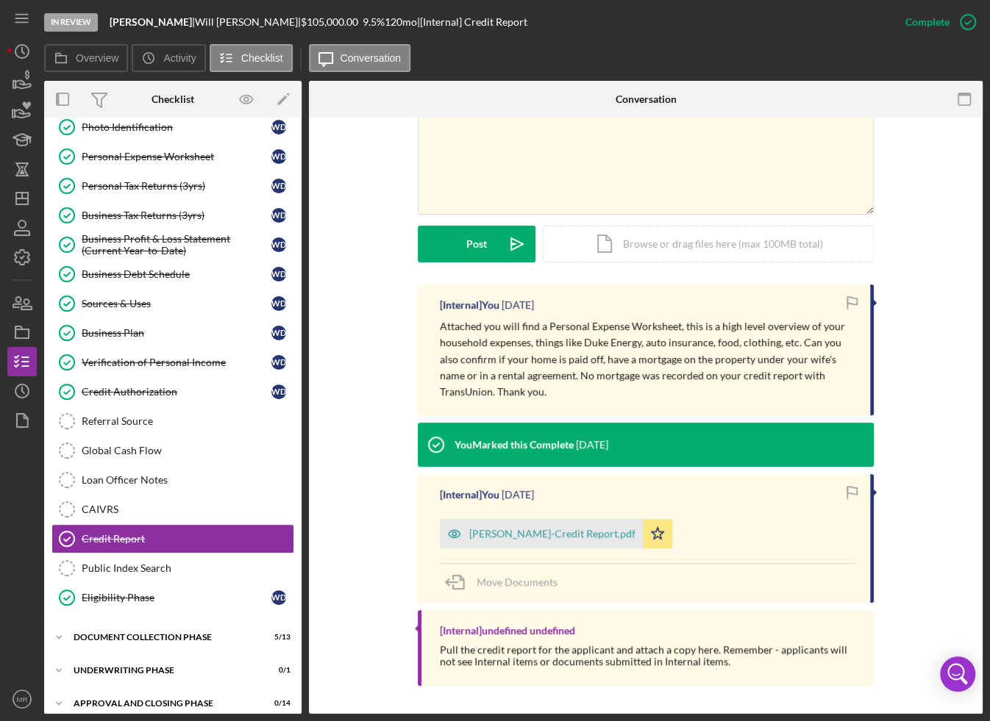
click at [480, 382] on p "Attached you will find a Personal Expense Worksheet, this is a high level overv…" at bounding box center [647, 359] width 415 height 82
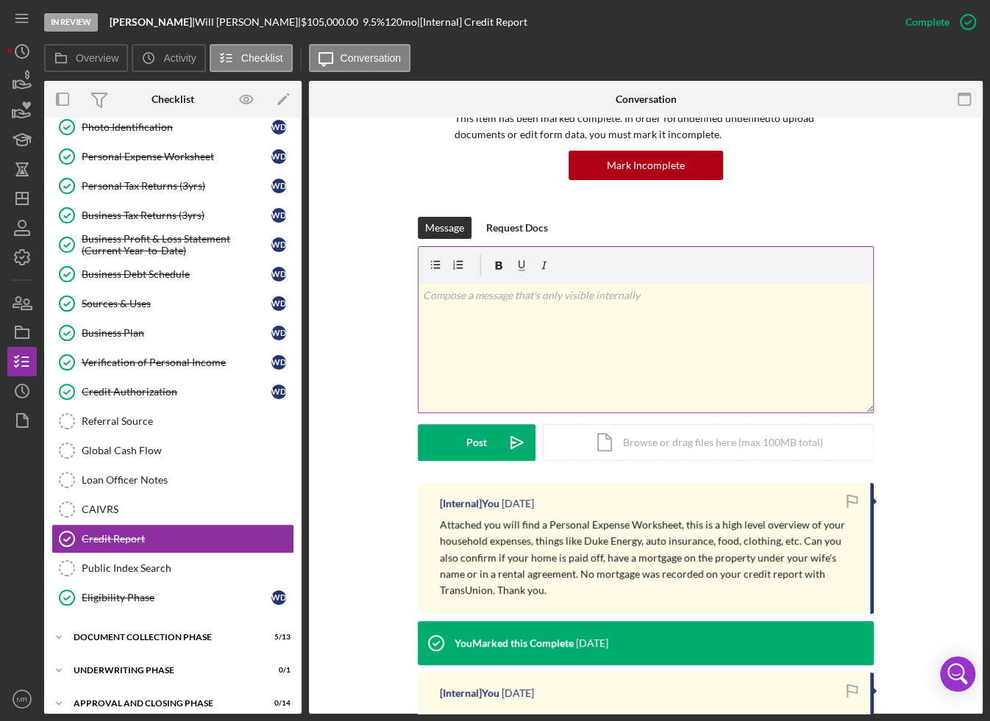
scroll to position [103, 0]
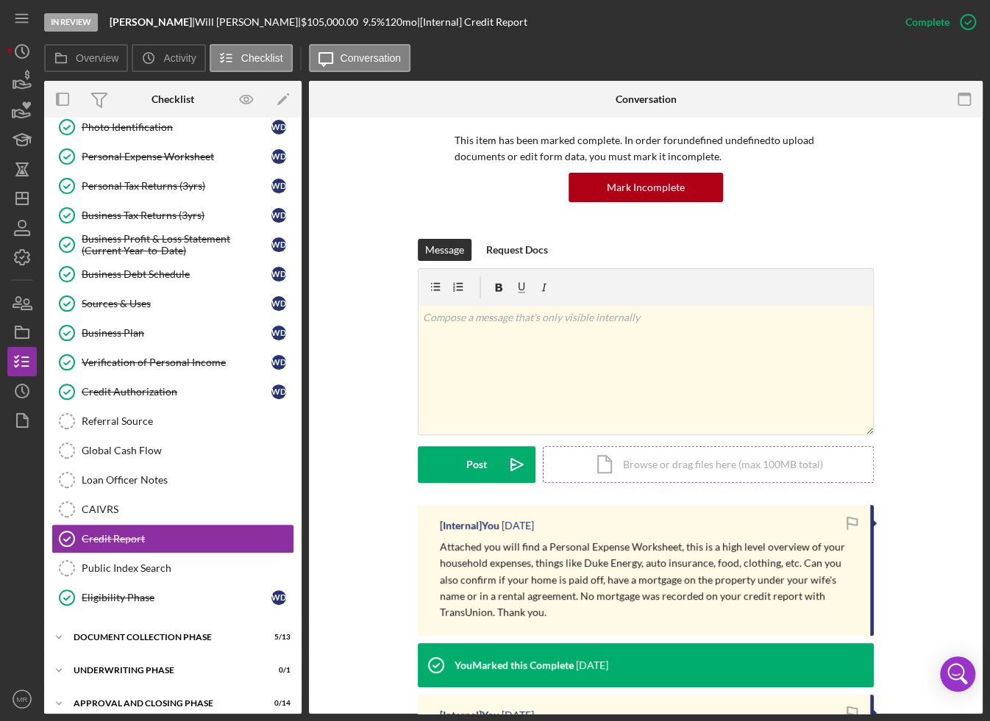
click at [596, 454] on div "Icon/Document Browse or drag files here (max 100MB total) Tap to choose files o…" at bounding box center [708, 464] width 331 height 37
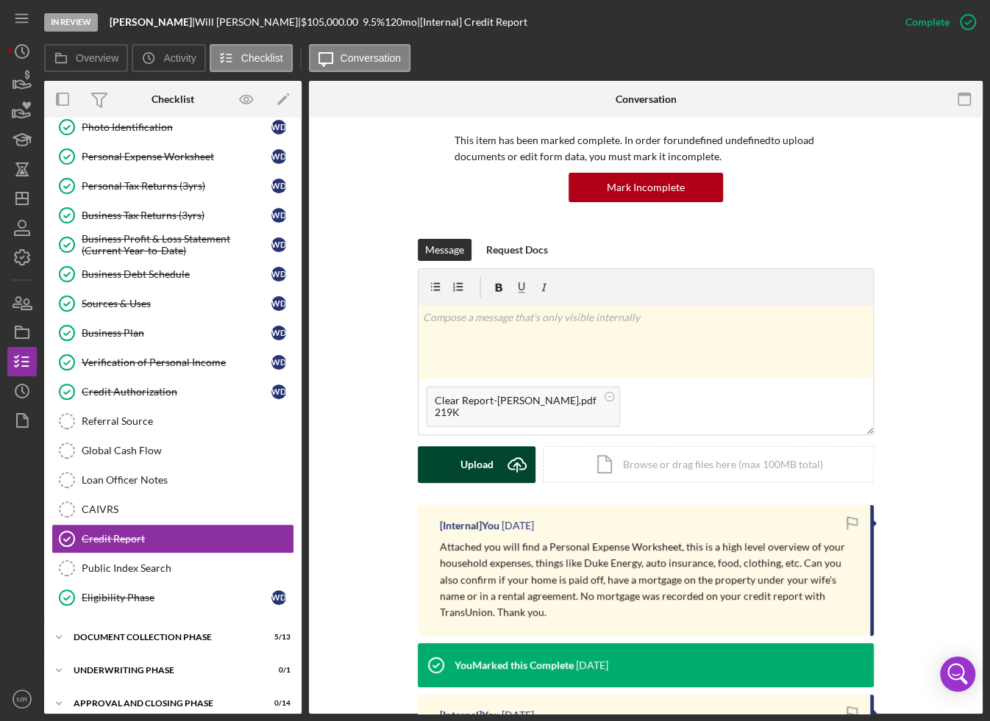
click at [460, 465] on div "Upload" at bounding box center [476, 464] width 33 height 37
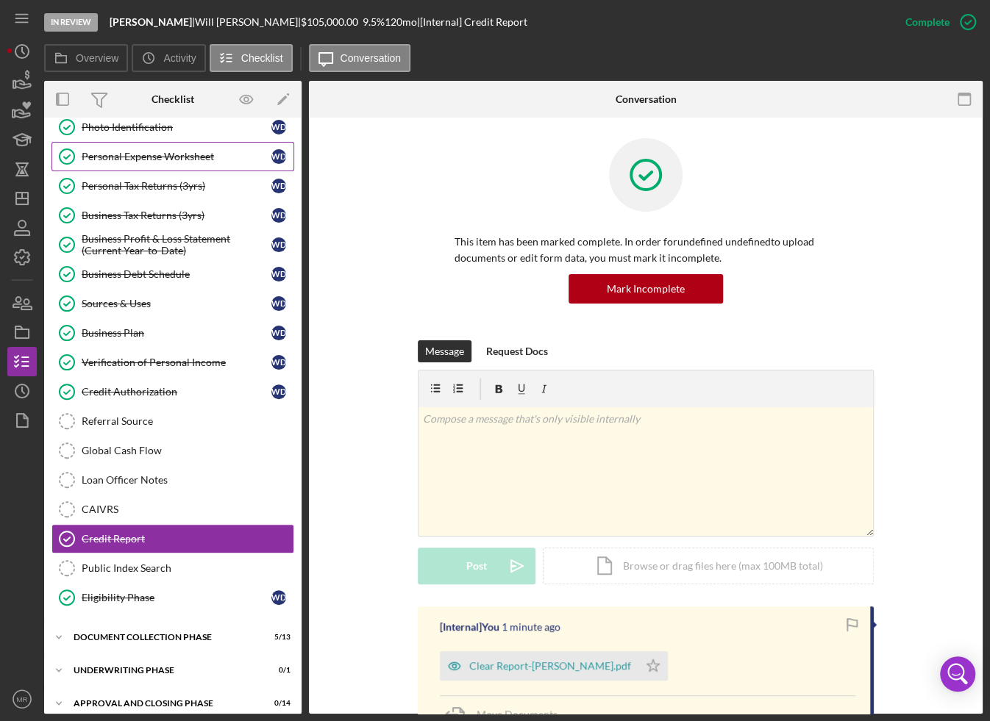
scroll to position [0, 0]
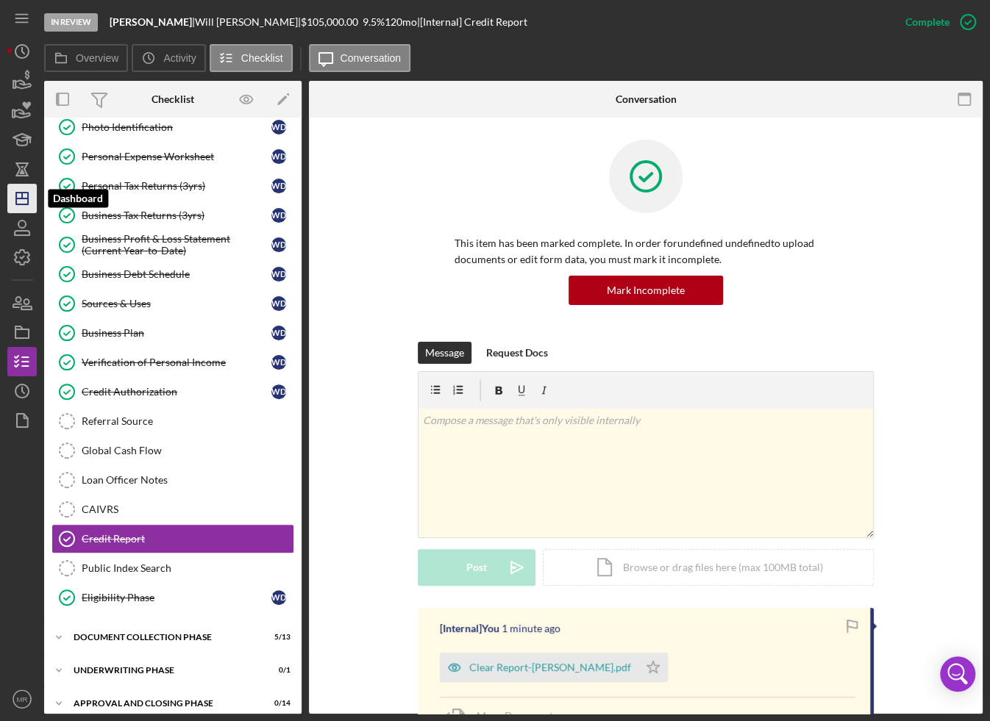
click at [31, 199] on icon "Icon/Dashboard" at bounding box center [22, 198] width 37 height 37
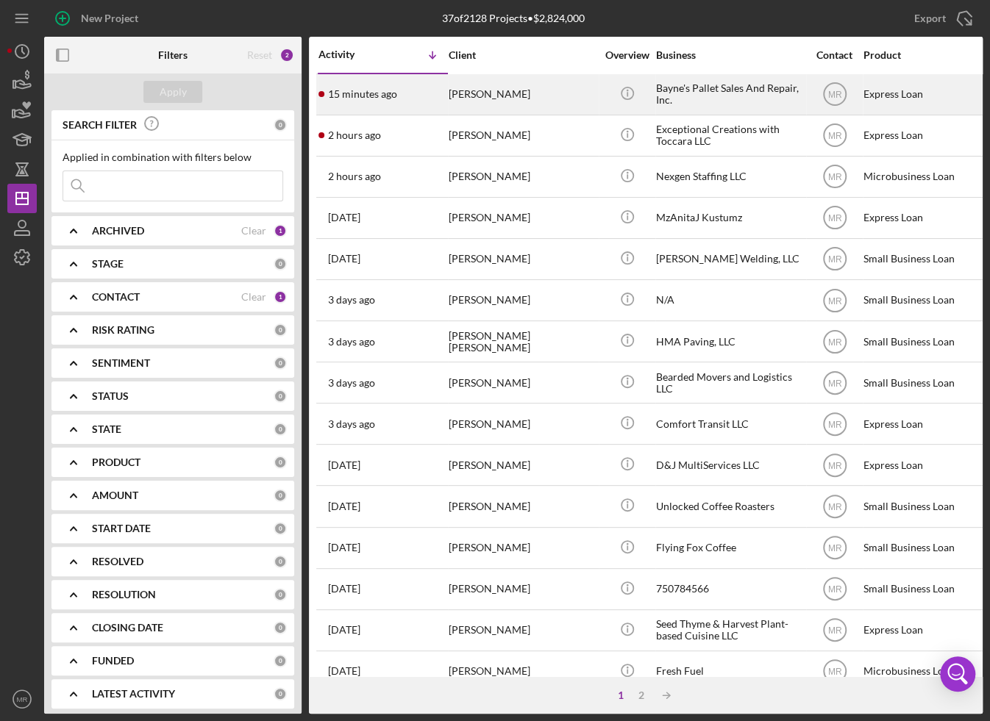
click at [424, 101] on div "15 minutes ago [PERSON_NAME]" at bounding box center [382, 94] width 129 height 39
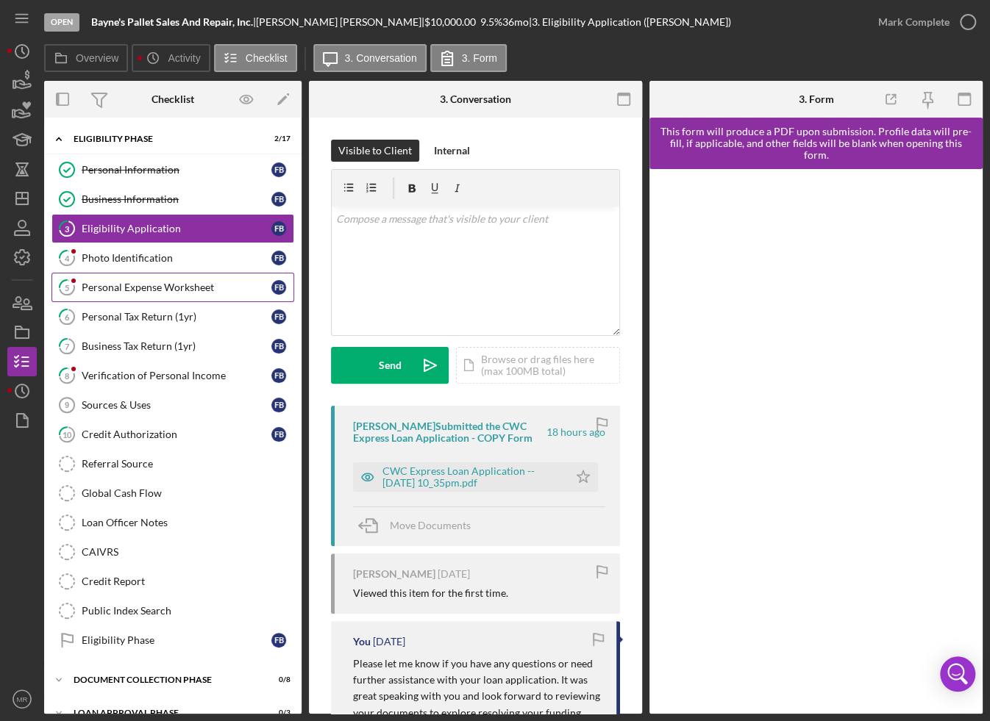
click at [167, 288] on div "Personal Expense Worksheet" at bounding box center [177, 288] width 190 height 12
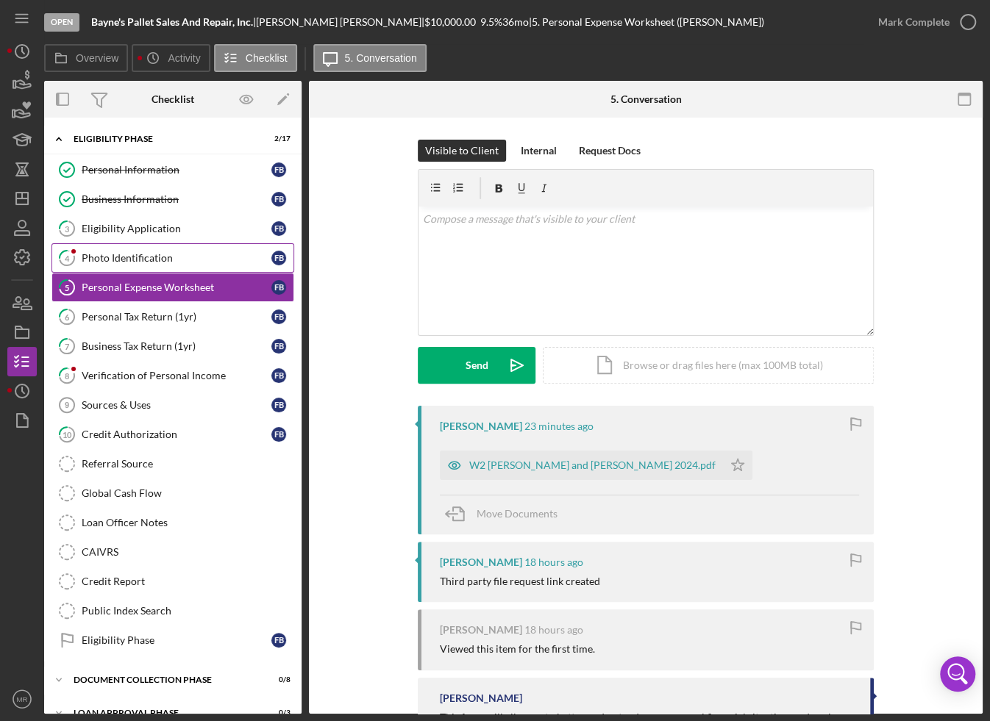
click at [175, 260] on div "Photo Identification" at bounding box center [177, 258] width 190 height 12
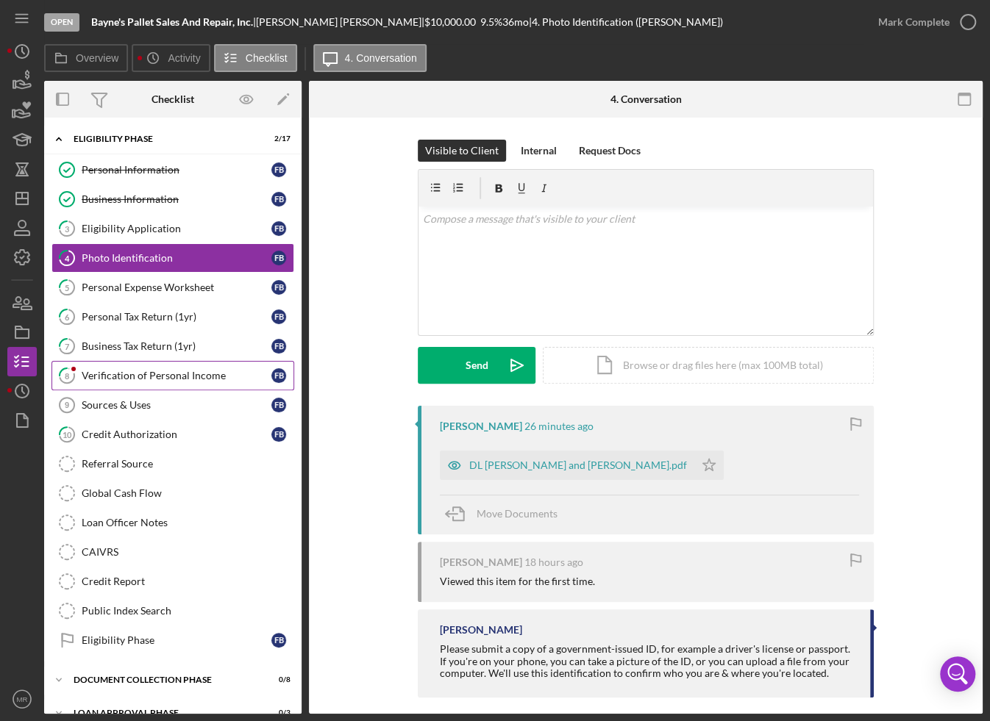
click at [167, 370] on div "Verification of Personal Income" at bounding box center [177, 376] width 190 height 12
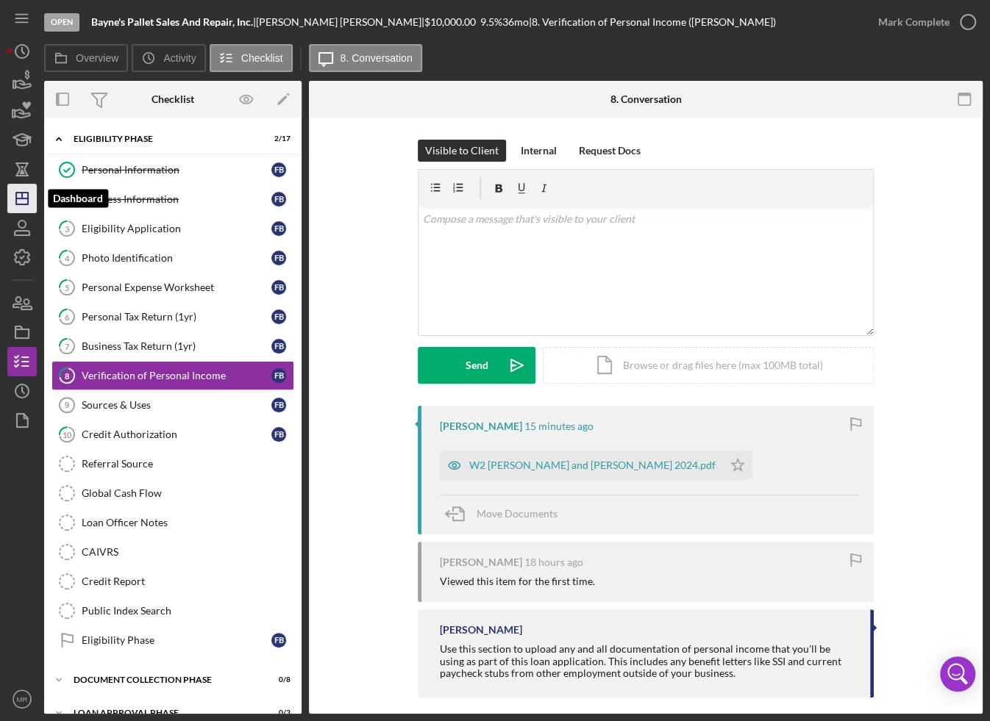
click at [19, 194] on icon "Icon/Dashboard" at bounding box center [22, 198] width 37 height 37
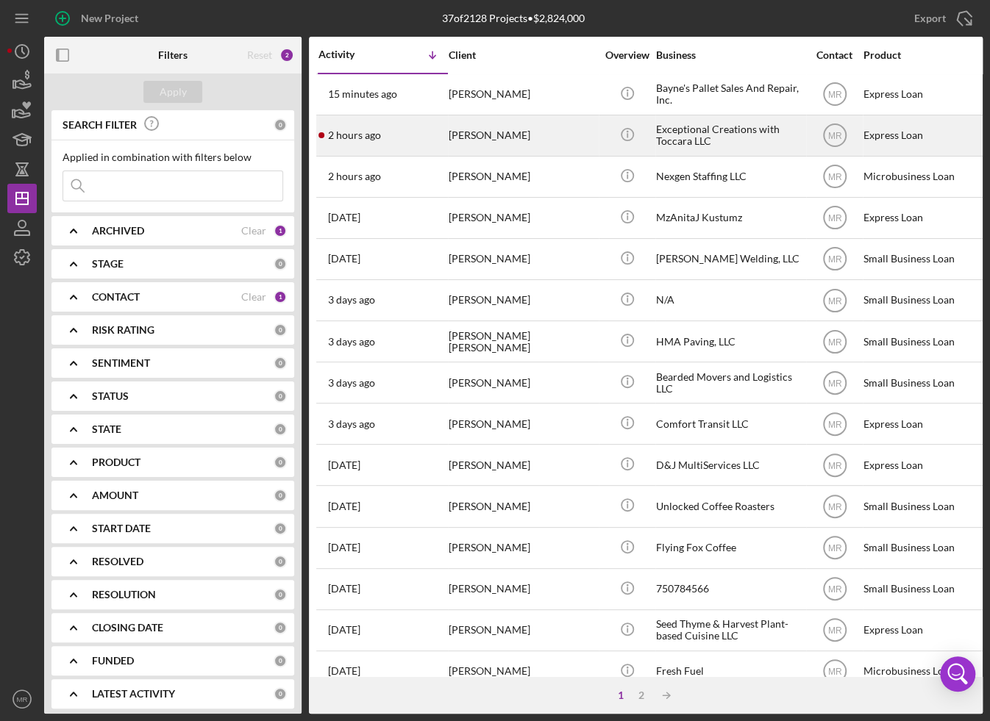
click at [395, 126] on div "2 hours ago [PERSON_NAME]" at bounding box center [382, 135] width 129 height 39
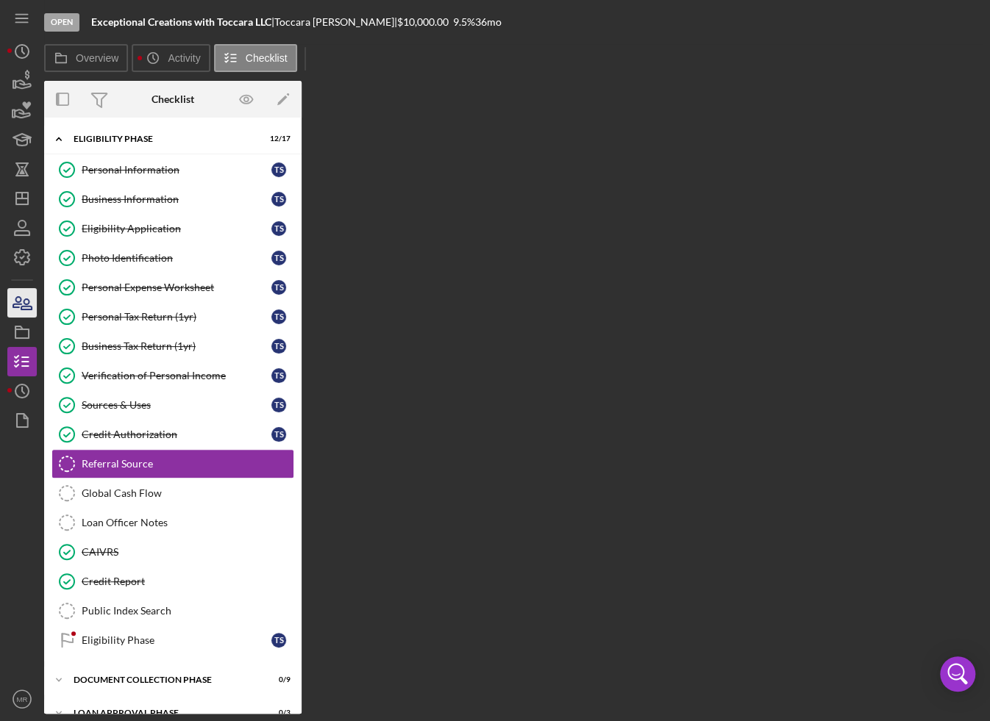
scroll to position [44, 0]
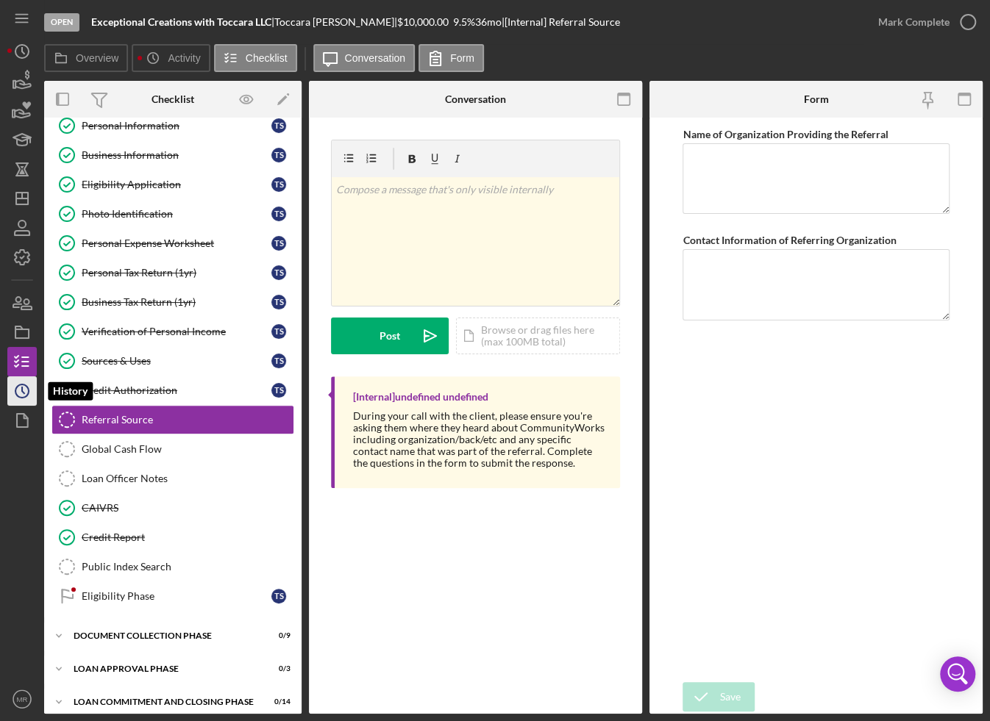
click at [23, 385] on circle "button" at bounding box center [21, 391] width 13 height 13
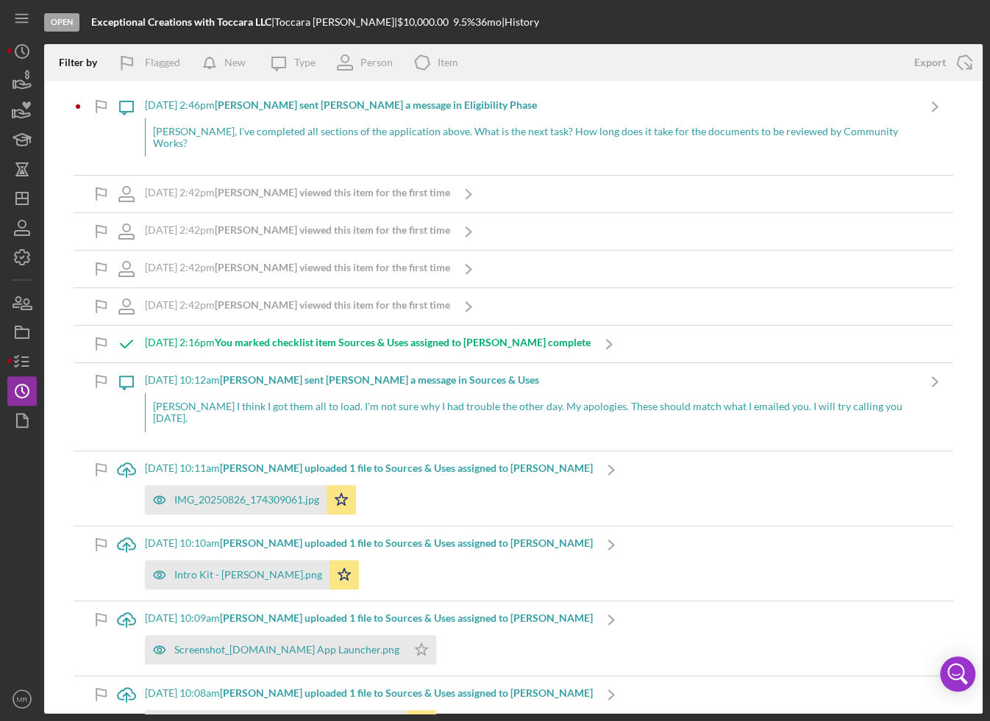
click at [130, 134] on div "Icon/Message [DATE] 2:46pm [PERSON_NAME] sent [PERSON_NAME] a message in Eligib…" at bounding box center [530, 131] width 845 height 87
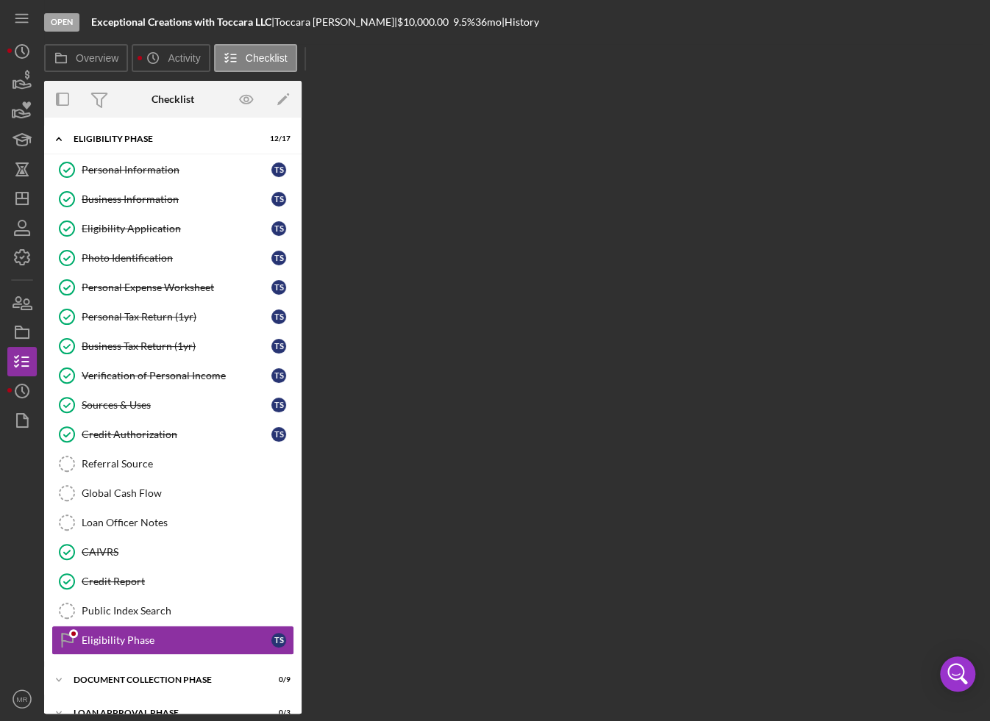
scroll to position [48, 0]
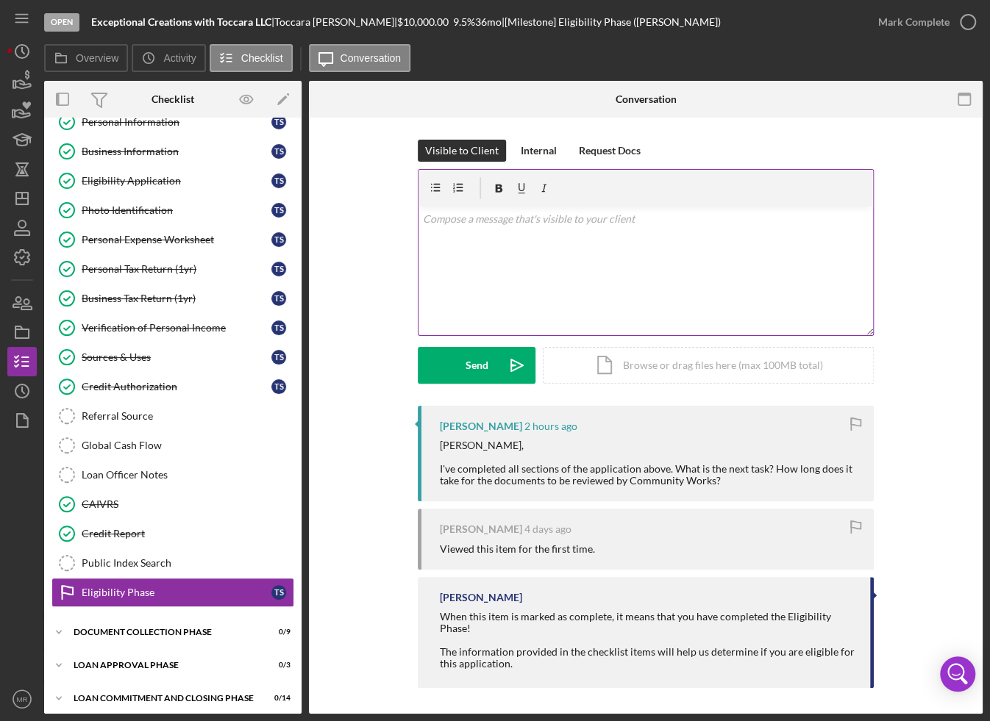
click at [452, 257] on div "v Color teal Color pink Remove color Add row above Add row below Add column bef…" at bounding box center [645, 271] width 454 height 129
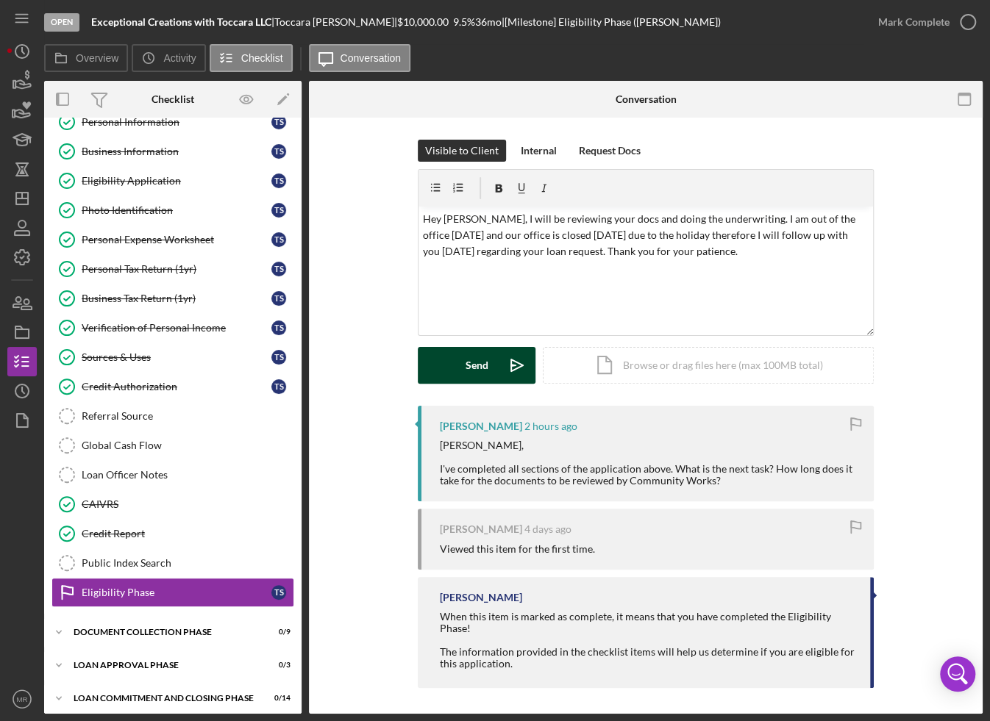
click at [454, 364] on button "Send Icon/icon-invite-send" at bounding box center [477, 365] width 118 height 37
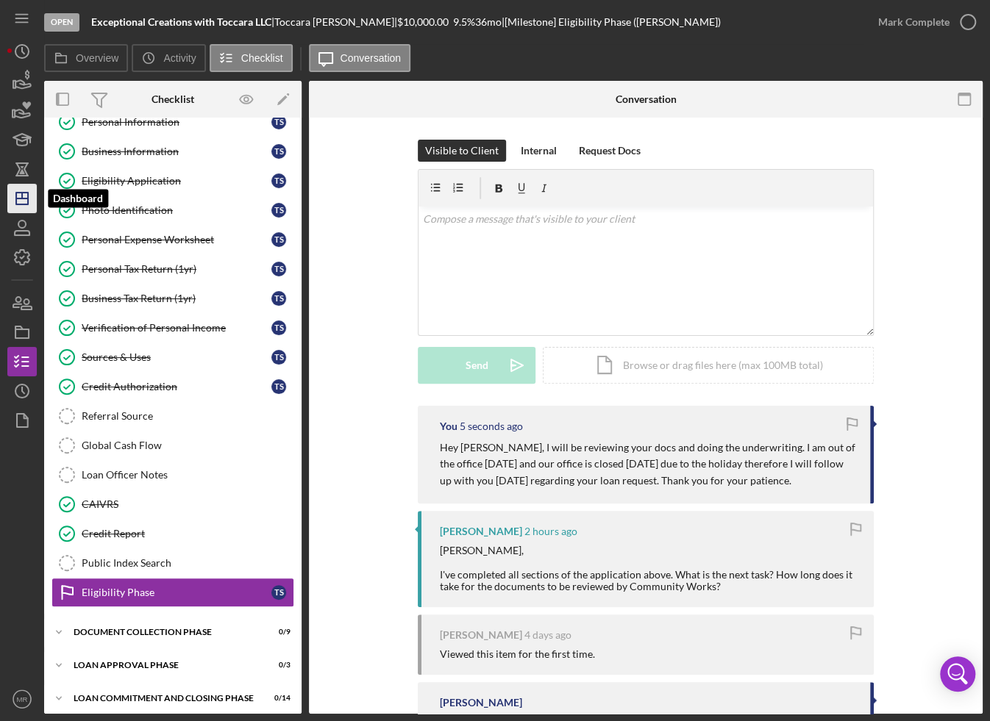
click at [24, 208] on icon "Icon/Dashboard" at bounding box center [22, 198] width 37 height 37
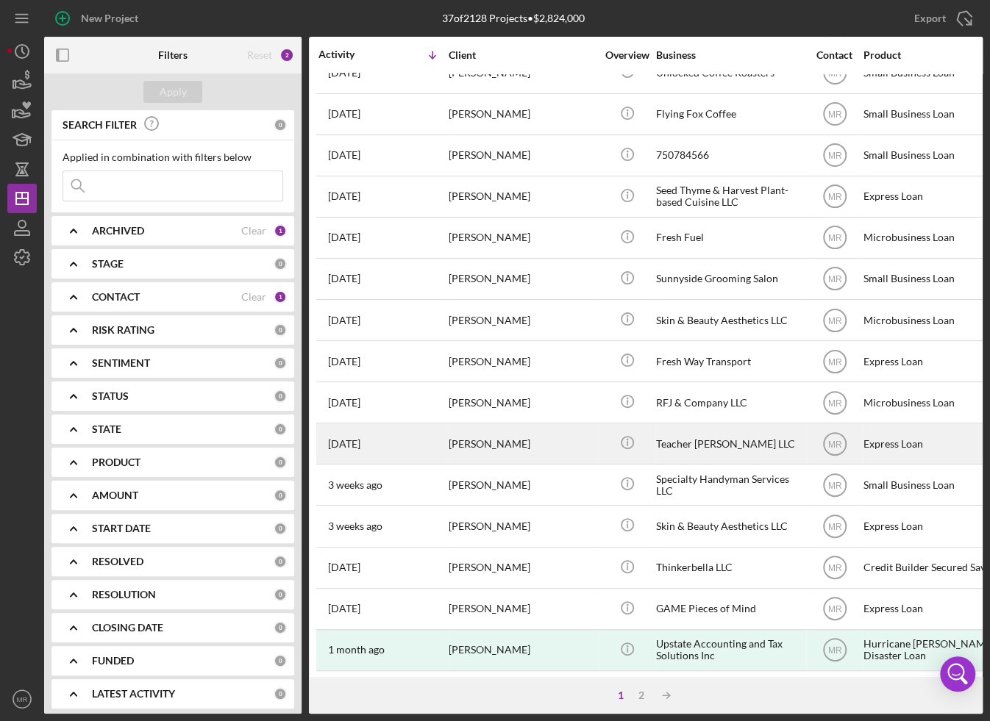
scroll to position [435, 0]
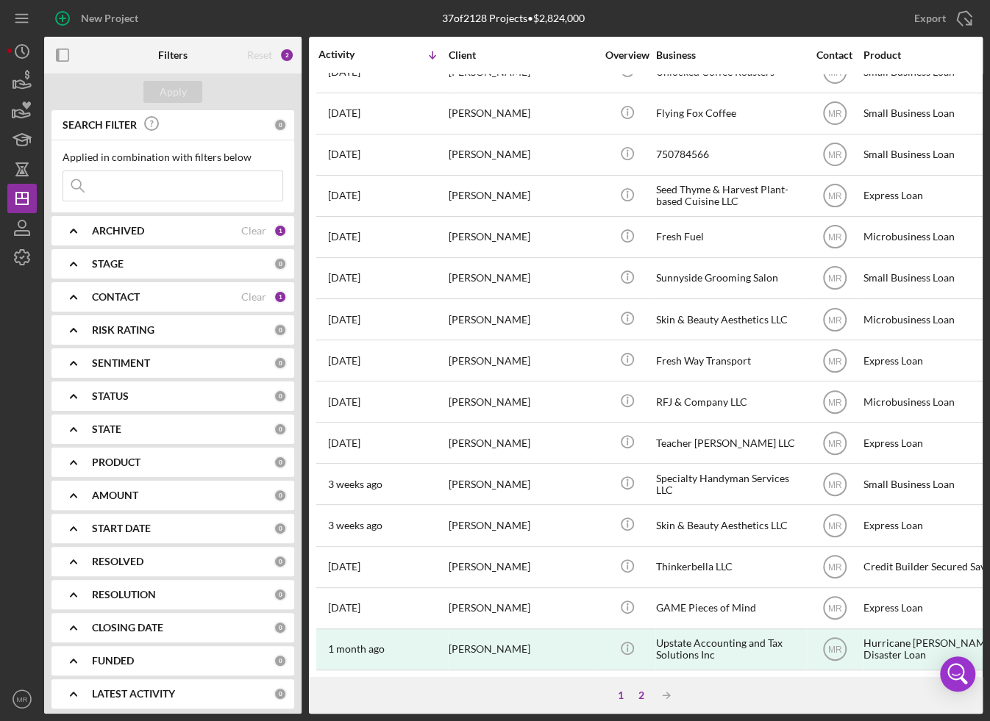
click at [641, 690] on div "2" at bounding box center [641, 696] width 21 height 12
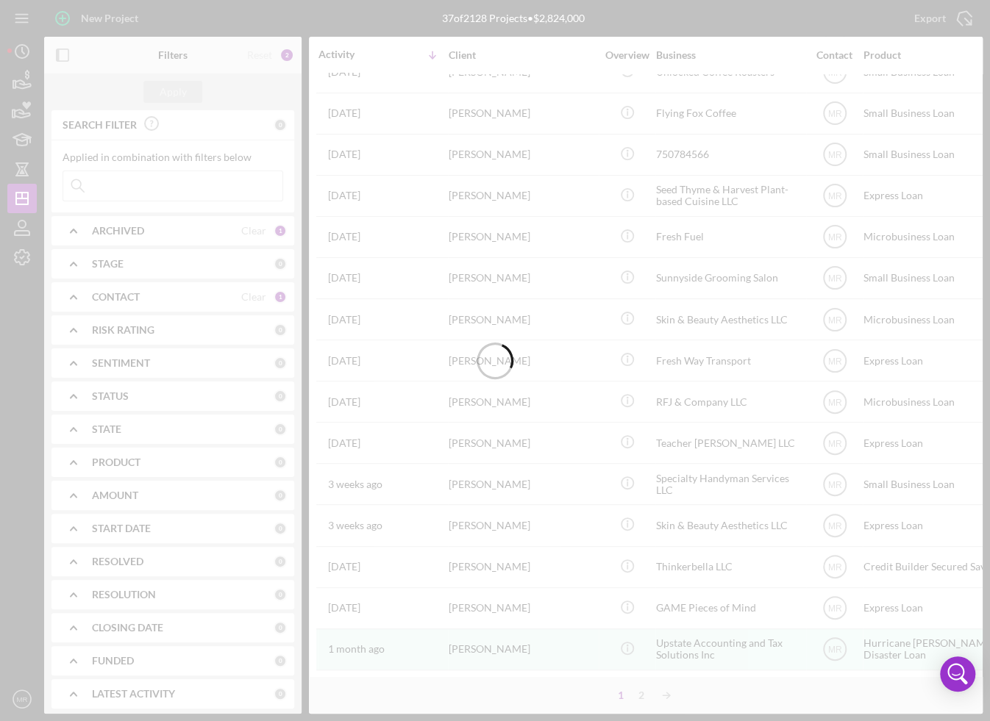
scroll to position [0, 0]
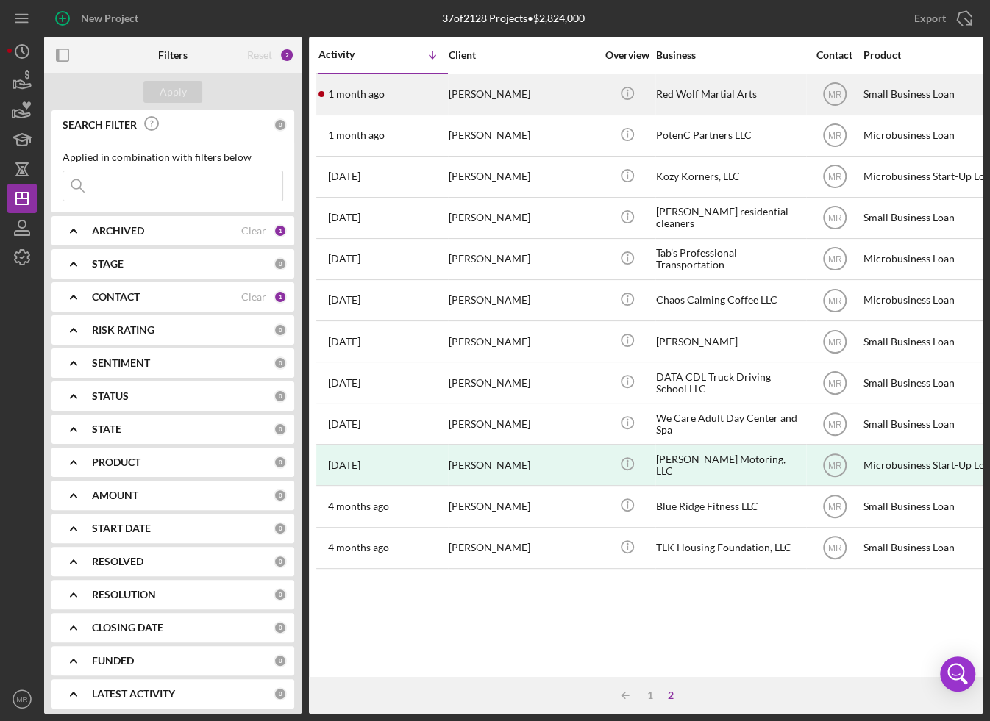
click at [432, 103] on div "[DATE] [PERSON_NAME]" at bounding box center [382, 94] width 129 height 39
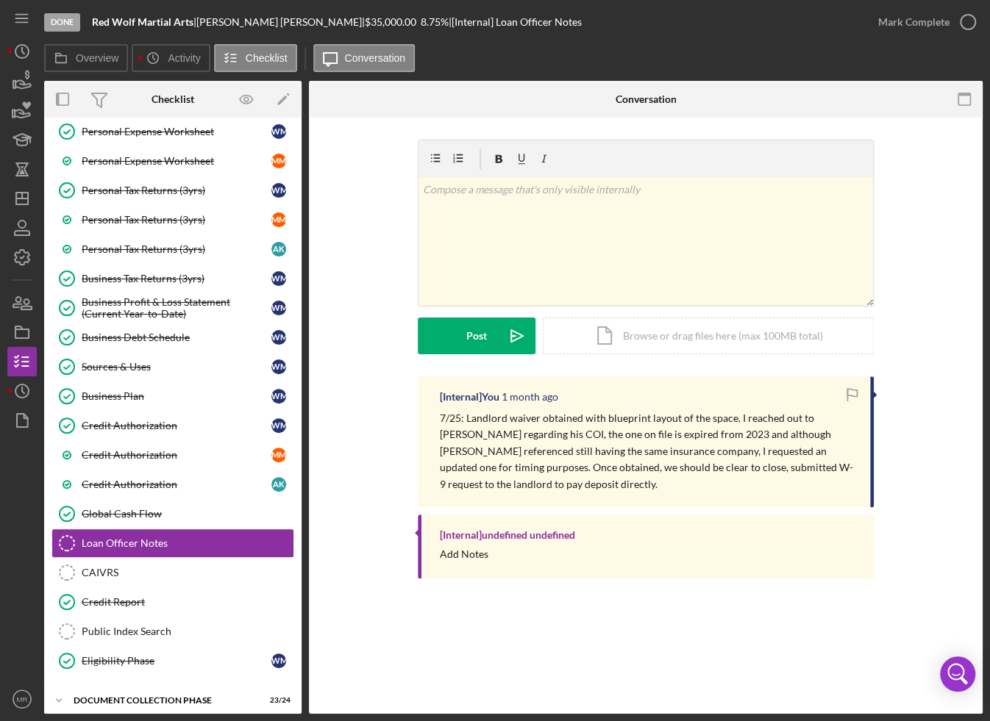
scroll to position [370, 0]
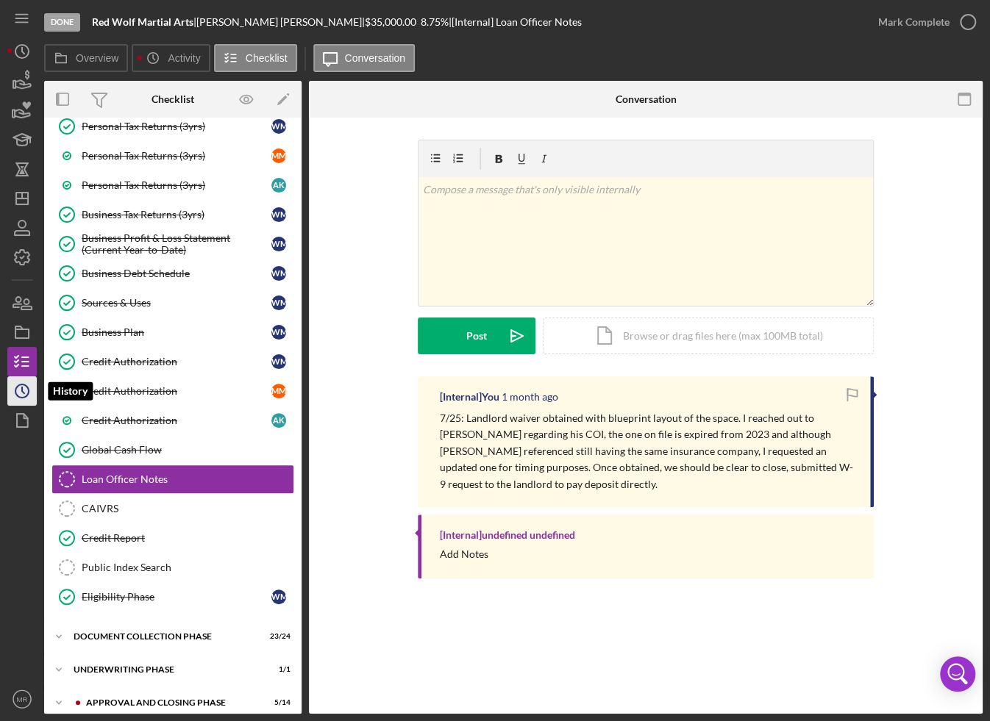
click at [23, 389] on icon "Icon/History" at bounding box center [22, 391] width 37 height 37
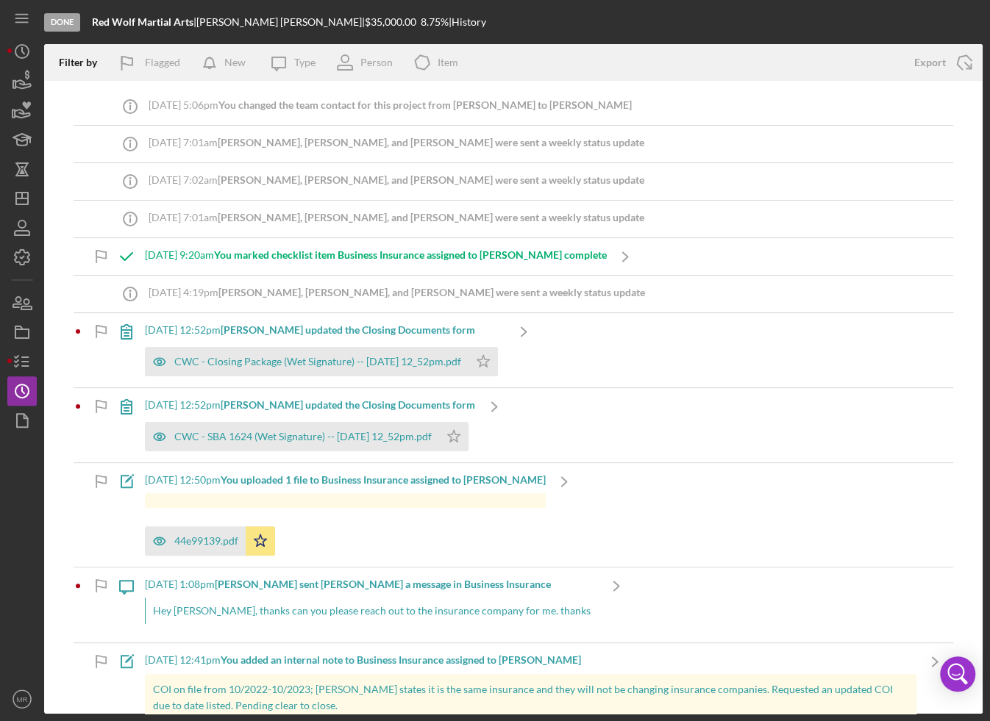
click at [563, 425] on div "[DATE] 12:52pm [PERSON_NAME] updated the Closing Documents form CWC - SBA 1624 …" at bounding box center [514, 425] width 880 height 74
click at [542, 327] on icon "Icon/Navigate" at bounding box center [523, 331] width 37 height 37
click at [111, 606] on div "Icon/Message [DATE] 1:08pm [PERSON_NAME] sent [PERSON_NAME] a message in Busine…" at bounding box center [371, 605] width 527 height 75
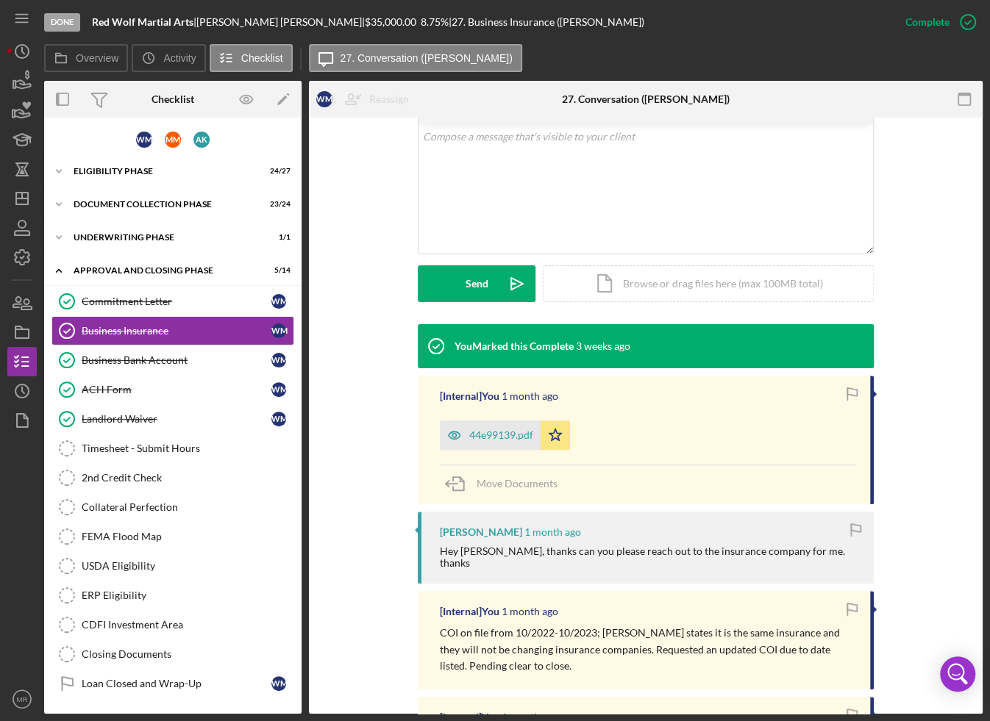
scroll to position [294, 0]
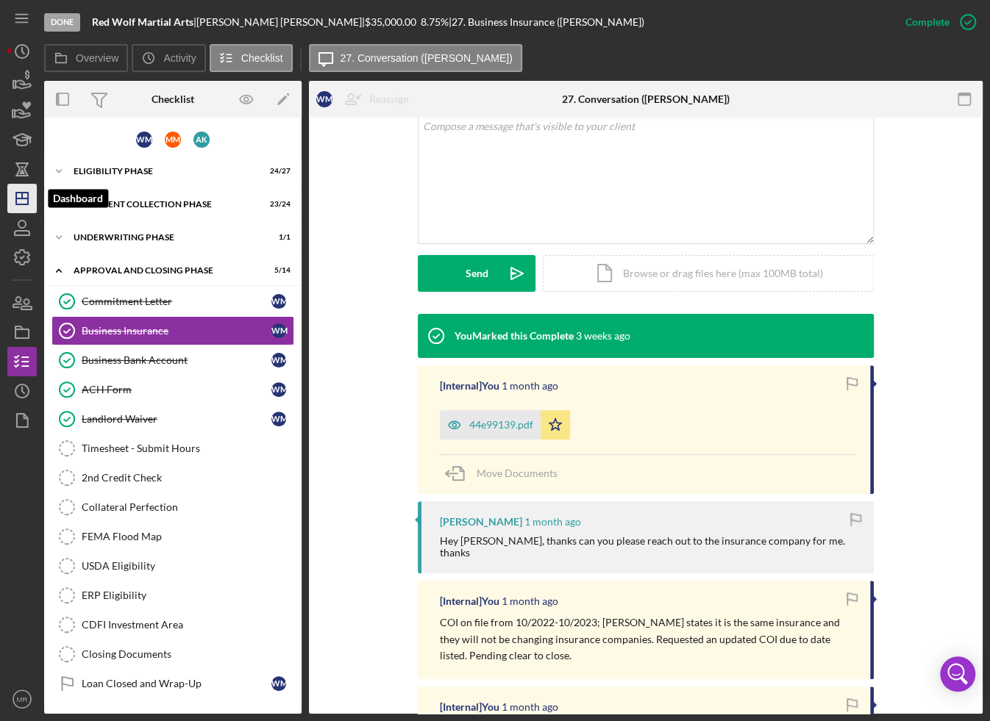
click at [16, 196] on polygon "button" at bounding box center [22, 199] width 12 height 12
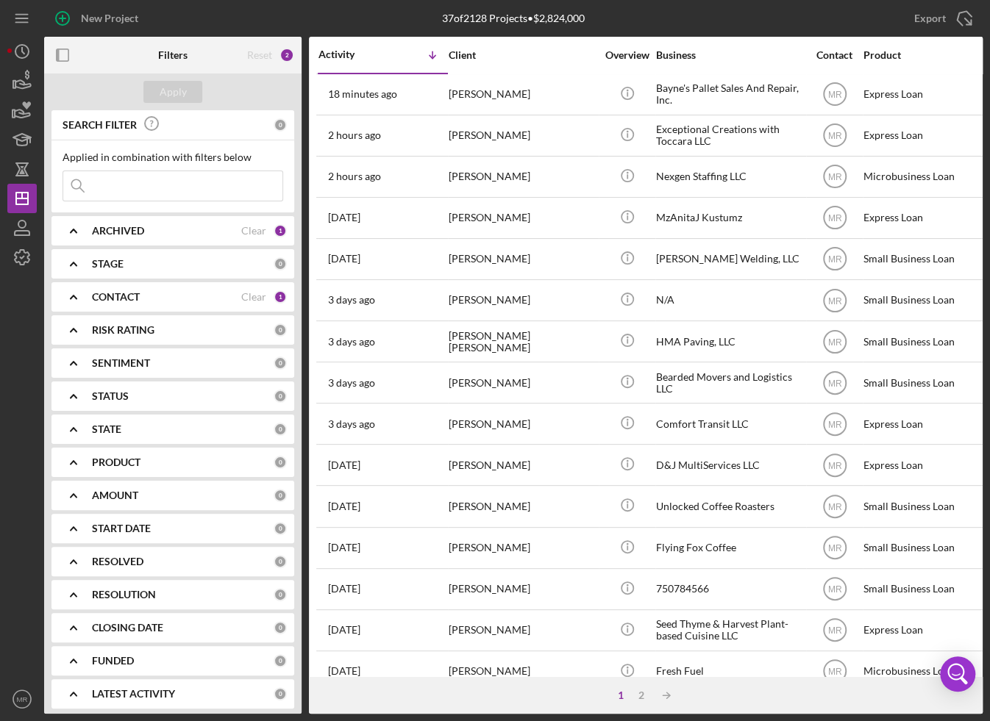
click at [122, 189] on input at bounding box center [172, 185] width 219 height 29
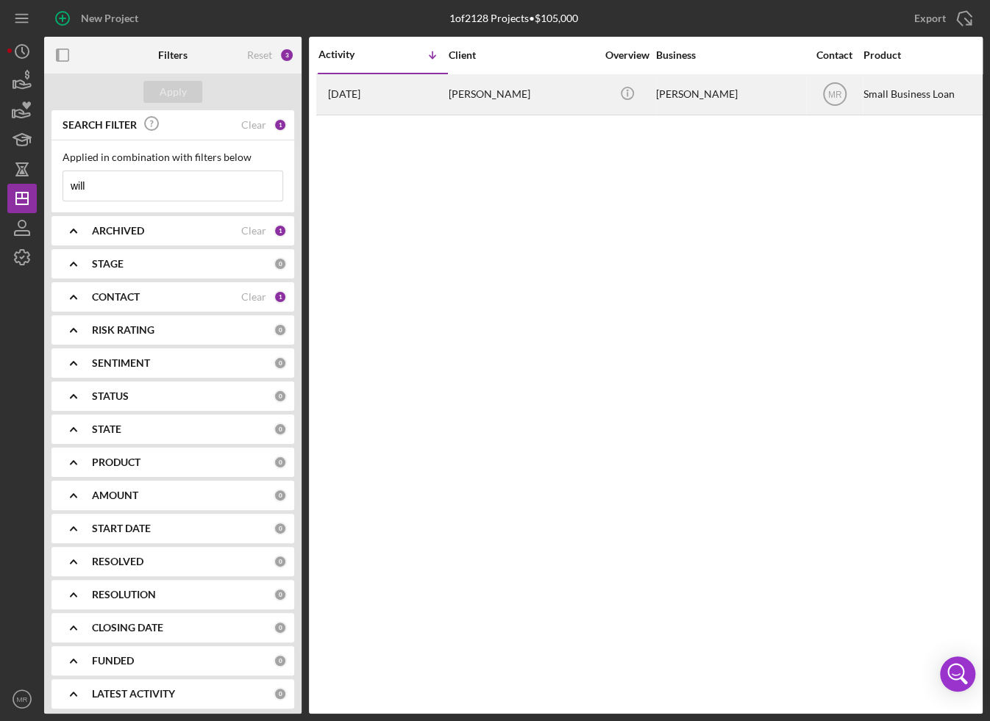
type input "will"
click at [429, 106] on div "[DATE] [PERSON_NAME]" at bounding box center [382, 94] width 129 height 39
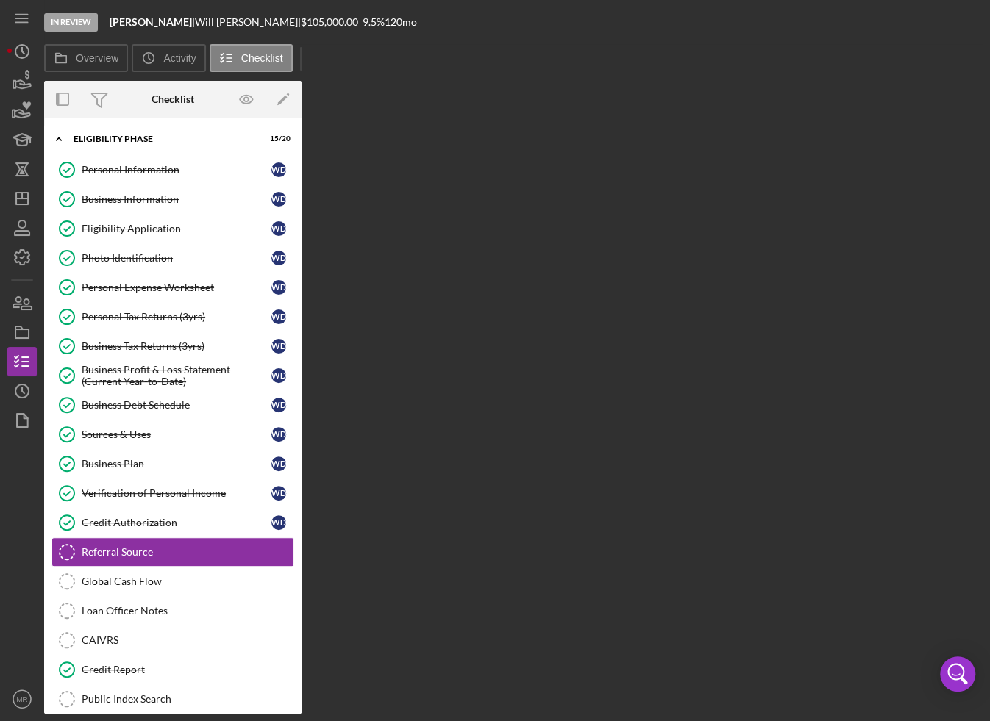
scroll to position [132, 0]
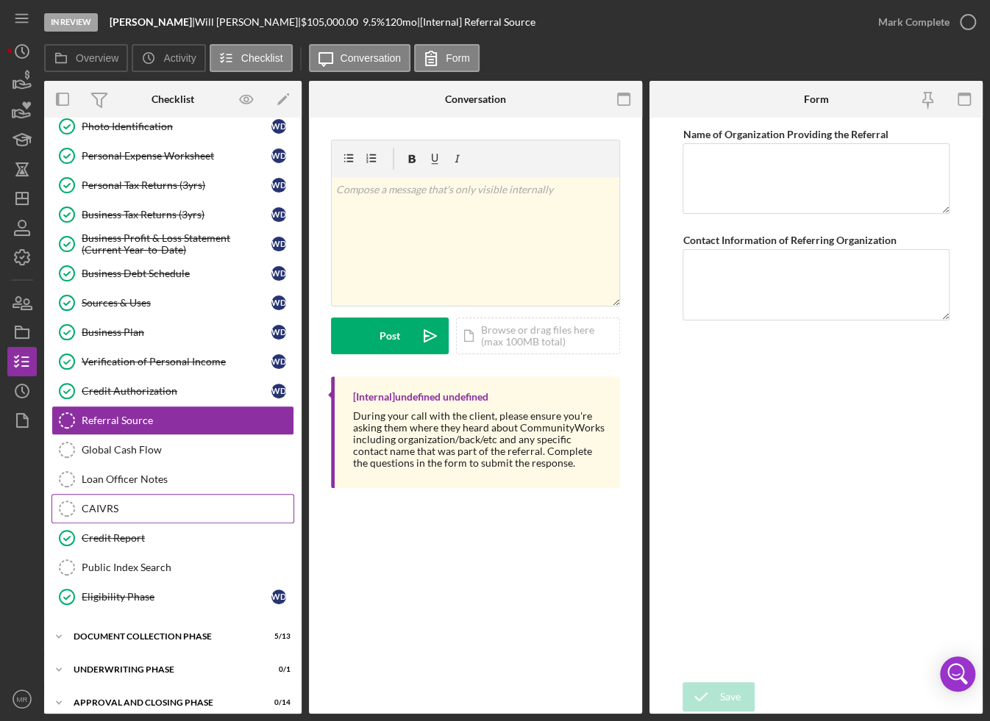
click at [132, 503] on div "CAIVRS" at bounding box center [188, 509] width 212 height 12
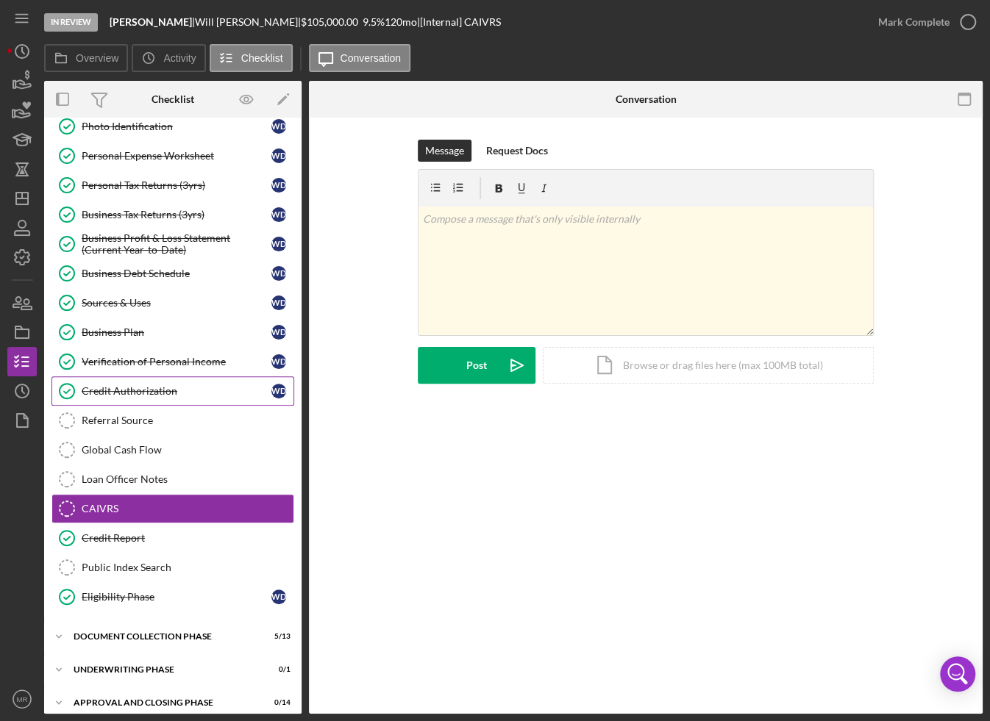
click at [180, 379] on link "Credit Authorization Credit Authorization W D" at bounding box center [172, 391] width 243 height 29
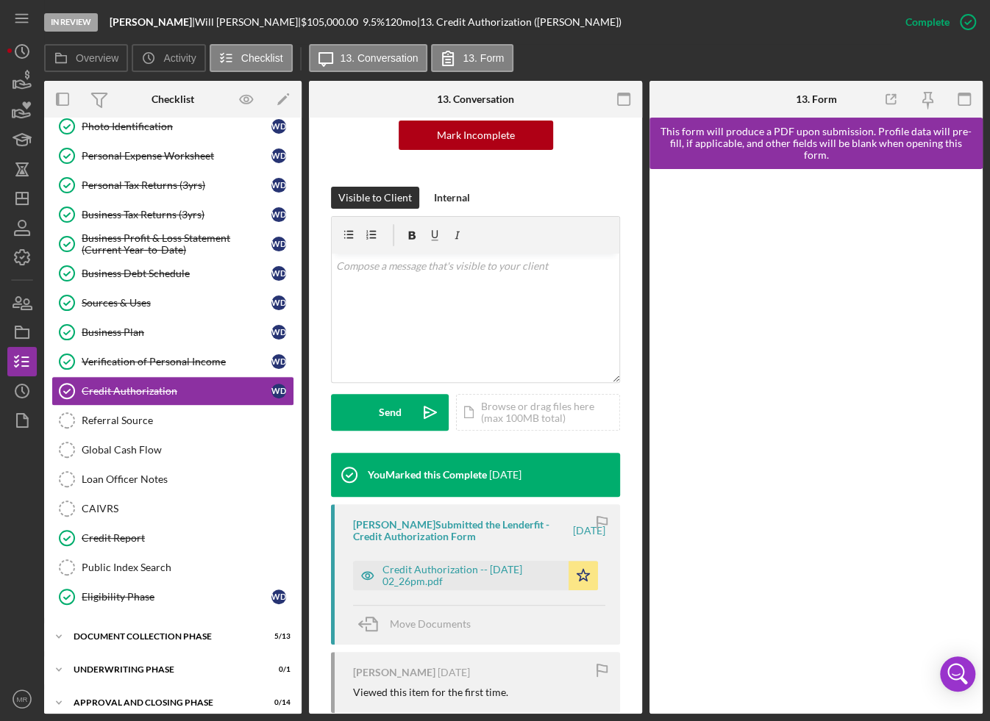
scroll to position [221, 0]
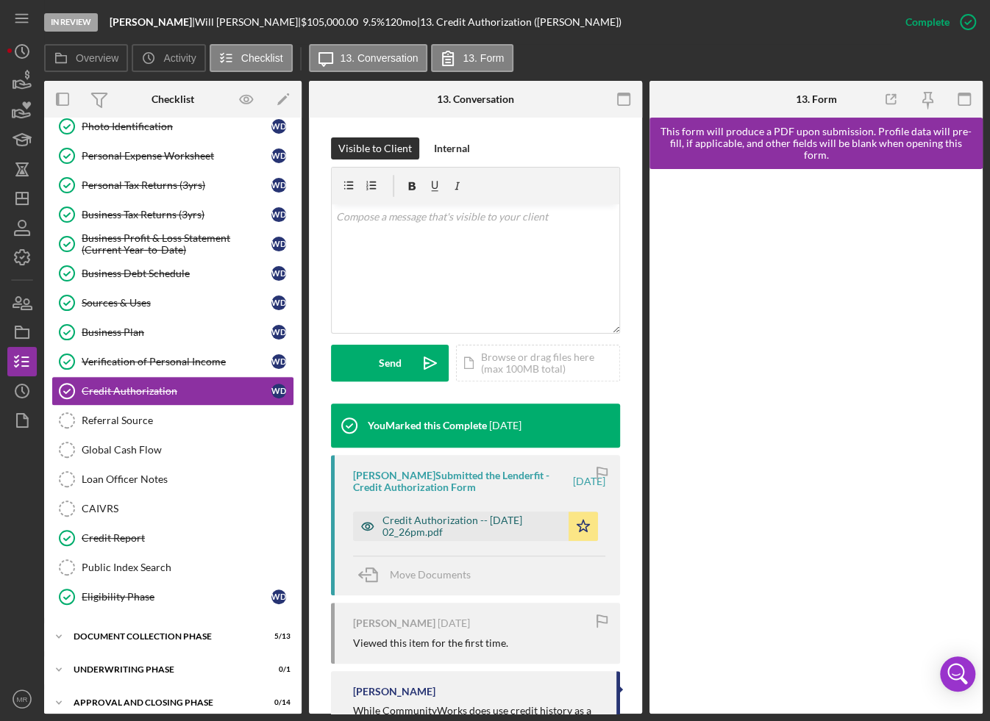
click at [422, 526] on div "Credit Authorization -- [DATE] 02_26pm.pdf" at bounding box center [471, 527] width 179 height 24
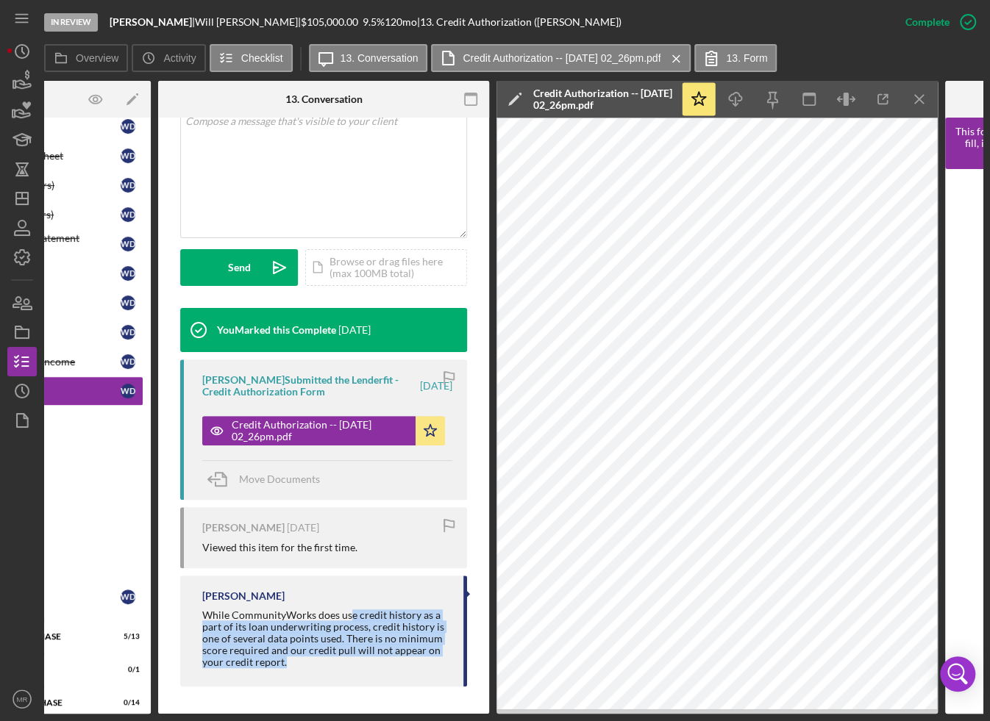
scroll to position [321, 0]
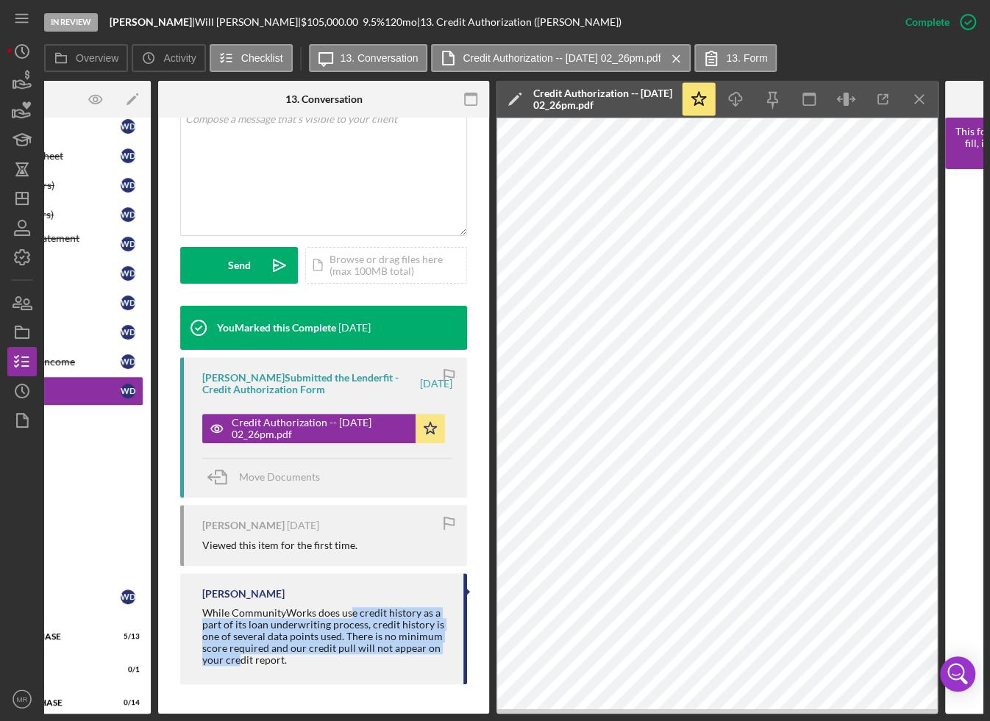
drag, startPoint x: 352, startPoint y: 709, endPoint x: 236, endPoint y: 696, distance: 116.2
click at [236, 696] on div "This item has been marked complete. In order for [PERSON_NAME] to upload docume…" at bounding box center [323, 256] width 331 height 915
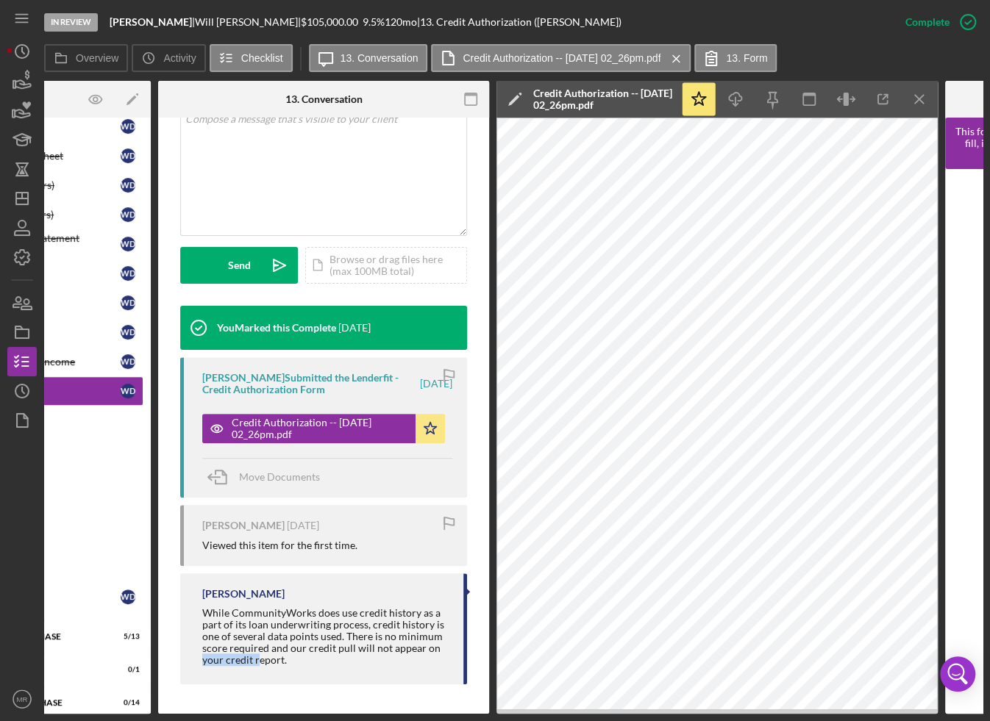
drag, startPoint x: 236, startPoint y: 696, endPoint x: 169, endPoint y: 710, distance: 68.4
click at [169, 710] on div "Overview Internal Workflow Stage In Review Icon/Dropdown Arrow Archive (can una…" at bounding box center [513, 397] width 938 height 633
click at [171, 707] on div "This item has been marked complete. In order for [PERSON_NAME] to upload docume…" at bounding box center [323, 256] width 331 height 915
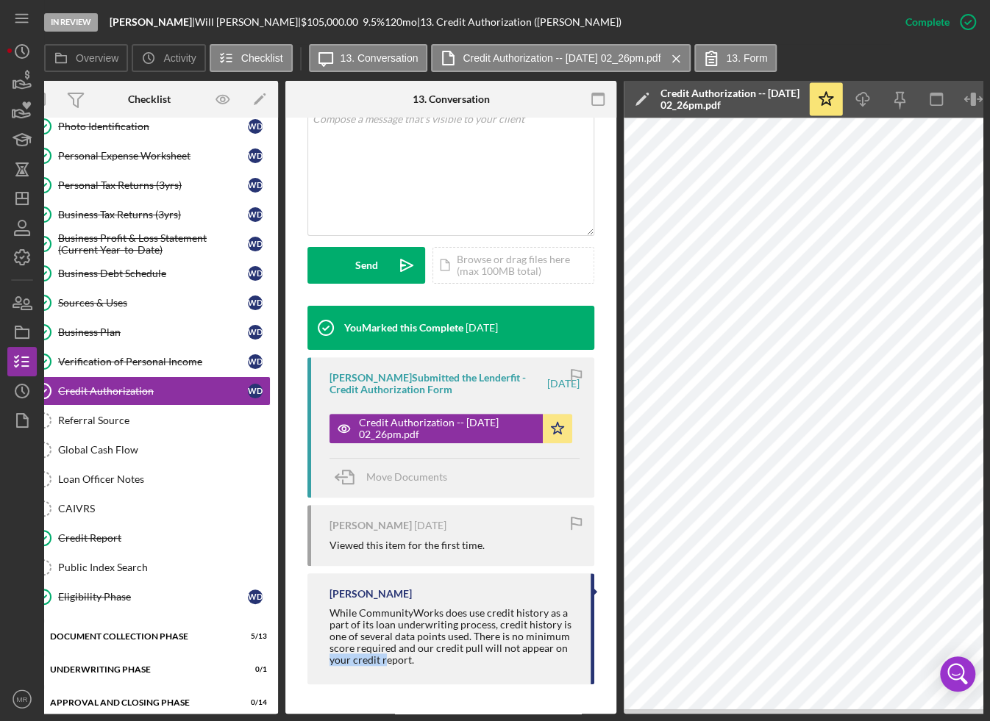
scroll to position [0, 0]
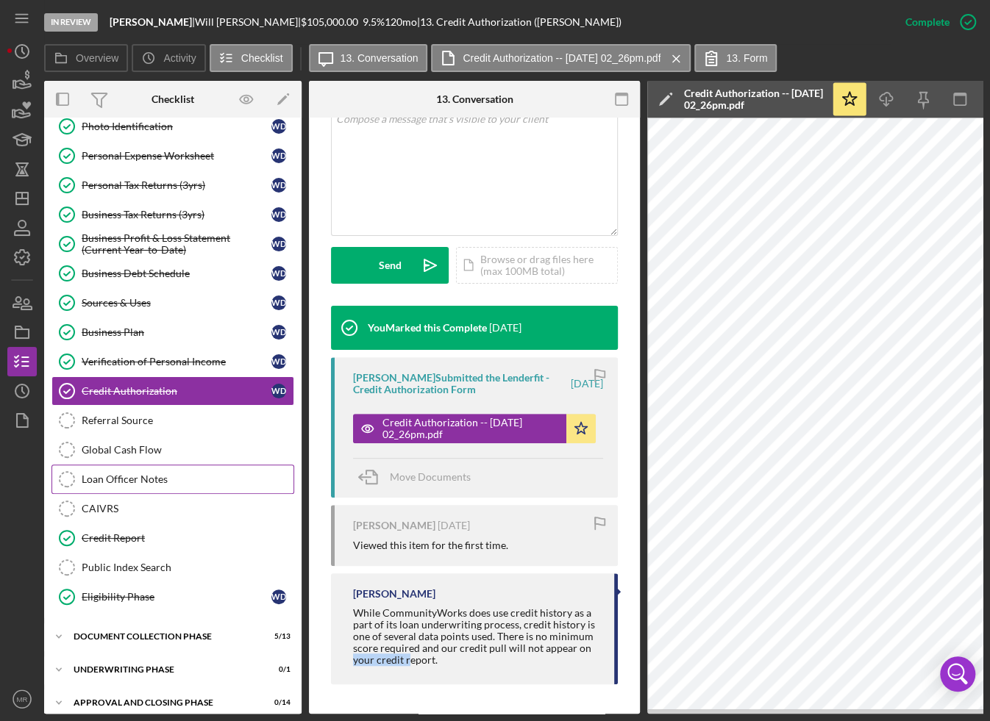
click at [113, 474] on div "Loan Officer Notes" at bounding box center [188, 480] width 212 height 12
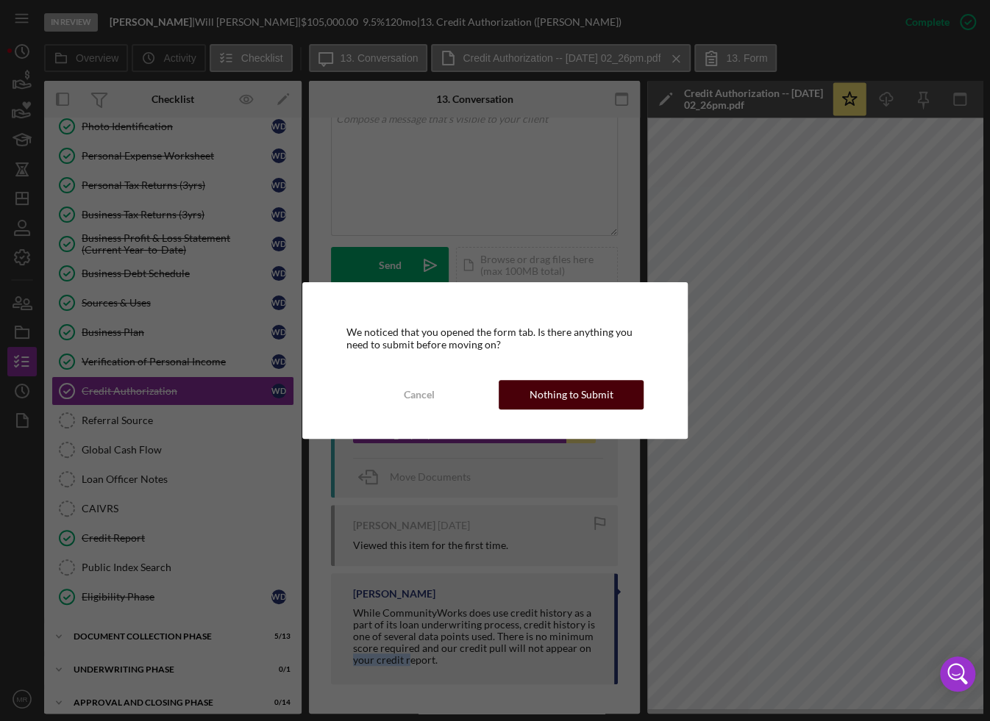
click at [573, 389] on div "Nothing to Submit" at bounding box center [571, 394] width 84 height 29
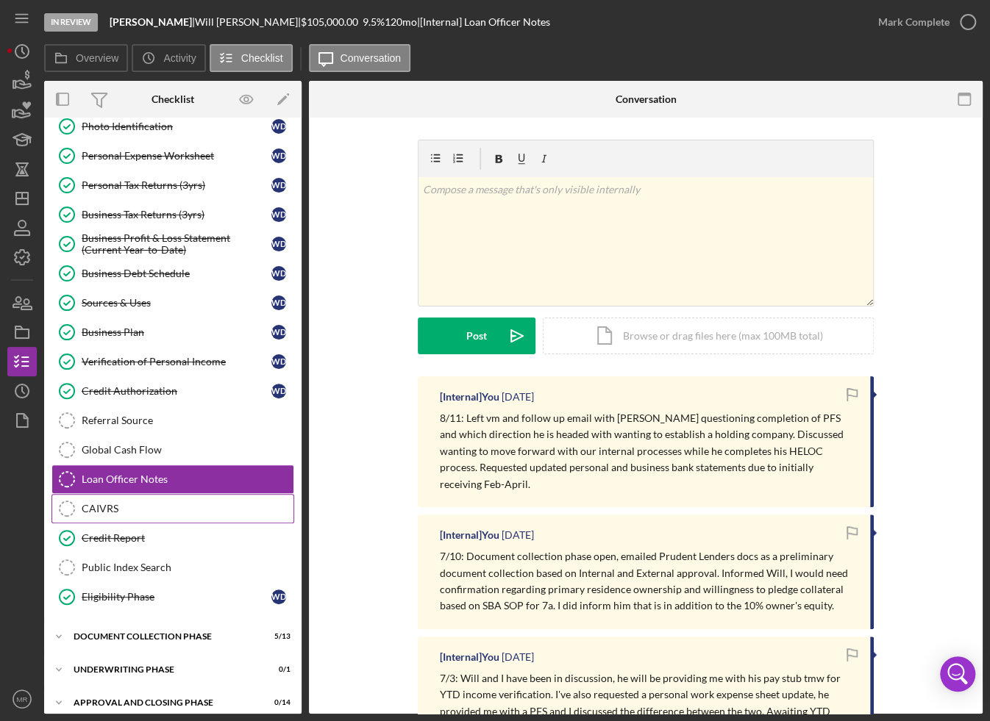
click at [164, 504] on div "CAIVRS" at bounding box center [188, 509] width 212 height 12
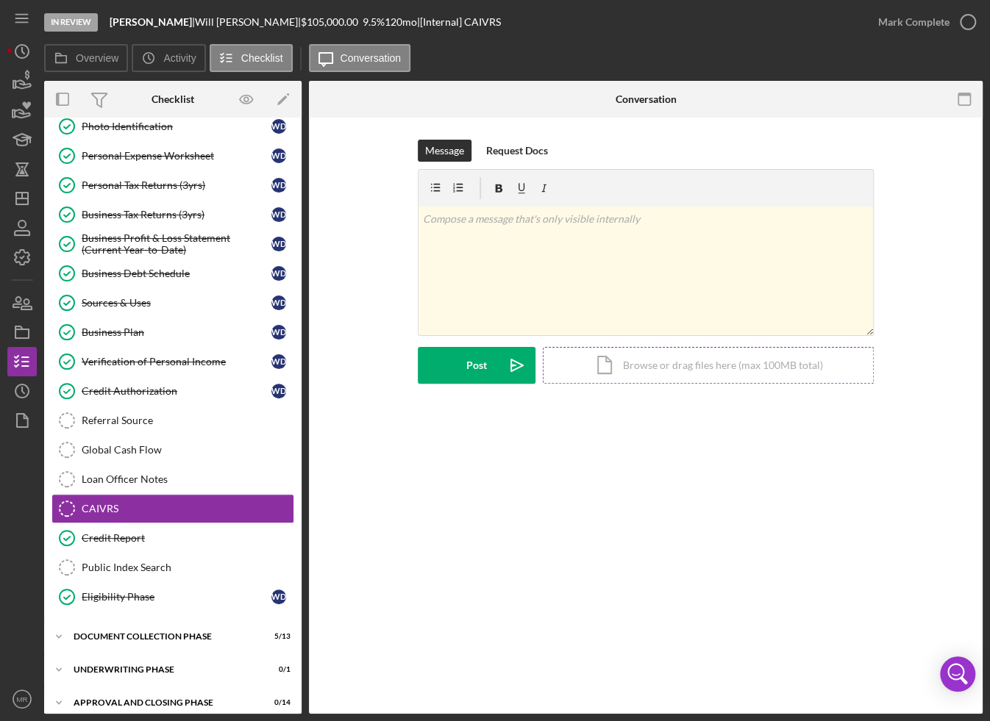
click at [688, 359] on div "Icon/Document Browse or drag files here (max 100MB total) Tap to choose files o…" at bounding box center [708, 365] width 331 height 37
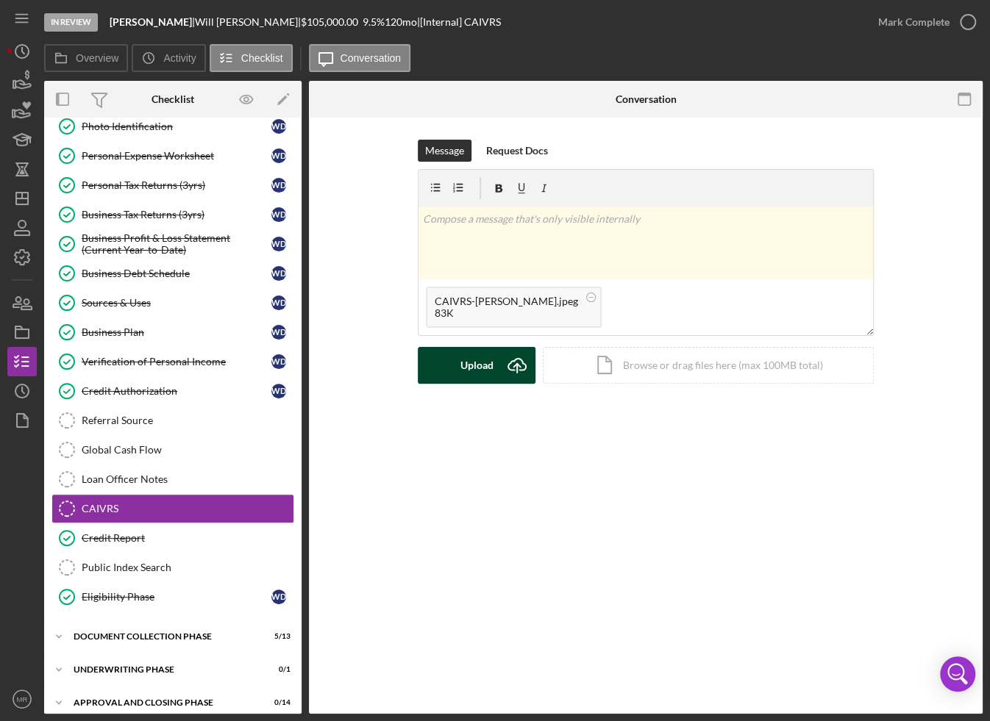
click at [460, 366] on div "Upload" at bounding box center [476, 365] width 33 height 37
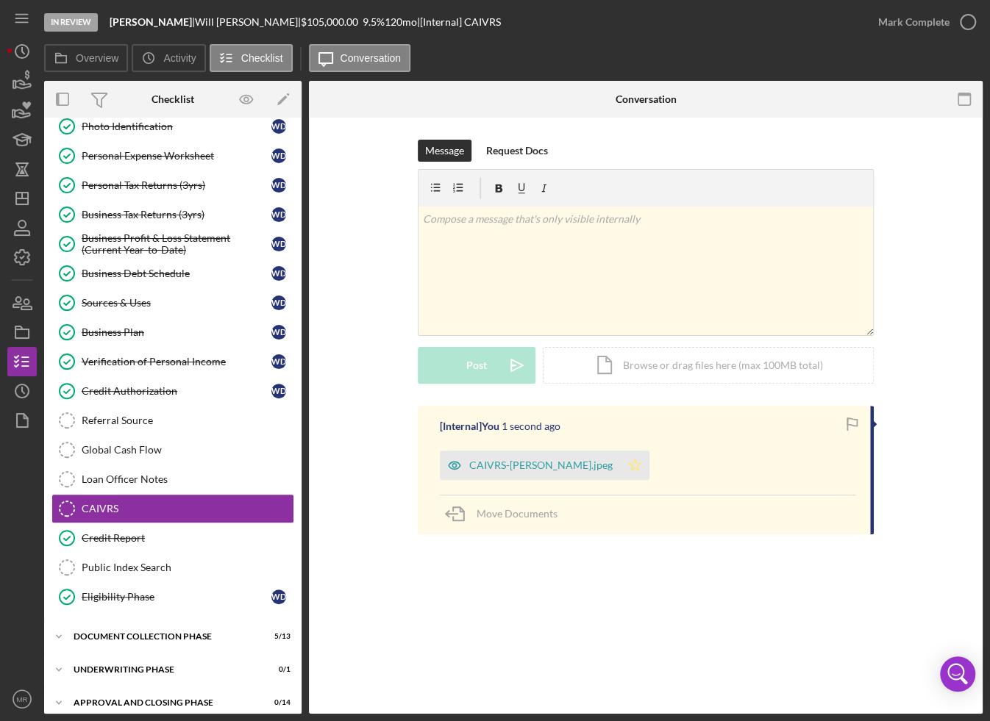
click at [620, 456] on icon "Icon/Star" at bounding box center [634, 465] width 29 height 29
click at [905, 36] on div "Mark Complete" at bounding box center [922, 22] width 119 height 44
click at [909, 27] on div "Mark Complete" at bounding box center [913, 21] width 71 height 29
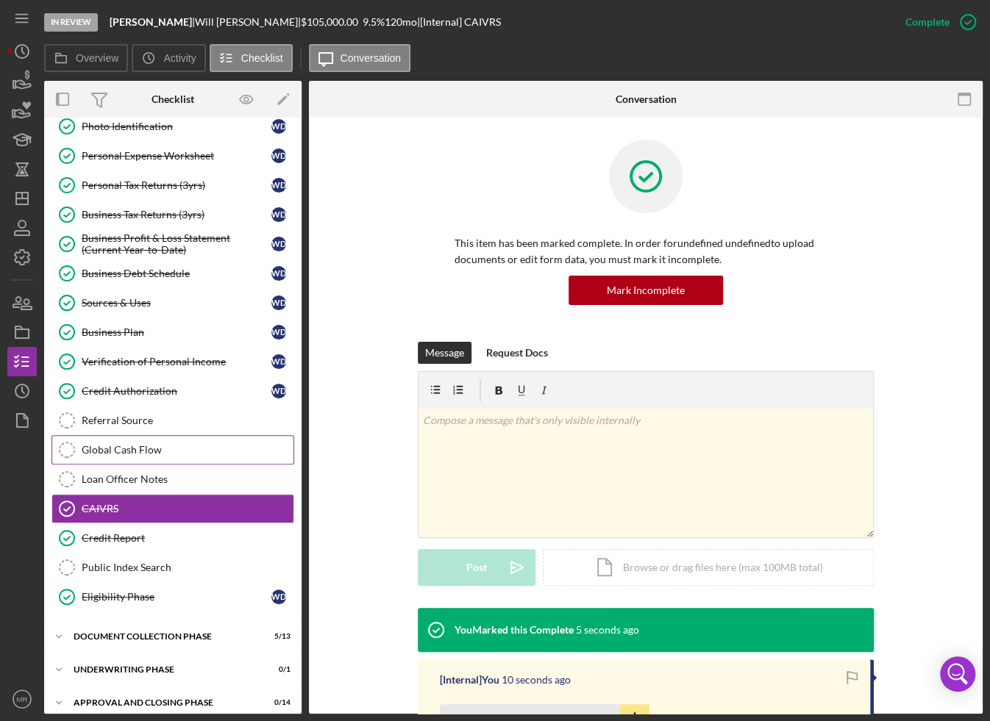
click at [261, 457] on link "Global Cash Flow Global Cash Flow" at bounding box center [172, 449] width 243 height 29
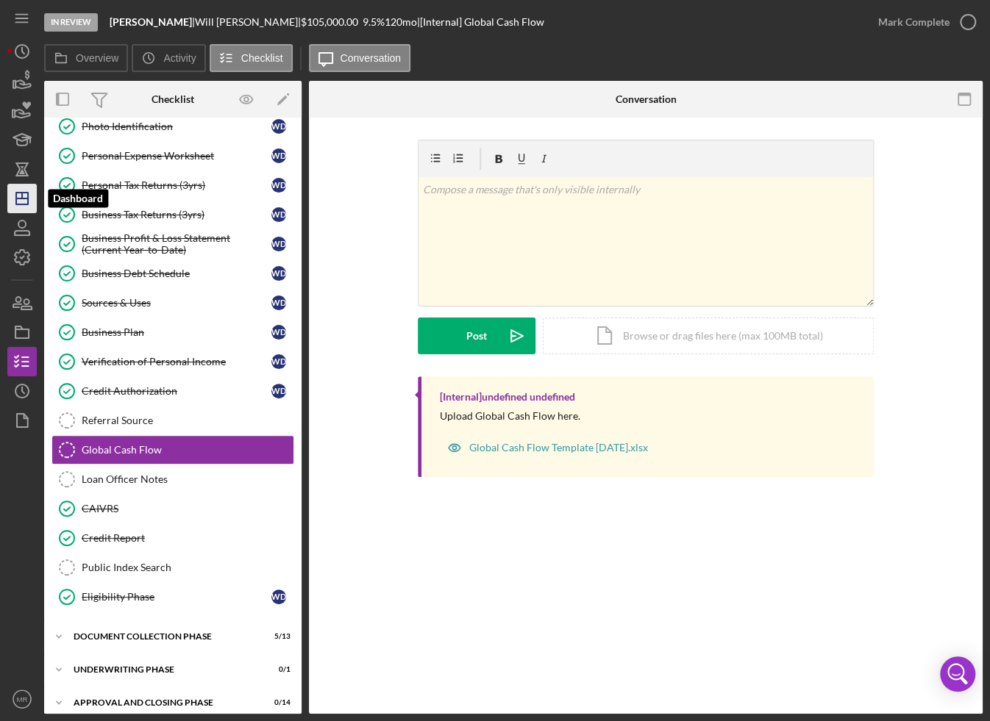
click at [24, 204] on polygon "button" at bounding box center [22, 199] width 12 height 12
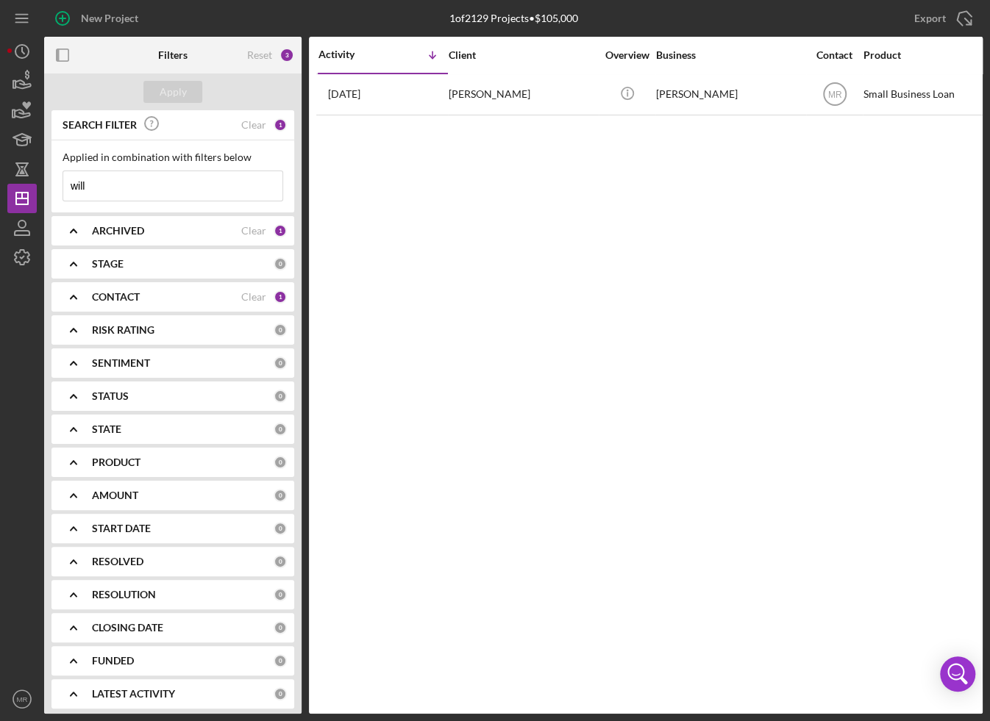
click at [93, 182] on input "will" at bounding box center [172, 185] width 219 height 29
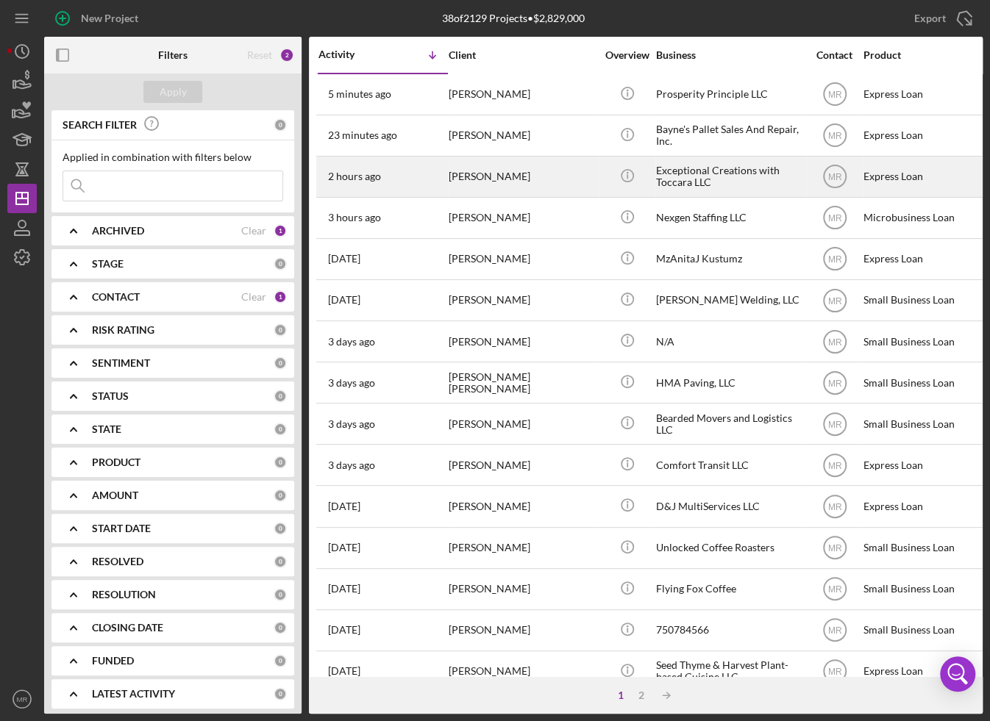
click at [421, 188] on div "2 hours ago [PERSON_NAME]" at bounding box center [382, 176] width 129 height 39
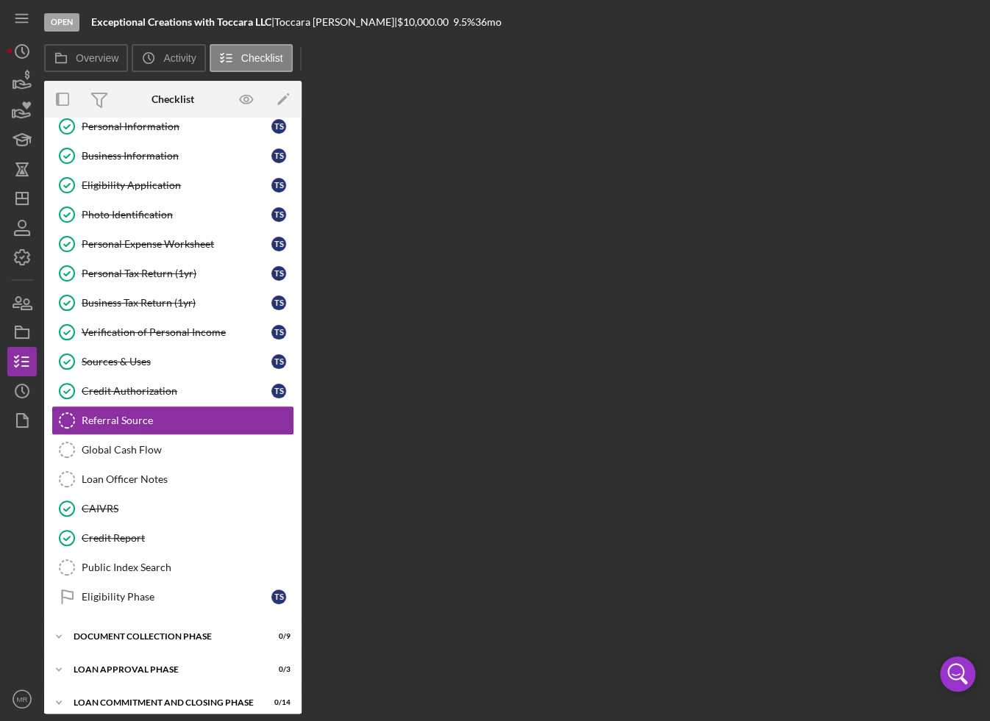
scroll to position [44, 0]
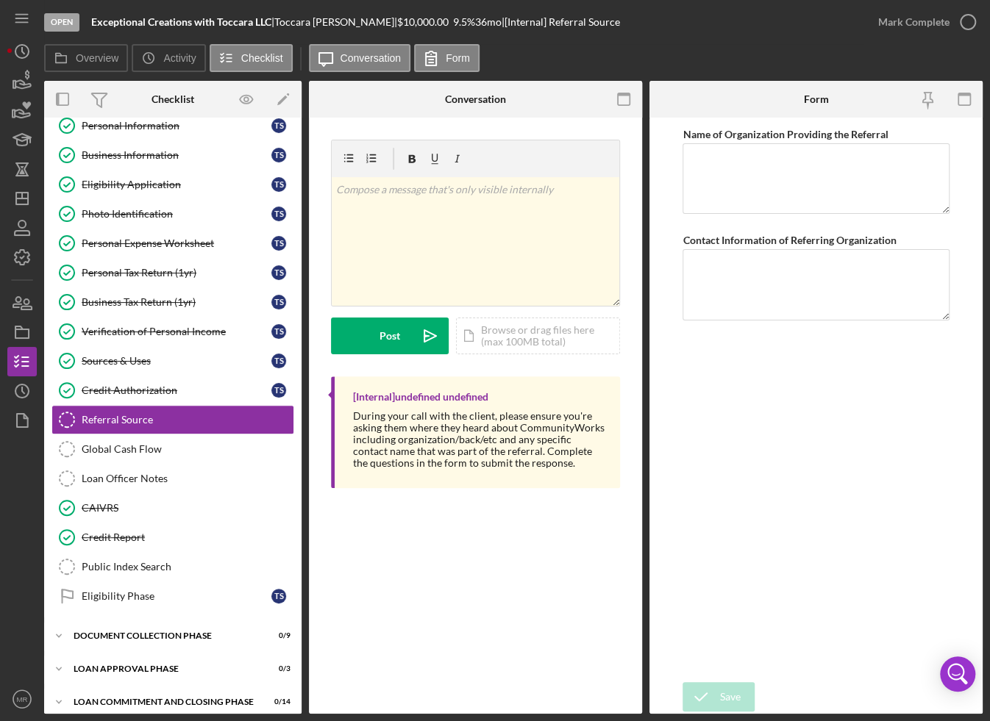
click at [565, 46] on div "Overview Icon/History Activity Checklist Icon/Message Conversation Form" at bounding box center [513, 58] width 938 height 29
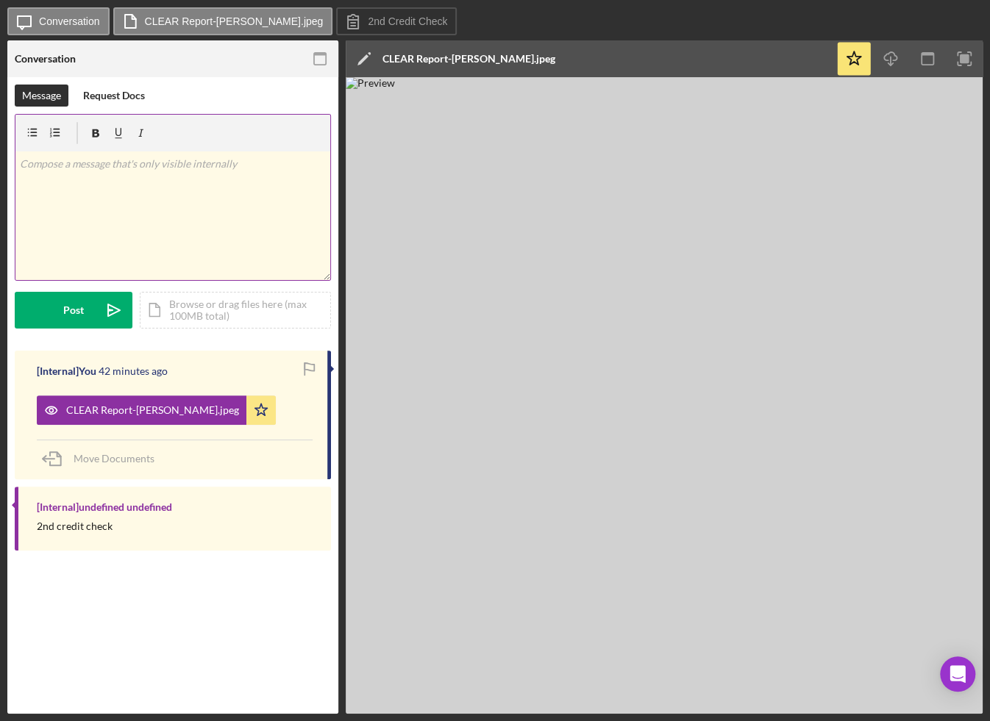
click at [264, 207] on div "v Color teal Color pink Remove color Add row above Add row below Add column bef…" at bounding box center [172, 215] width 315 height 129
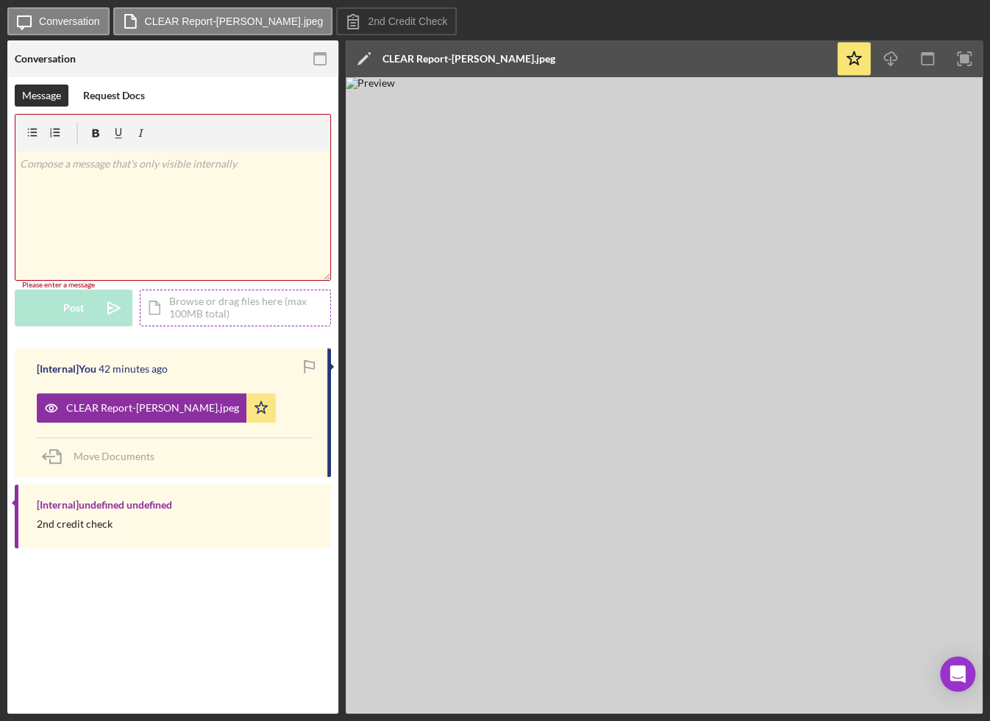
click at [211, 315] on div "Icon/Document Browse or drag files here (max 100MB total) Tap to choose files o…" at bounding box center [235, 308] width 191 height 37
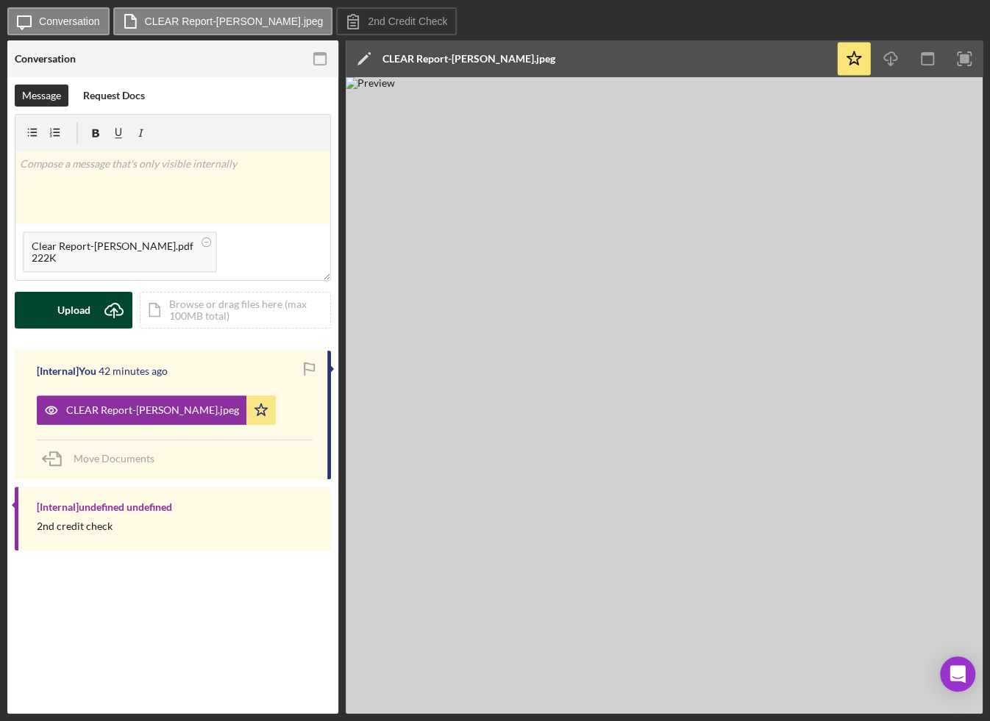
click at [64, 315] on div "Upload" at bounding box center [73, 310] width 33 height 37
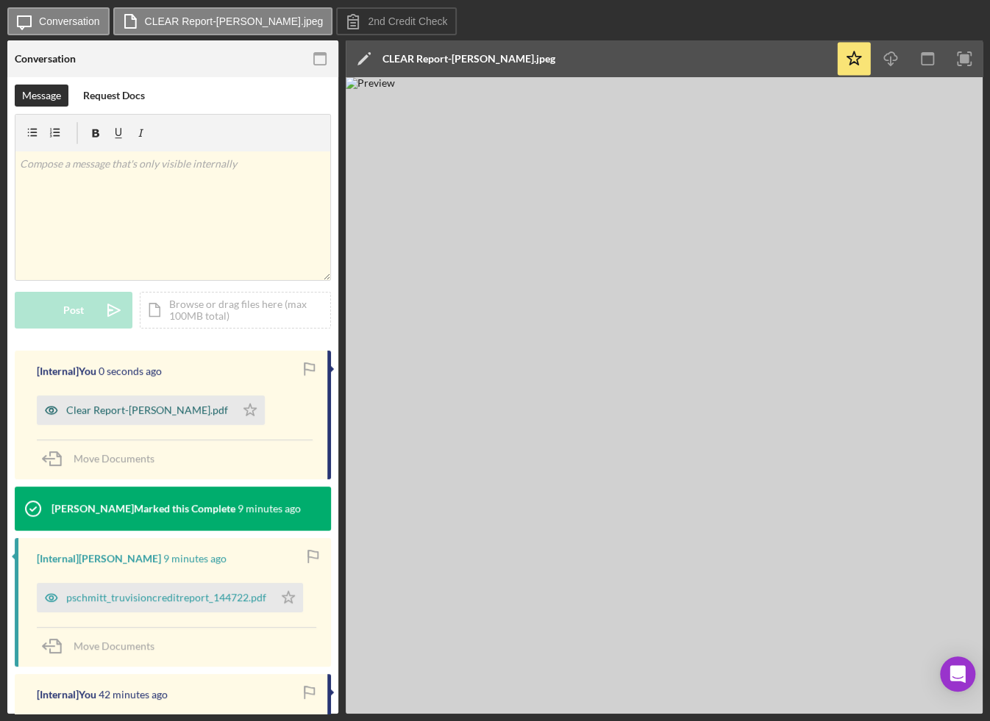
click at [165, 415] on div "Clear Report-James Ndone.pdf" at bounding box center [147, 410] width 162 height 12
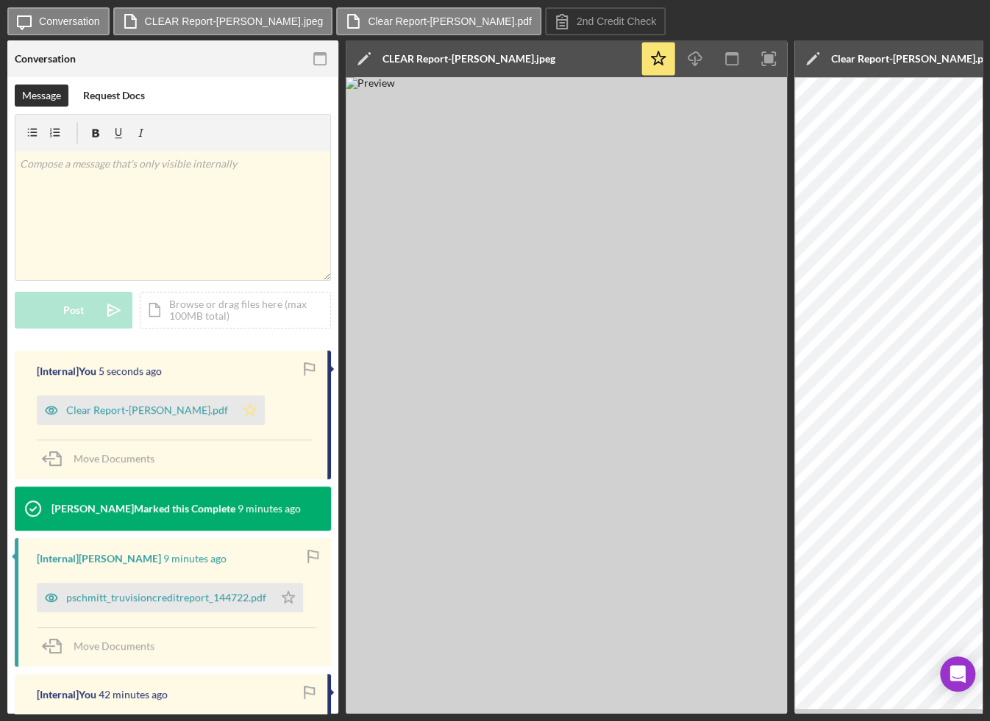
click at [236, 407] on icon "Icon/Star" at bounding box center [249, 410] width 29 height 29
